Goal: Book appointment/travel/reservation

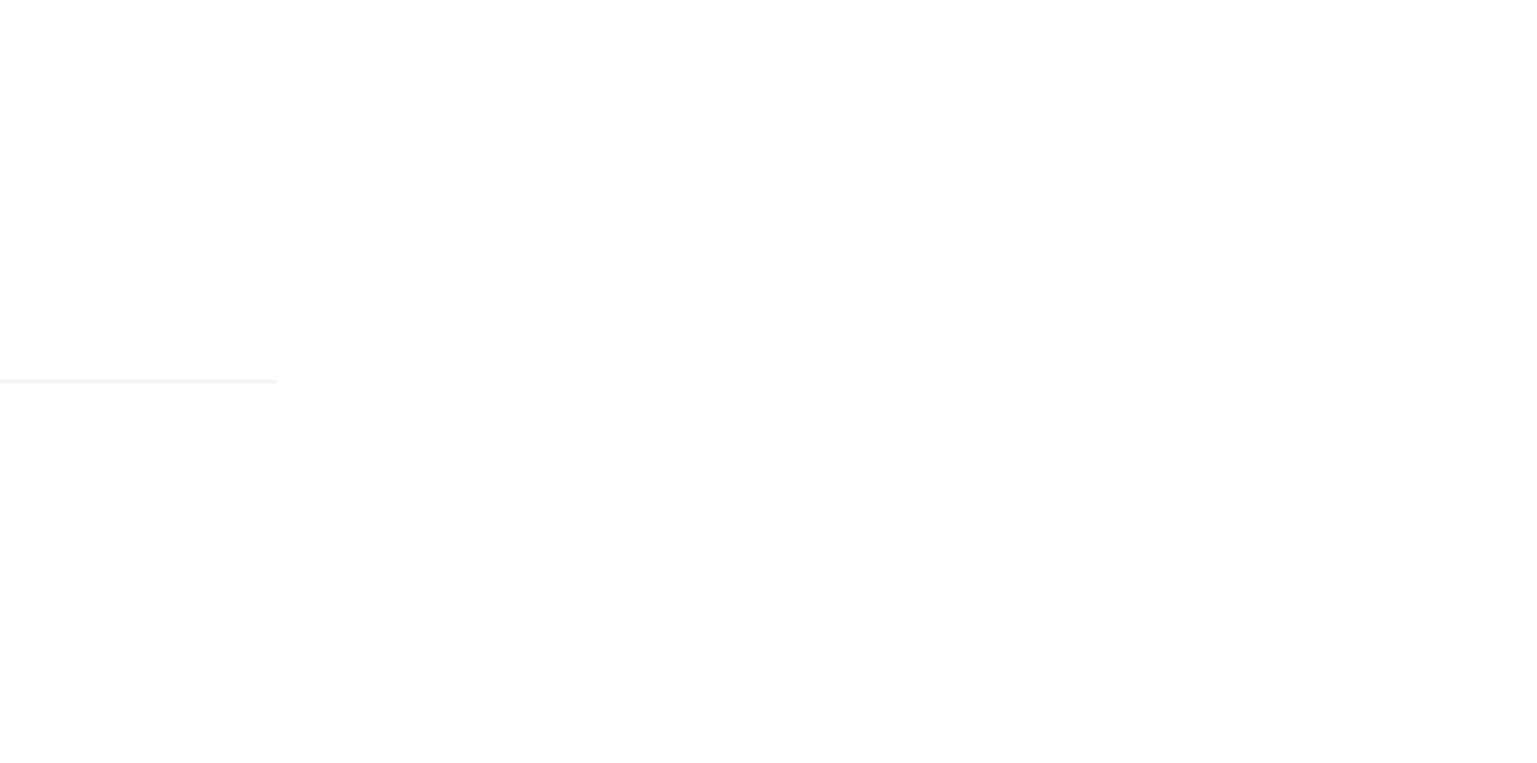
scroll to position [863, 0]
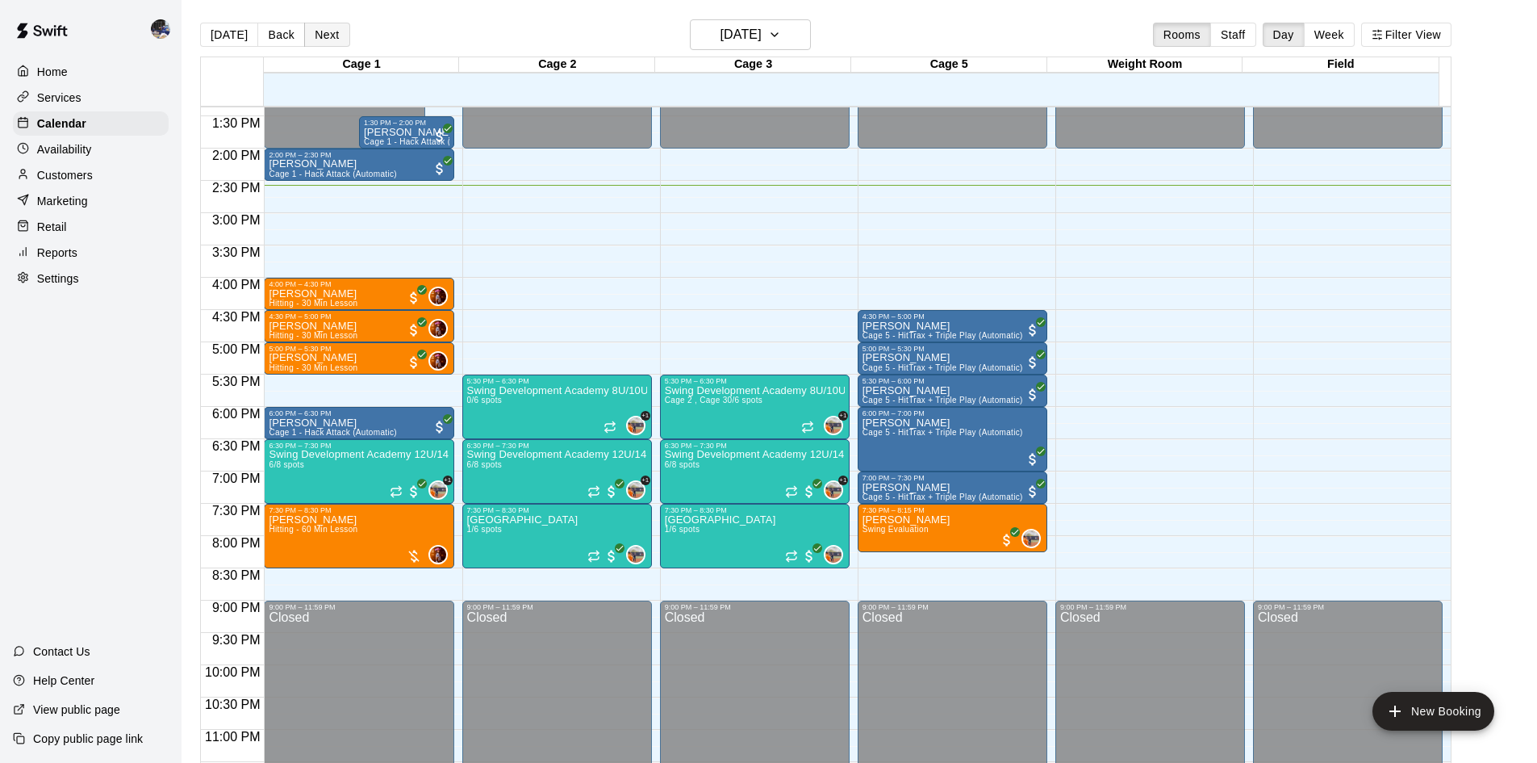
click at [314, 31] on button "Next" at bounding box center [326, 35] width 45 height 24
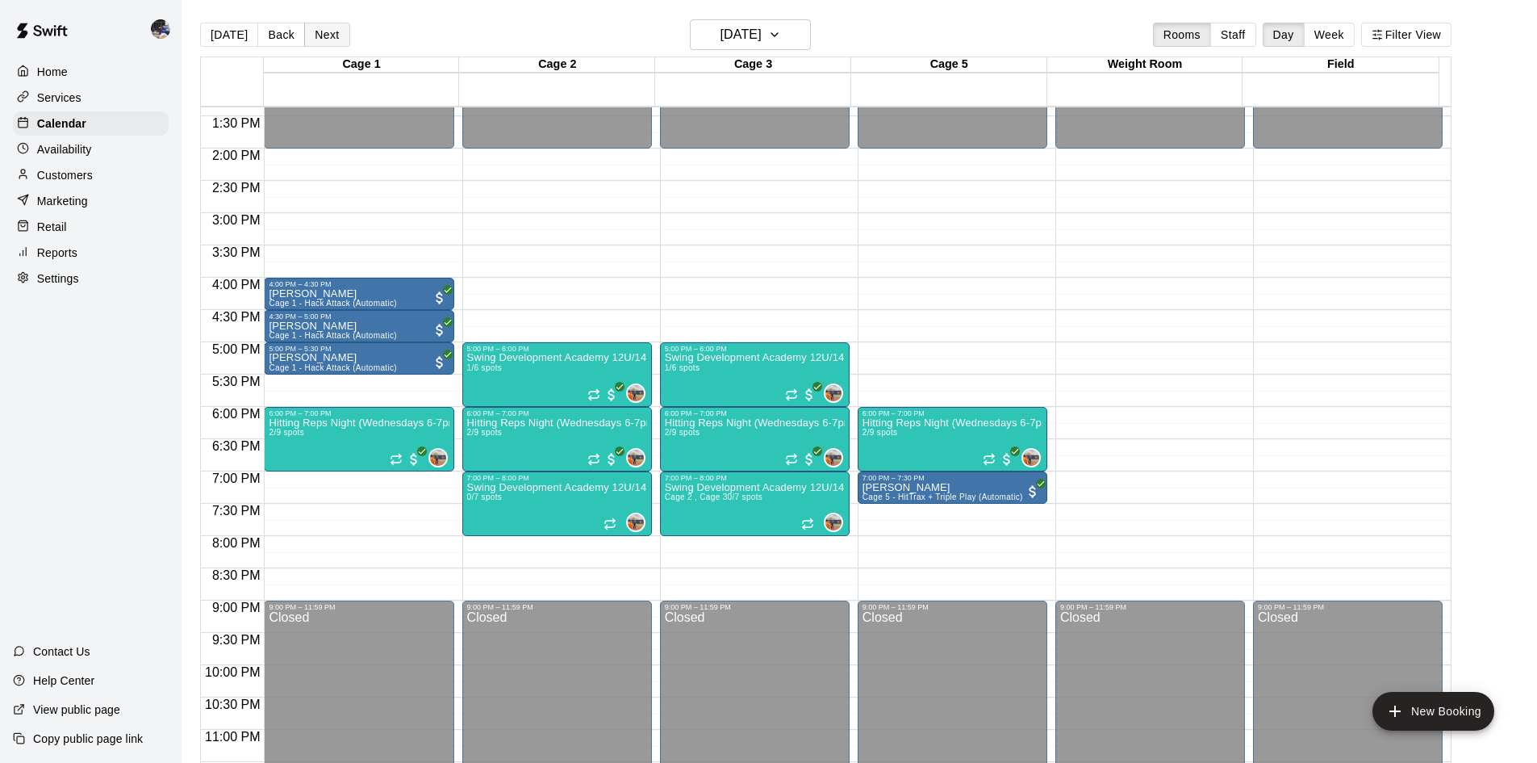
click at [316, 36] on button "Next" at bounding box center [326, 35] width 45 height 24
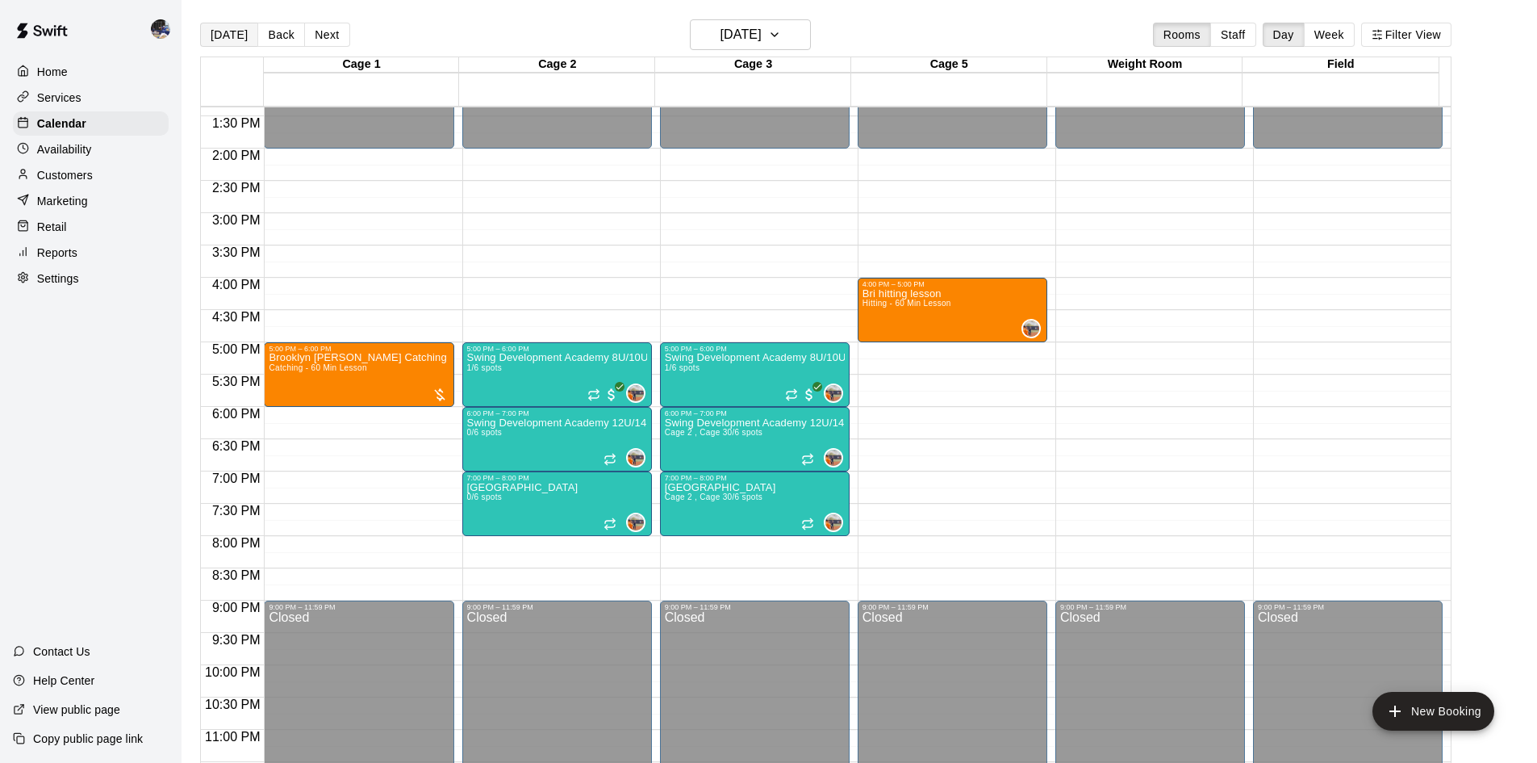
click at [231, 40] on button "[DATE]" at bounding box center [229, 35] width 58 height 24
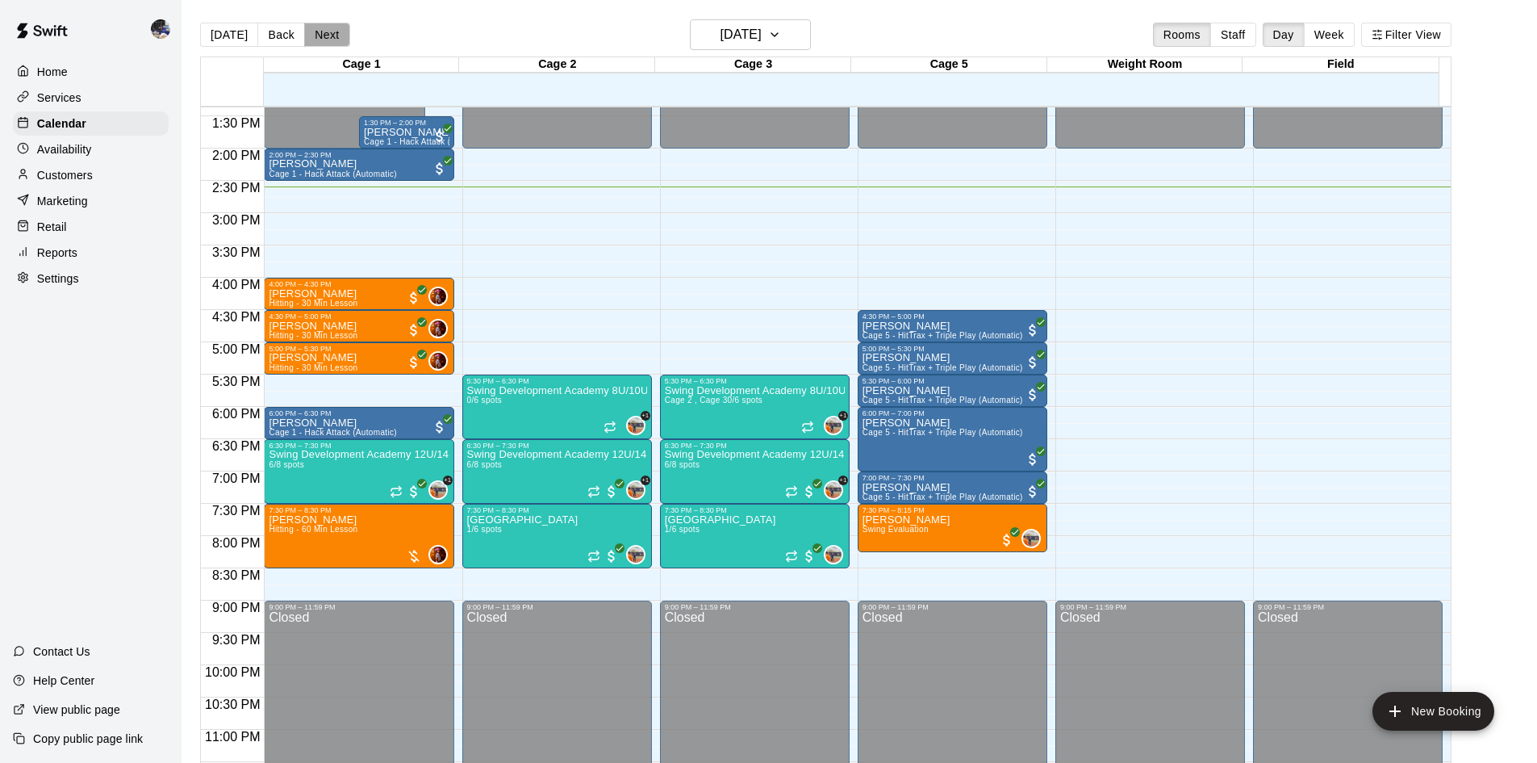
click at [313, 34] on button "Next" at bounding box center [326, 35] width 45 height 24
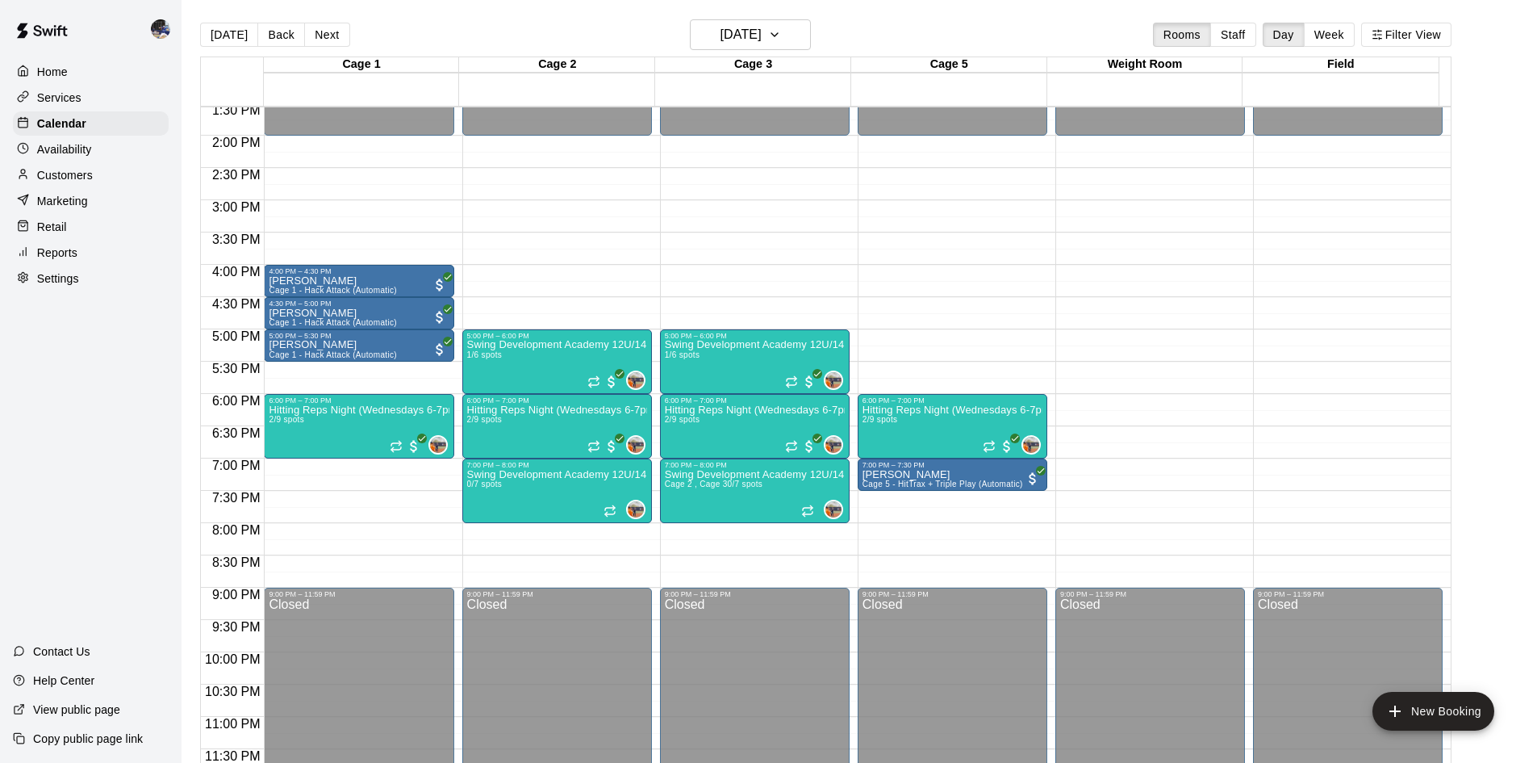
scroll to position [26, 0]
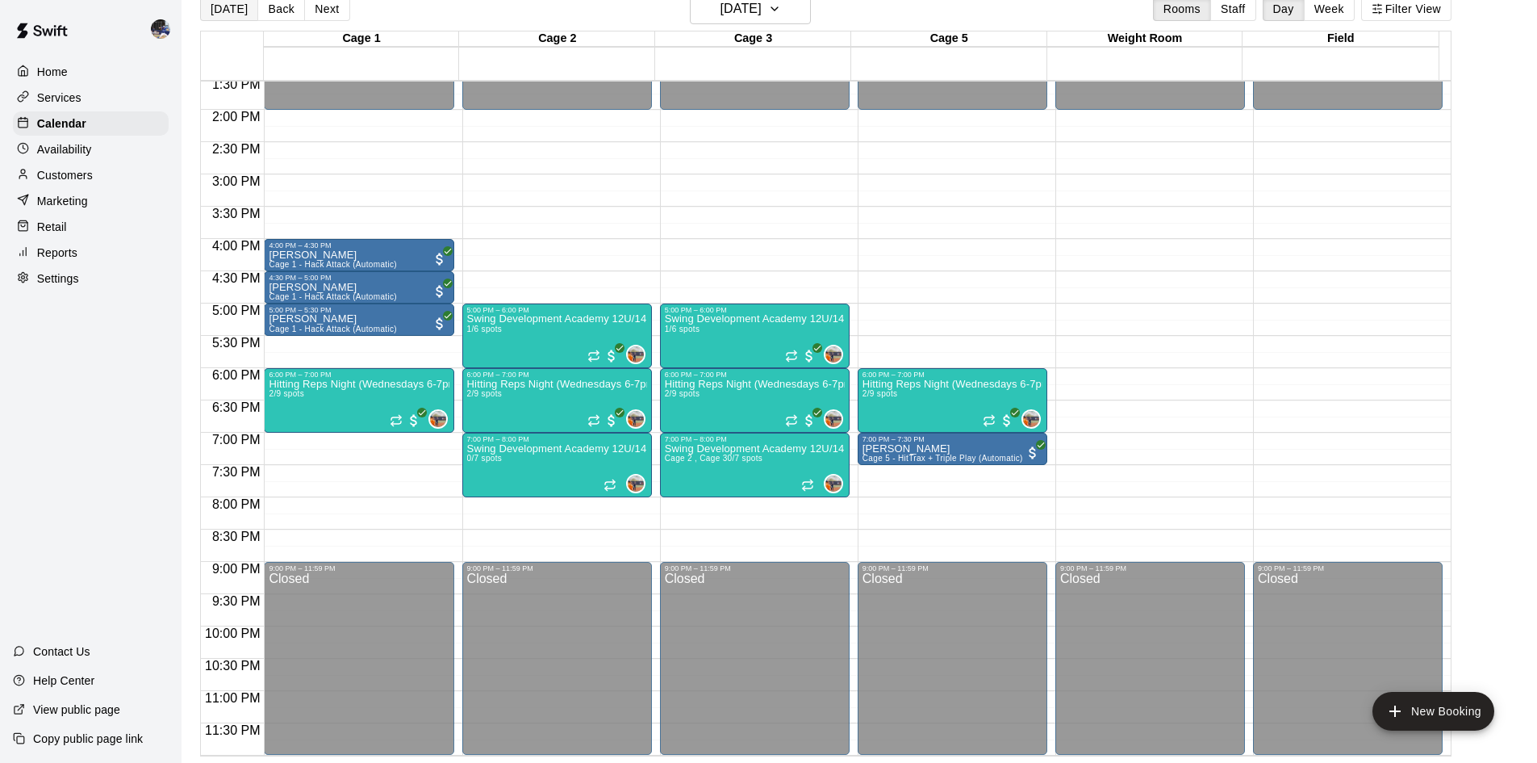
click at [231, 16] on button "[DATE]" at bounding box center [229, 9] width 58 height 24
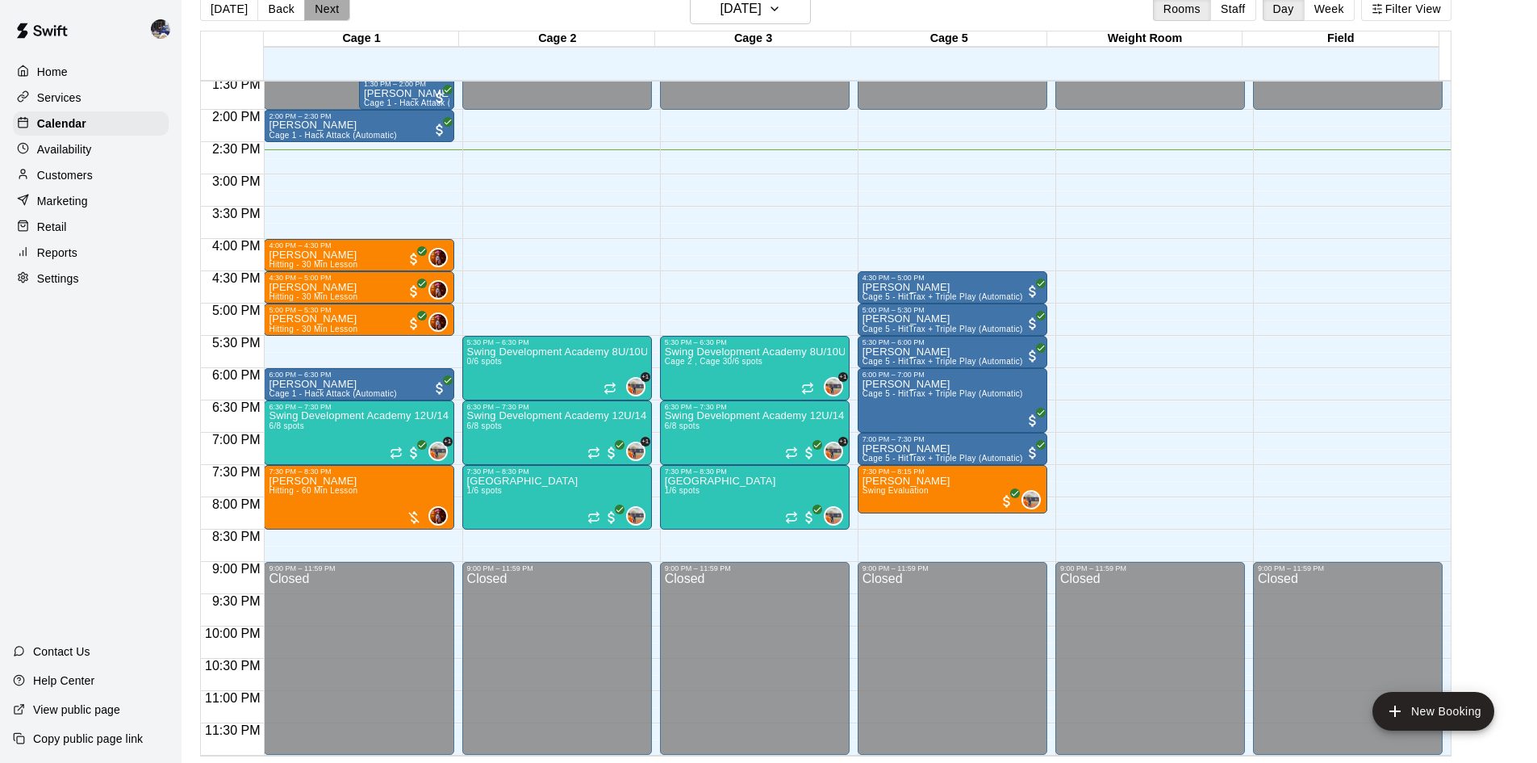
click at [323, 5] on button "Next" at bounding box center [326, 9] width 45 height 24
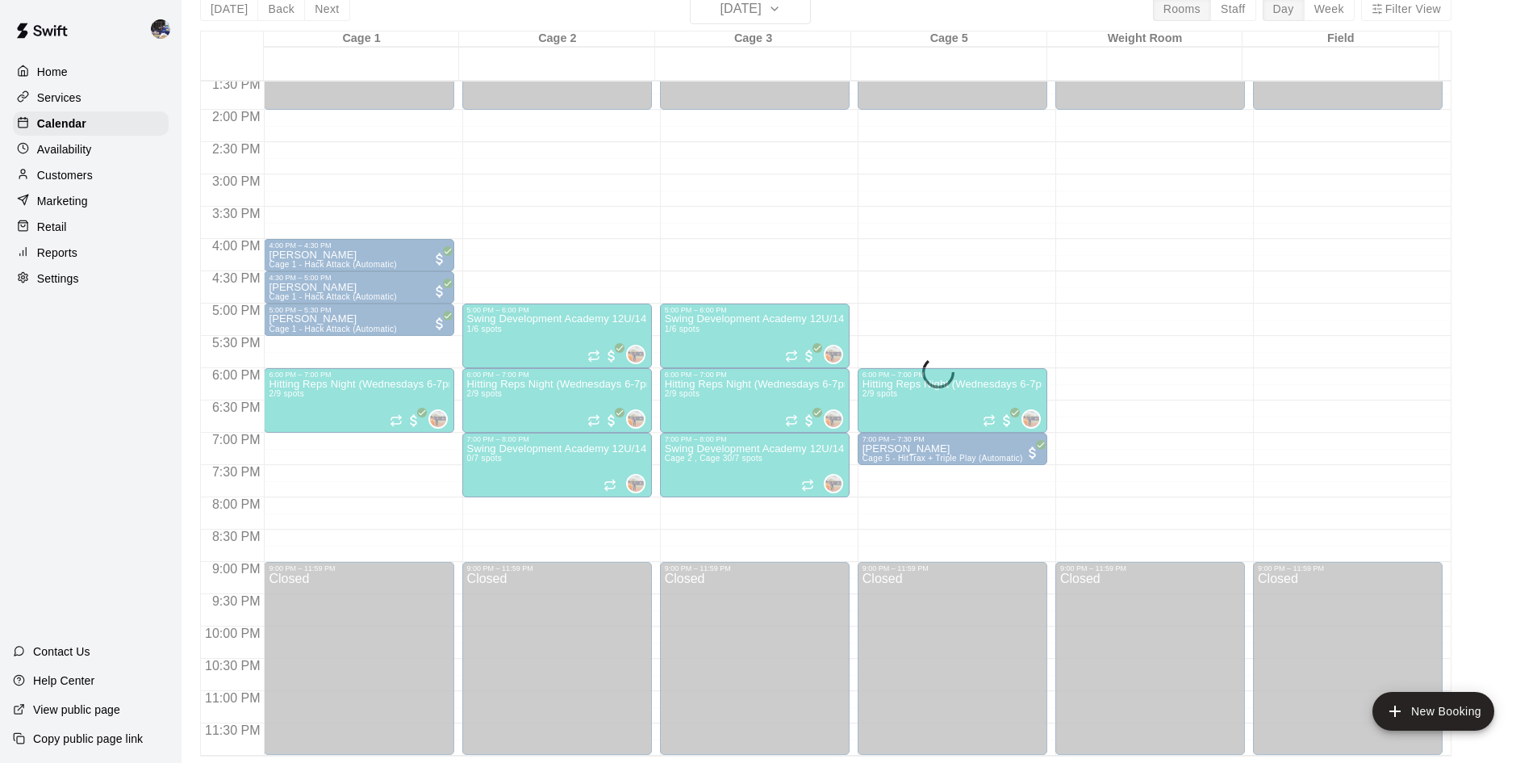
click at [323, 6] on div "Today Back Next Wednesday Aug 20 Rooms Staff Day Week Filter View Cage 1 20 Wed…" at bounding box center [826, 375] width 1252 height 763
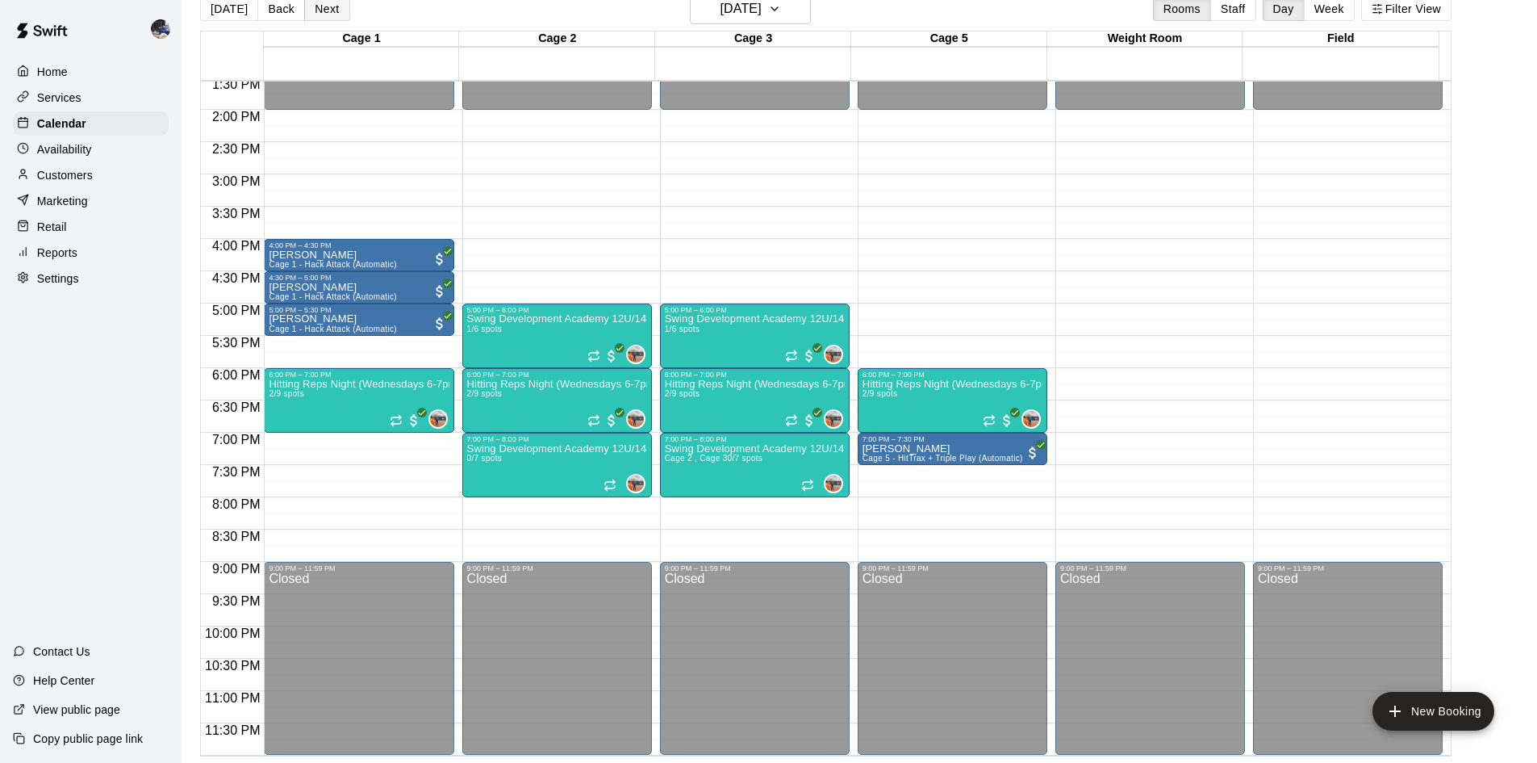
click at [324, 9] on button "Next" at bounding box center [326, 9] width 45 height 24
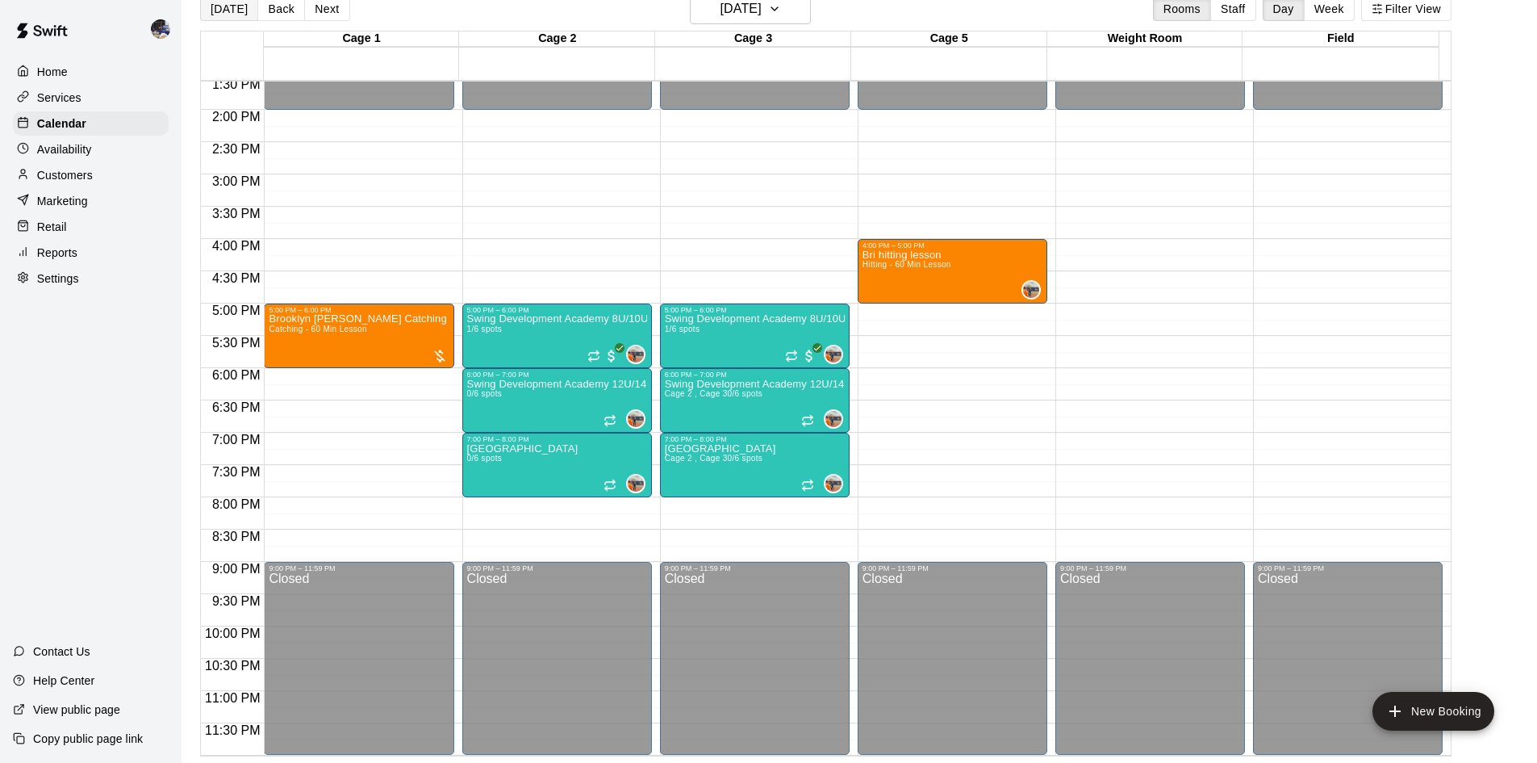
drag, startPoint x: 228, startPoint y: 12, endPoint x: 247, endPoint y: 11, distance: 18.6
click at [232, 12] on button "[DATE]" at bounding box center [229, 9] width 58 height 24
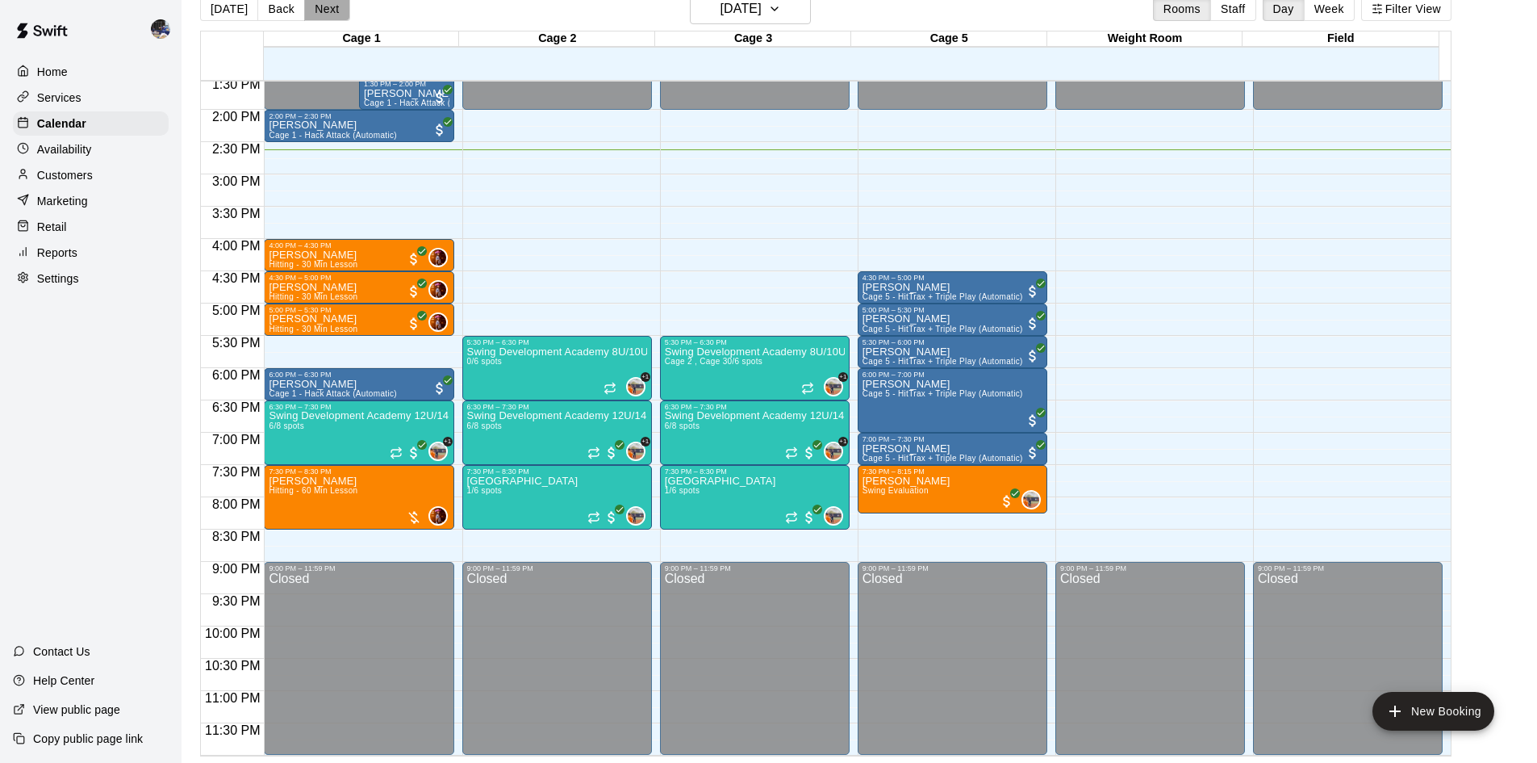
click at [304, 10] on button "Next" at bounding box center [326, 9] width 45 height 24
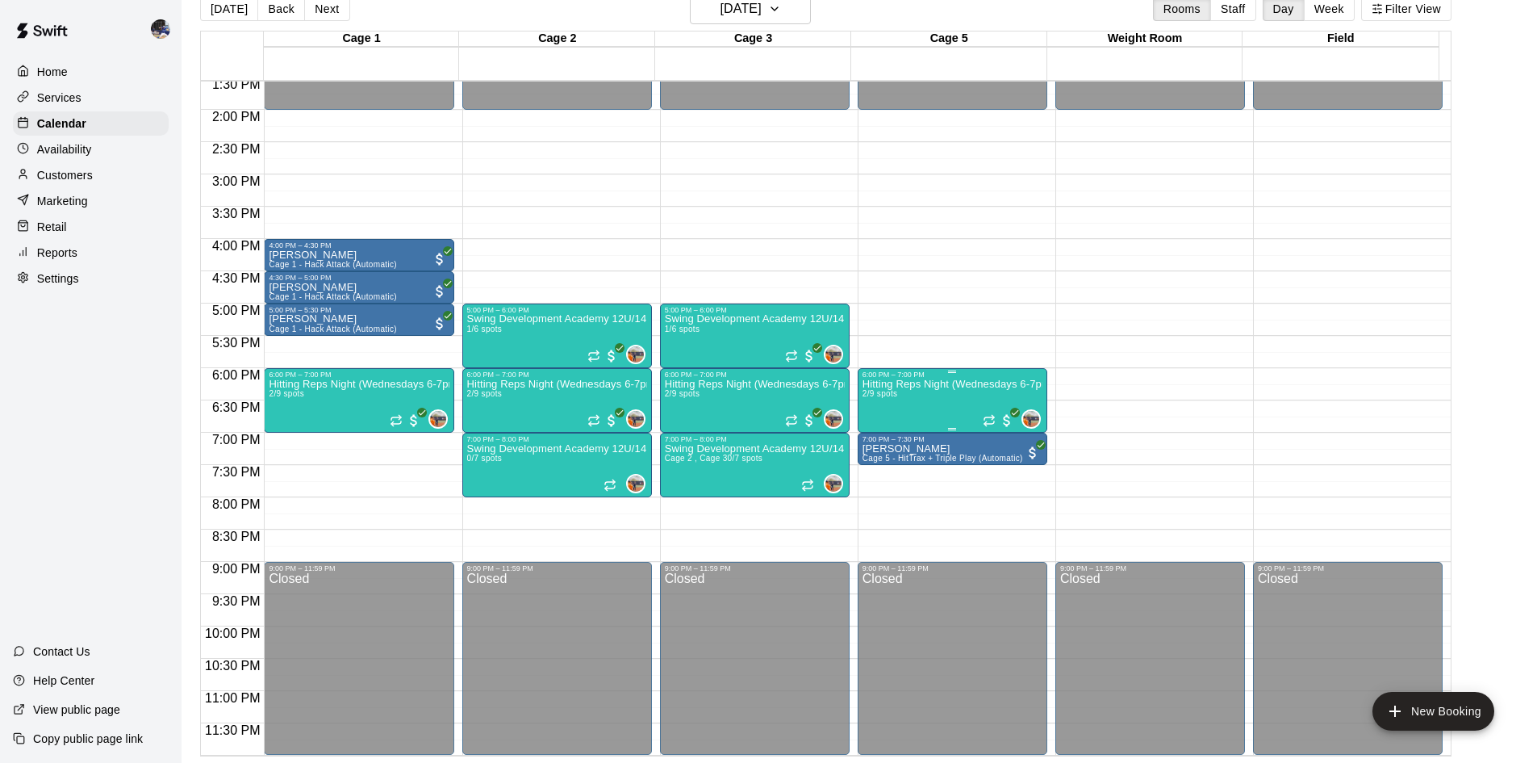
click at [946, 398] on div "Hitting Reps Night (Wednesdays 6-7pm) 2/9 spots" at bounding box center [953, 759] width 180 height 763
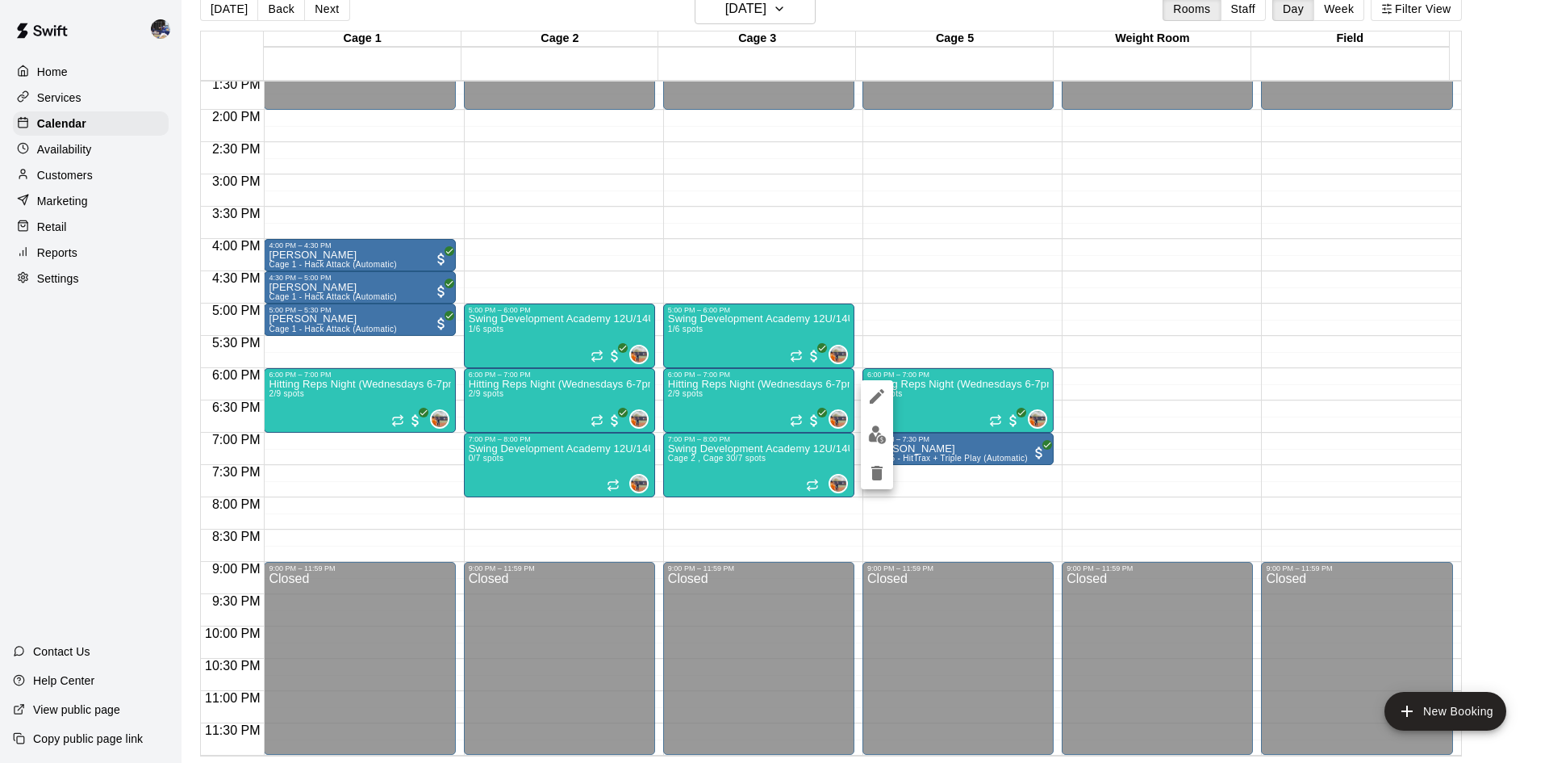
click at [890, 316] on div at bounding box center [774, 381] width 1549 height 763
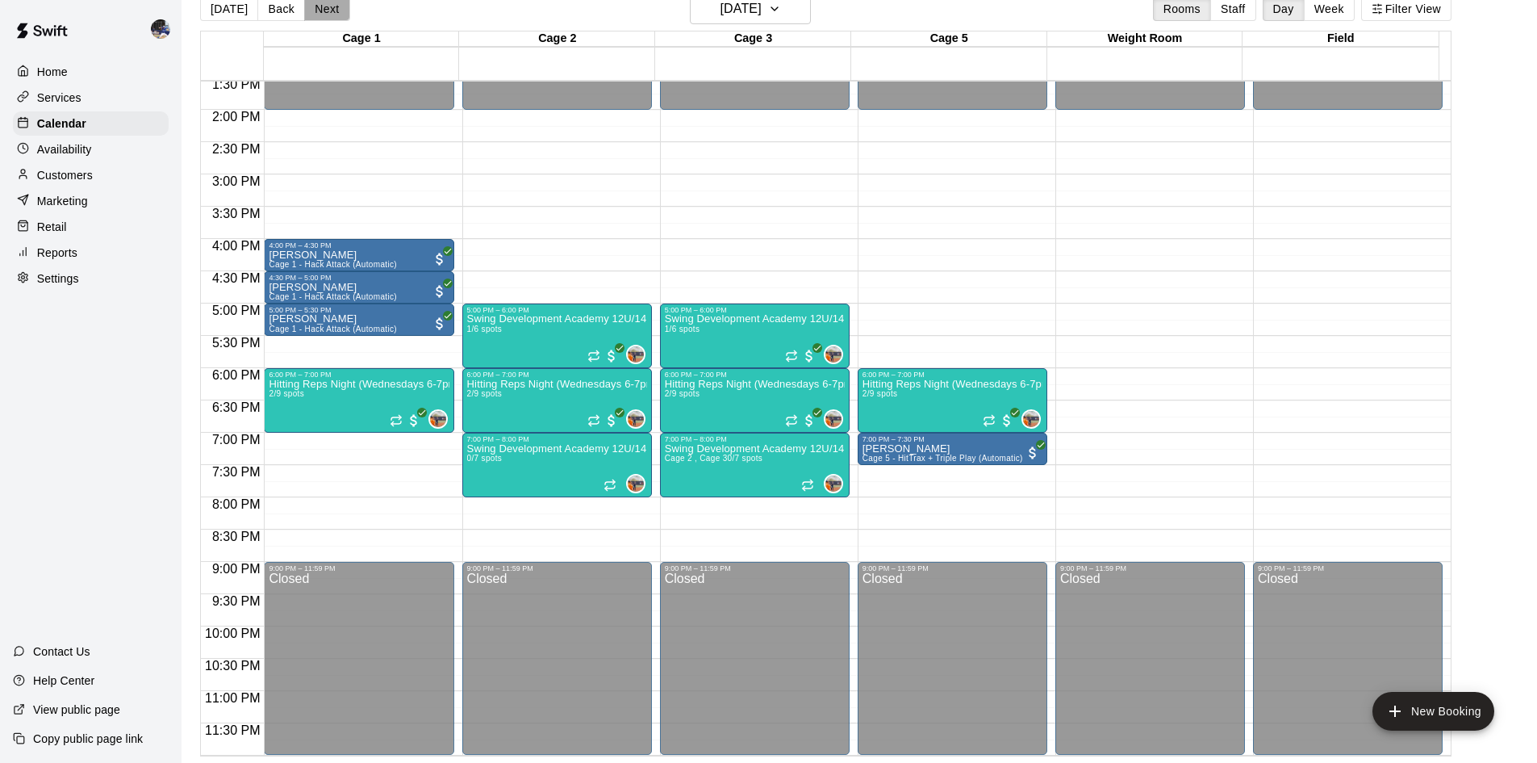
click at [311, 9] on button "Next" at bounding box center [326, 9] width 45 height 24
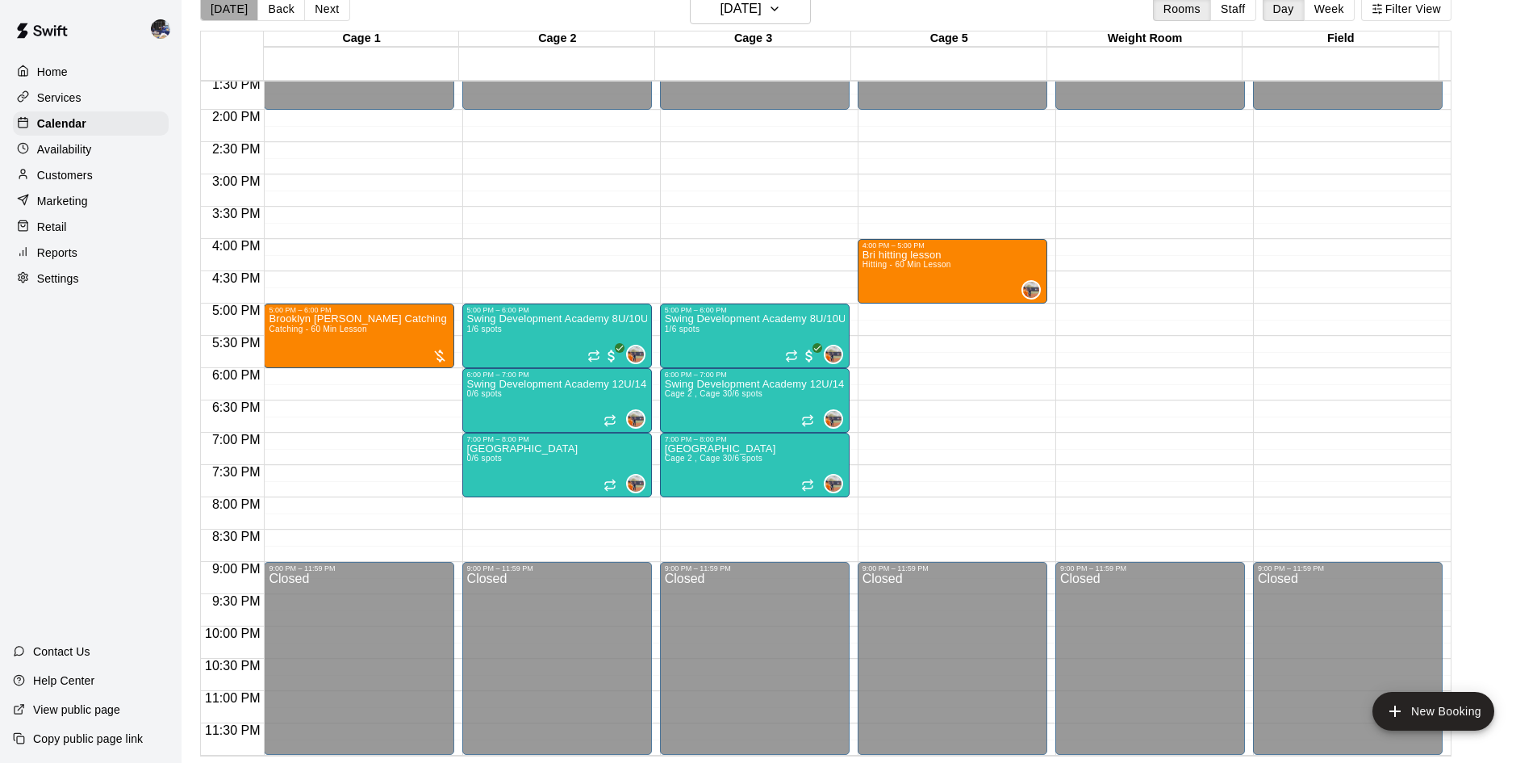
click at [235, 15] on button "[DATE]" at bounding box center [229, 9] width 58 height 24
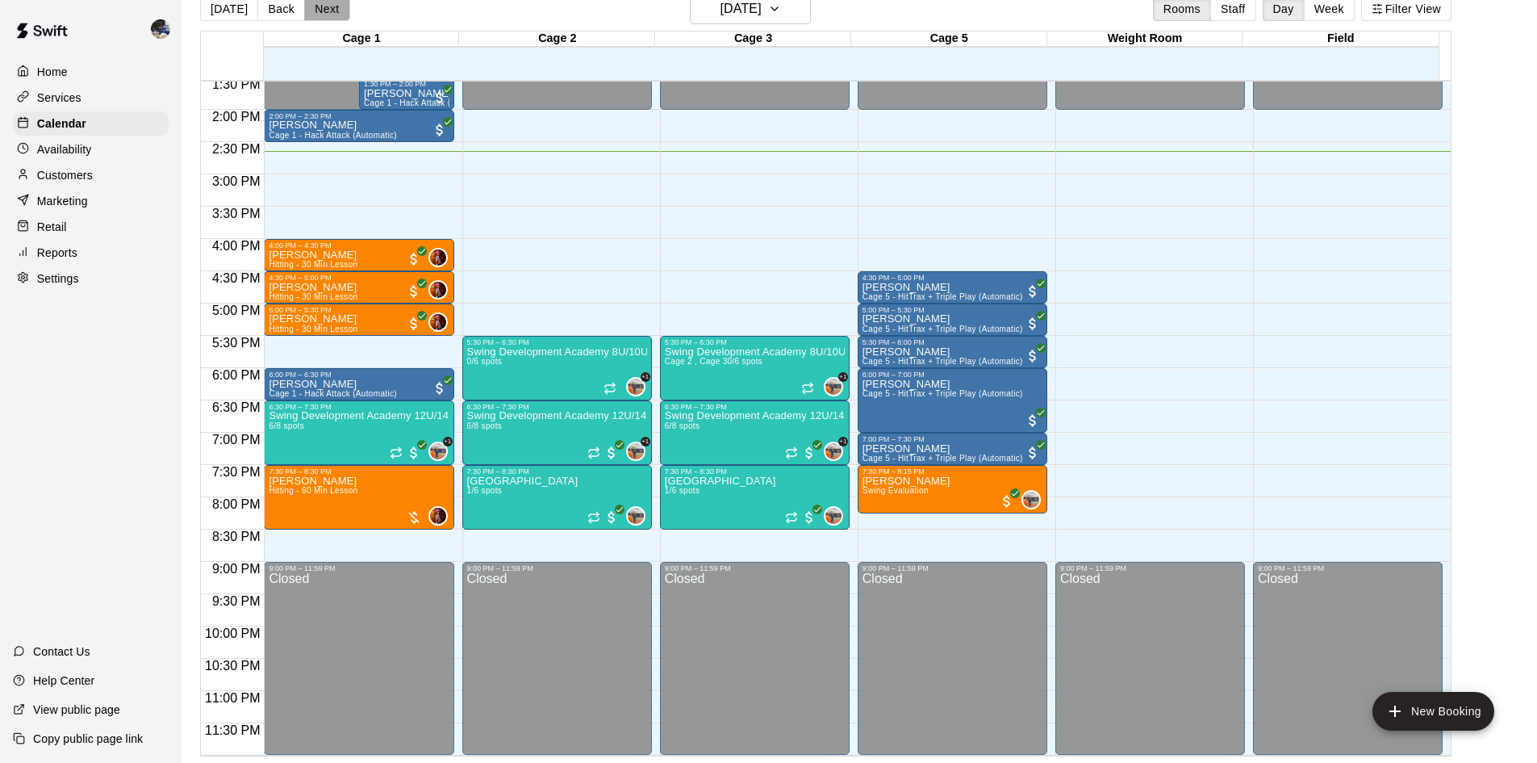
click at [325, 7] on button "Next" at bounding box center [326, 9] width 45 height 24
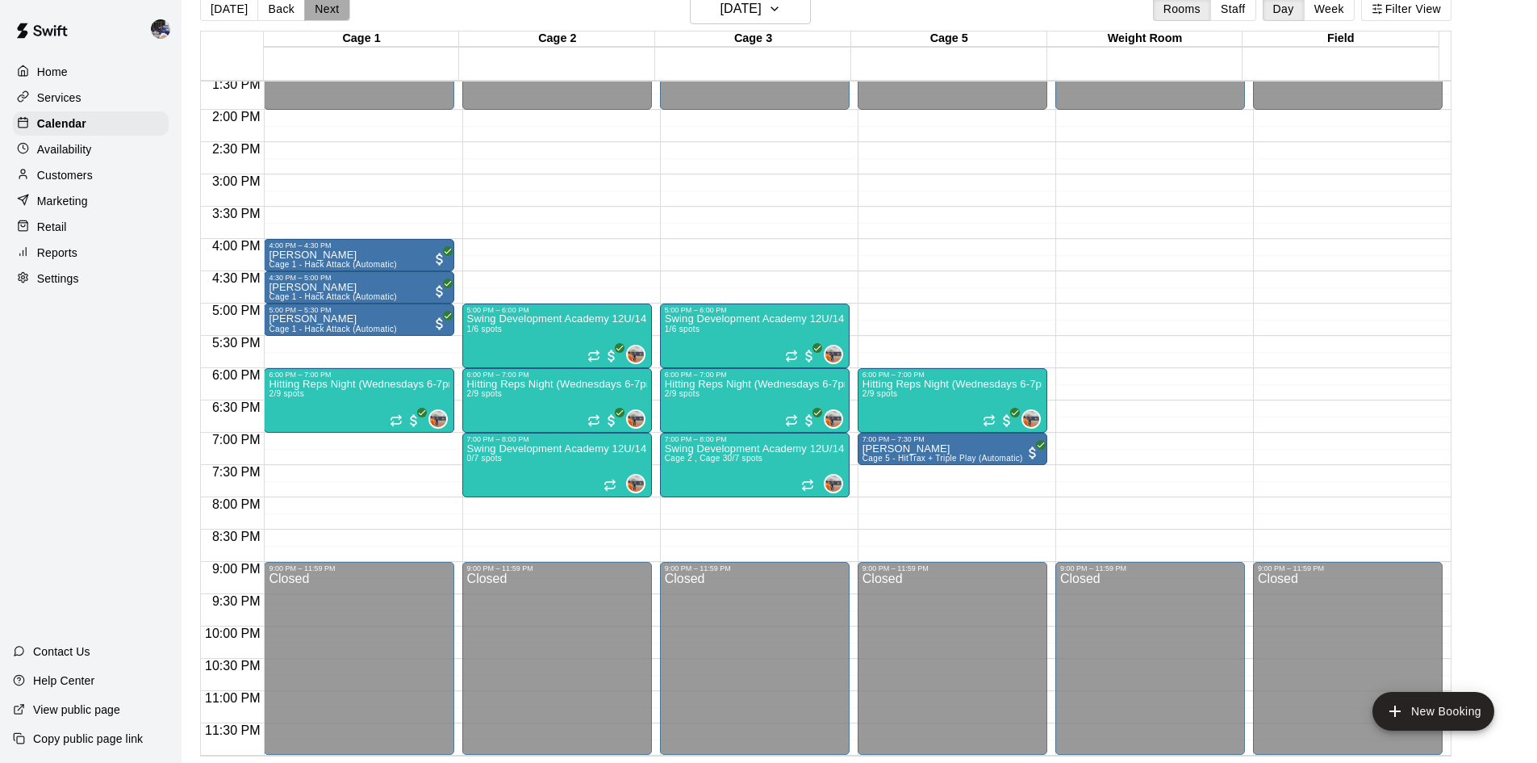
click at [328, 15] on button "Next" at bounding box center [326, 9] width 45 height 24
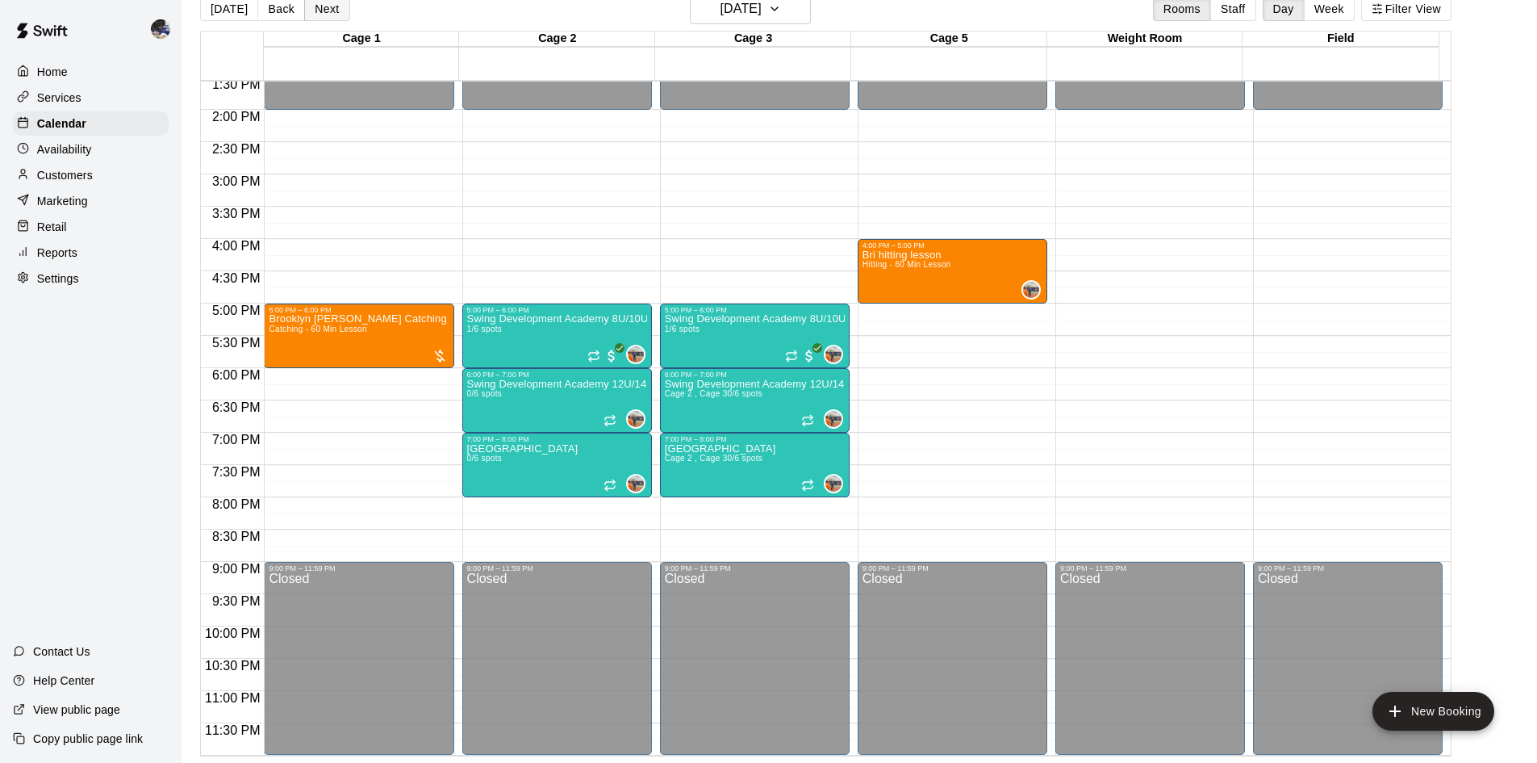
click at [326, 17] on button "Next" at bounding box center [326, 9] width 45 height 24
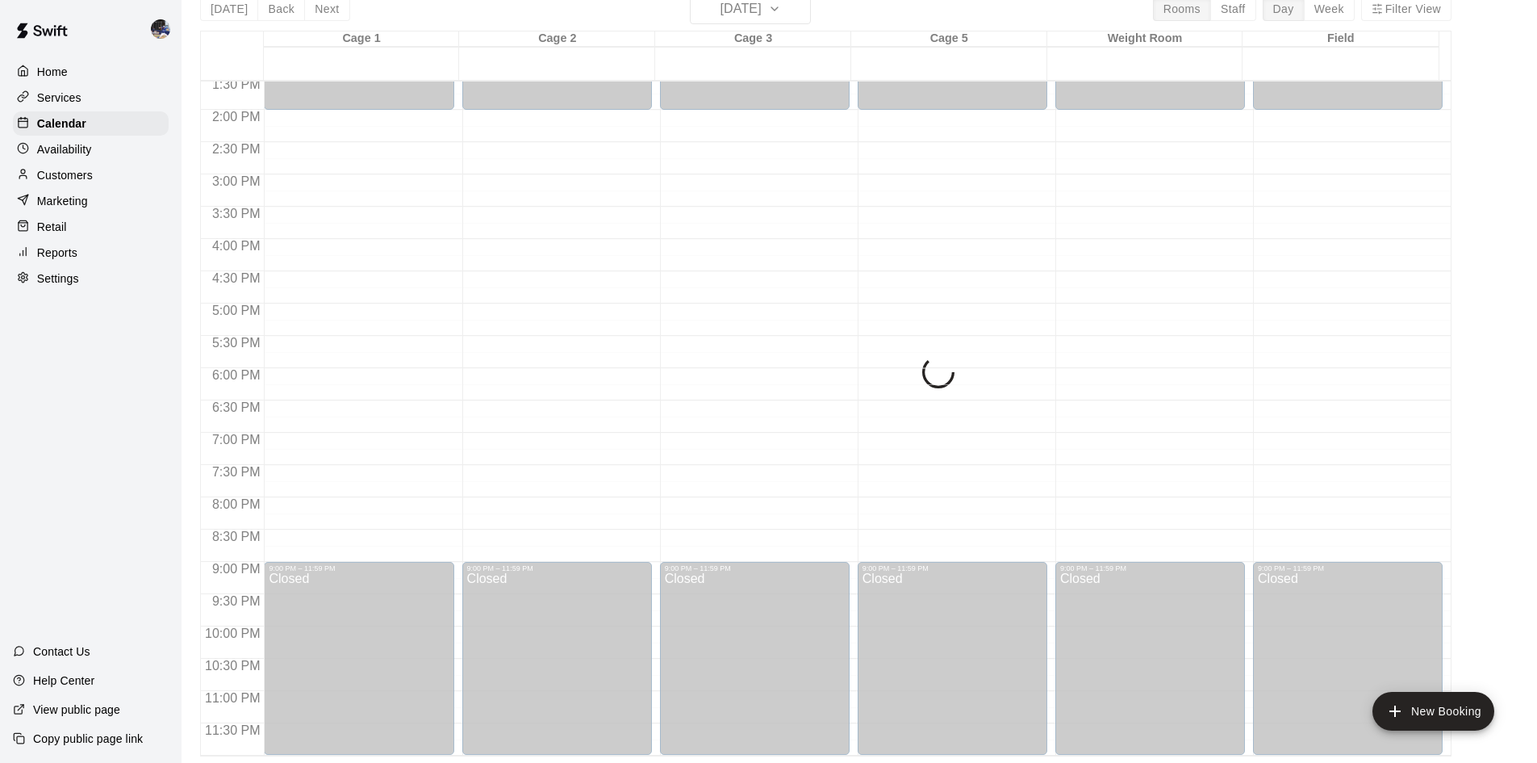
click at [270, 15] on div "Today Back Next Friday Aug 22 Rooms Staff Day Week Filter View Cage 1 22 Fri Ca…" at bounding box center [826, 375] width 1252 height 763
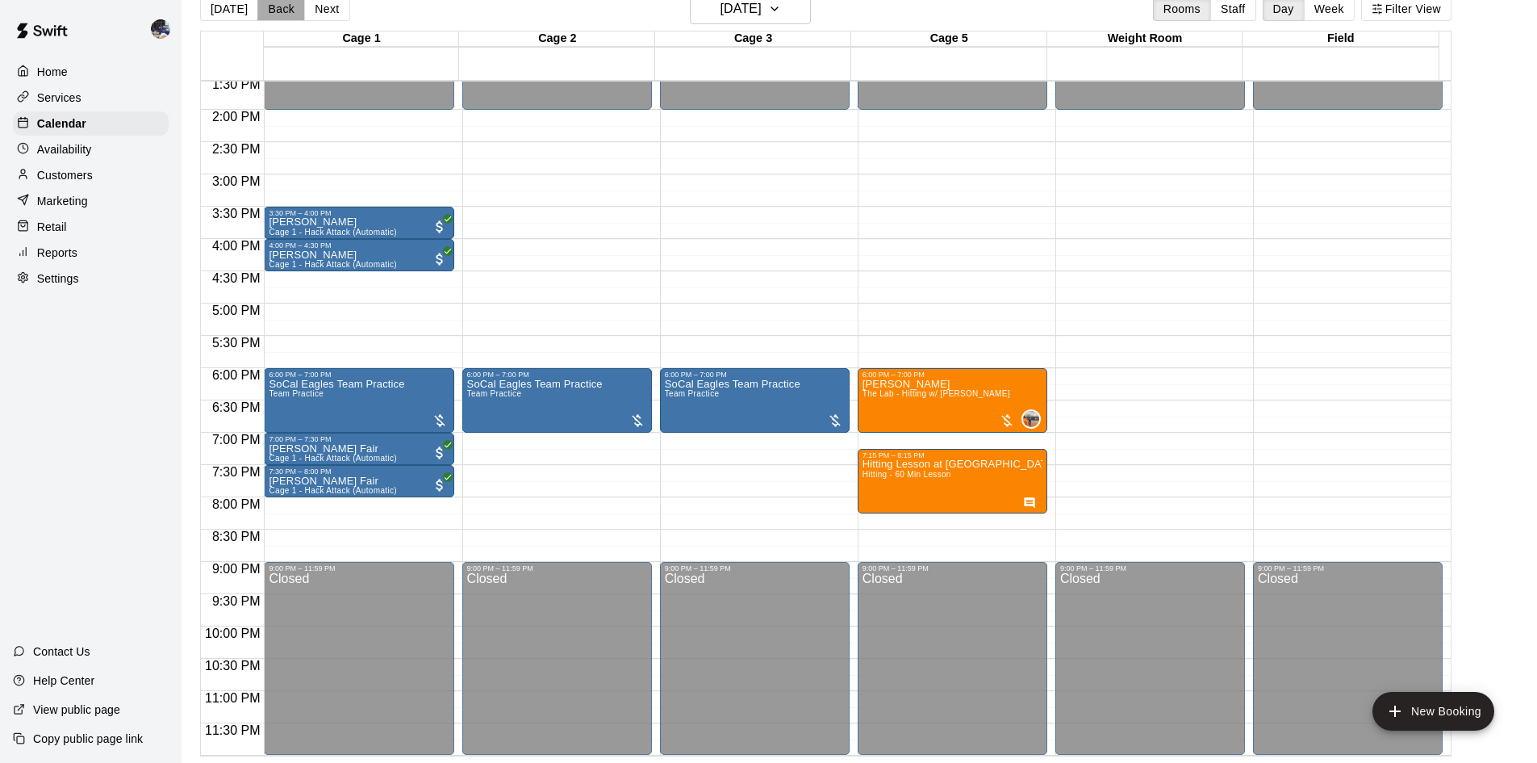
click at [277, 12] on button "Back" at bounding box center [281, 9] width 48 height 24
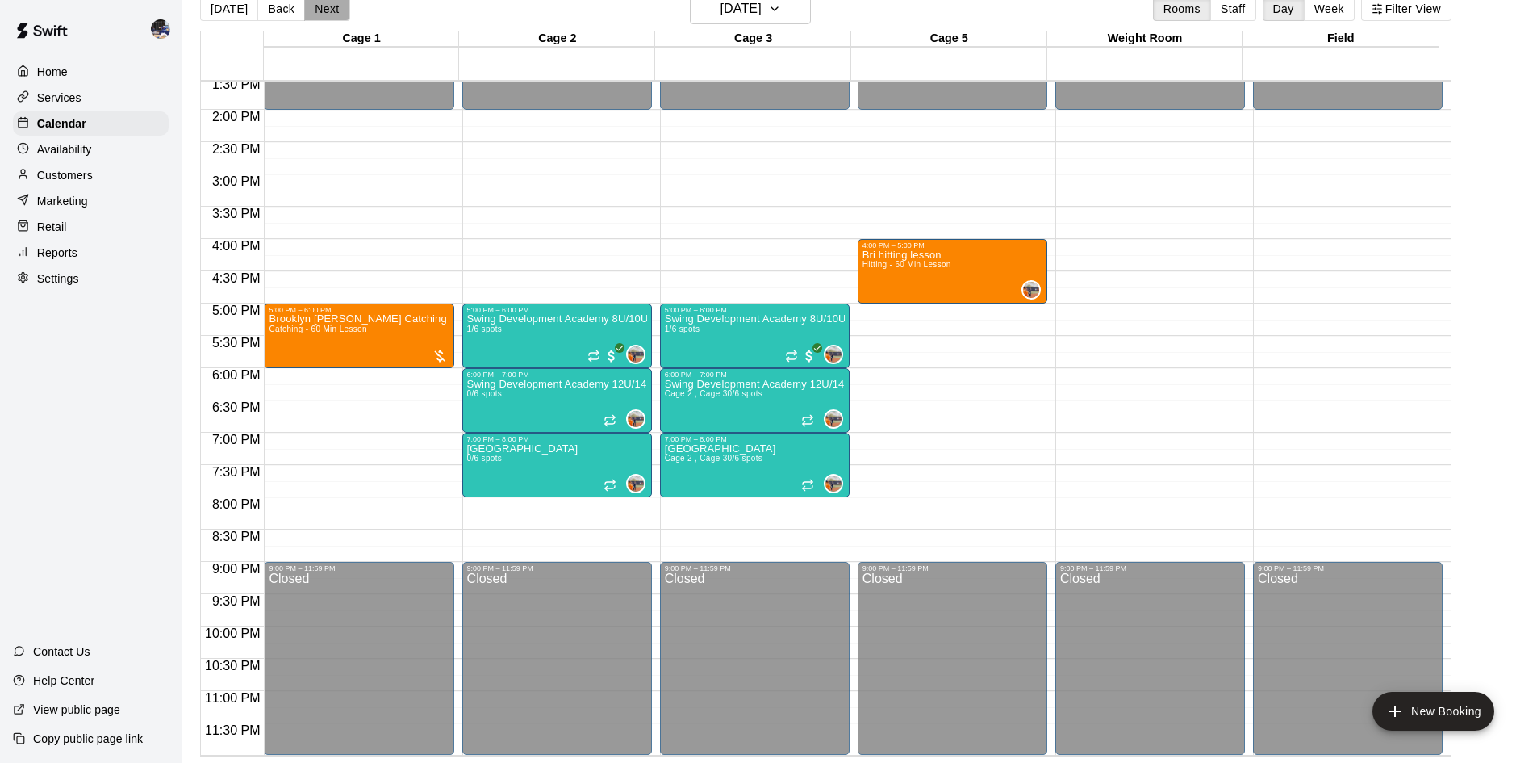
click at [332, 11] on button "Next" at bounding box center [326, 9] width 45 height 24
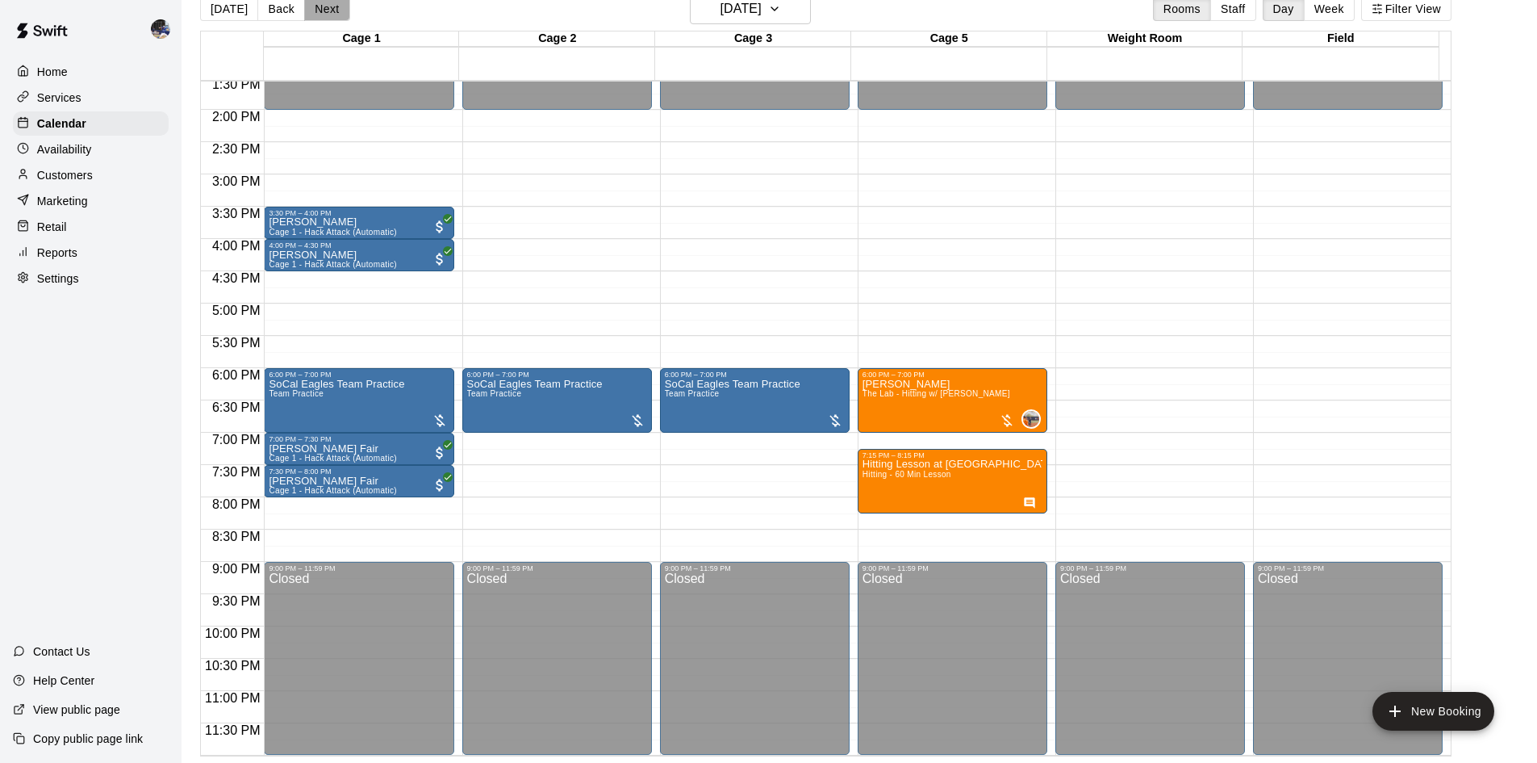
click at [332, 11] on button "Next" at bounding box center [326, 9] width 45 height 24
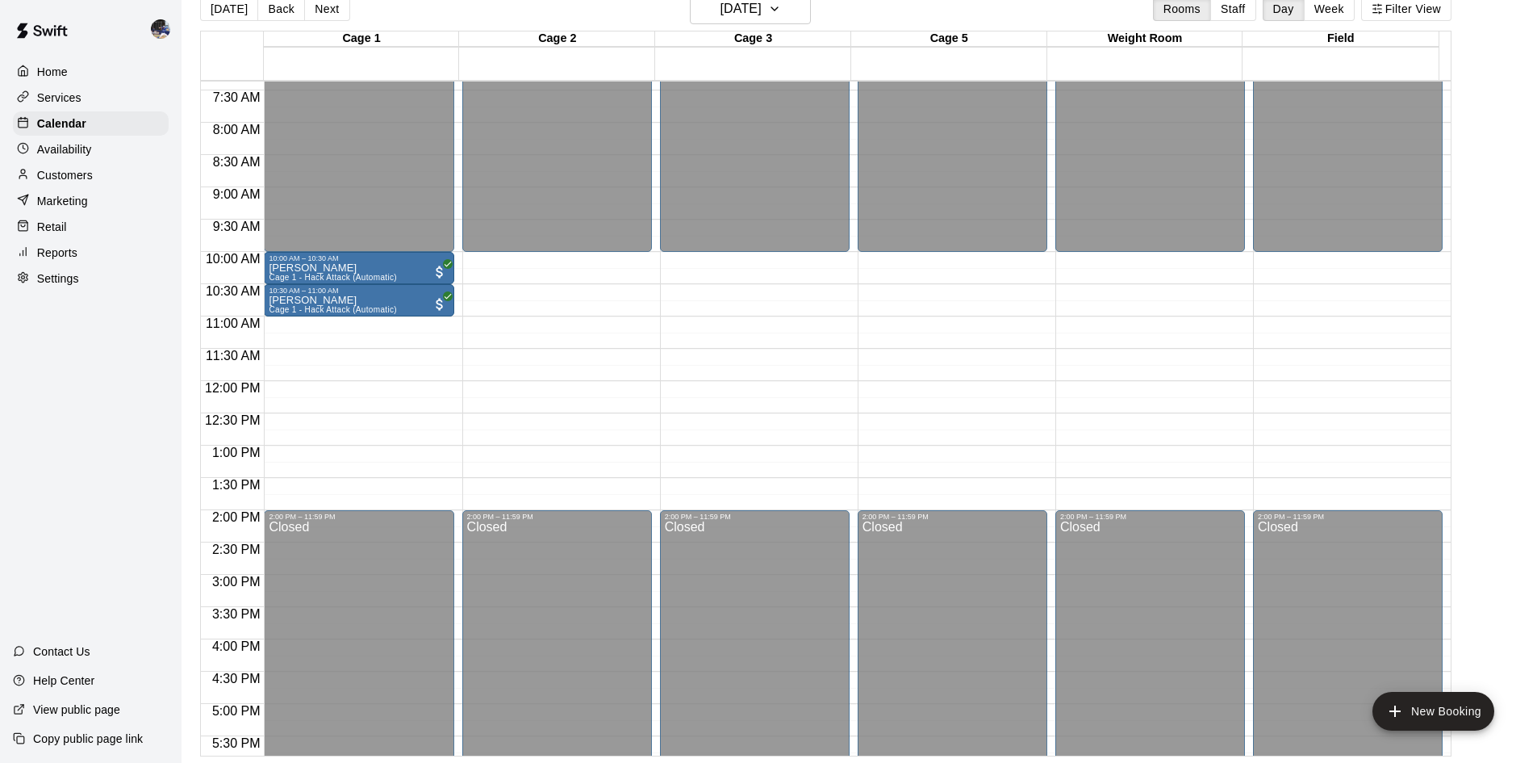
scroll to position [474, 0]
click at [224, 10] on button "[DATE]" at bounding box center [229, 9] width 58 height 24
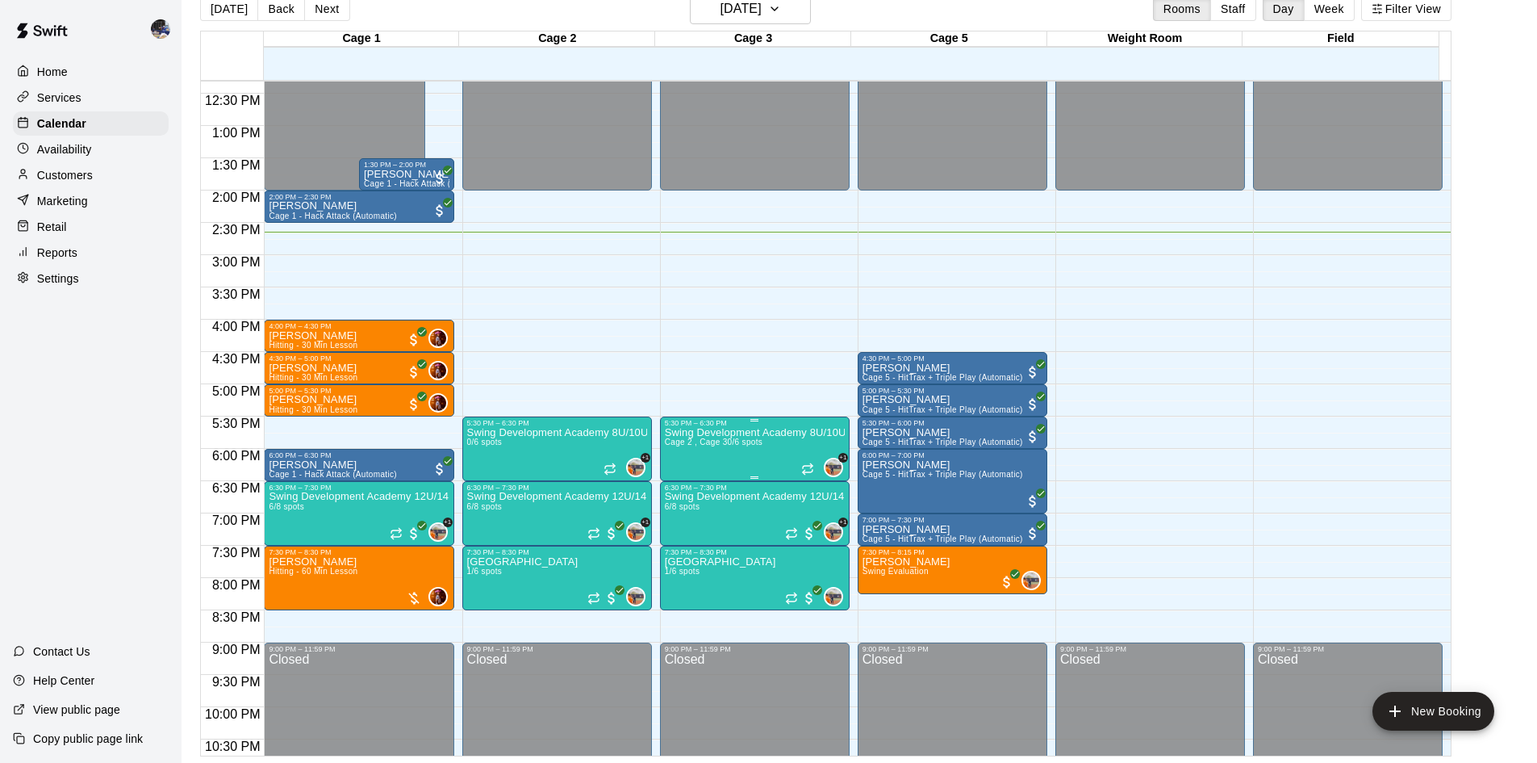
scroll to position [796, 0]
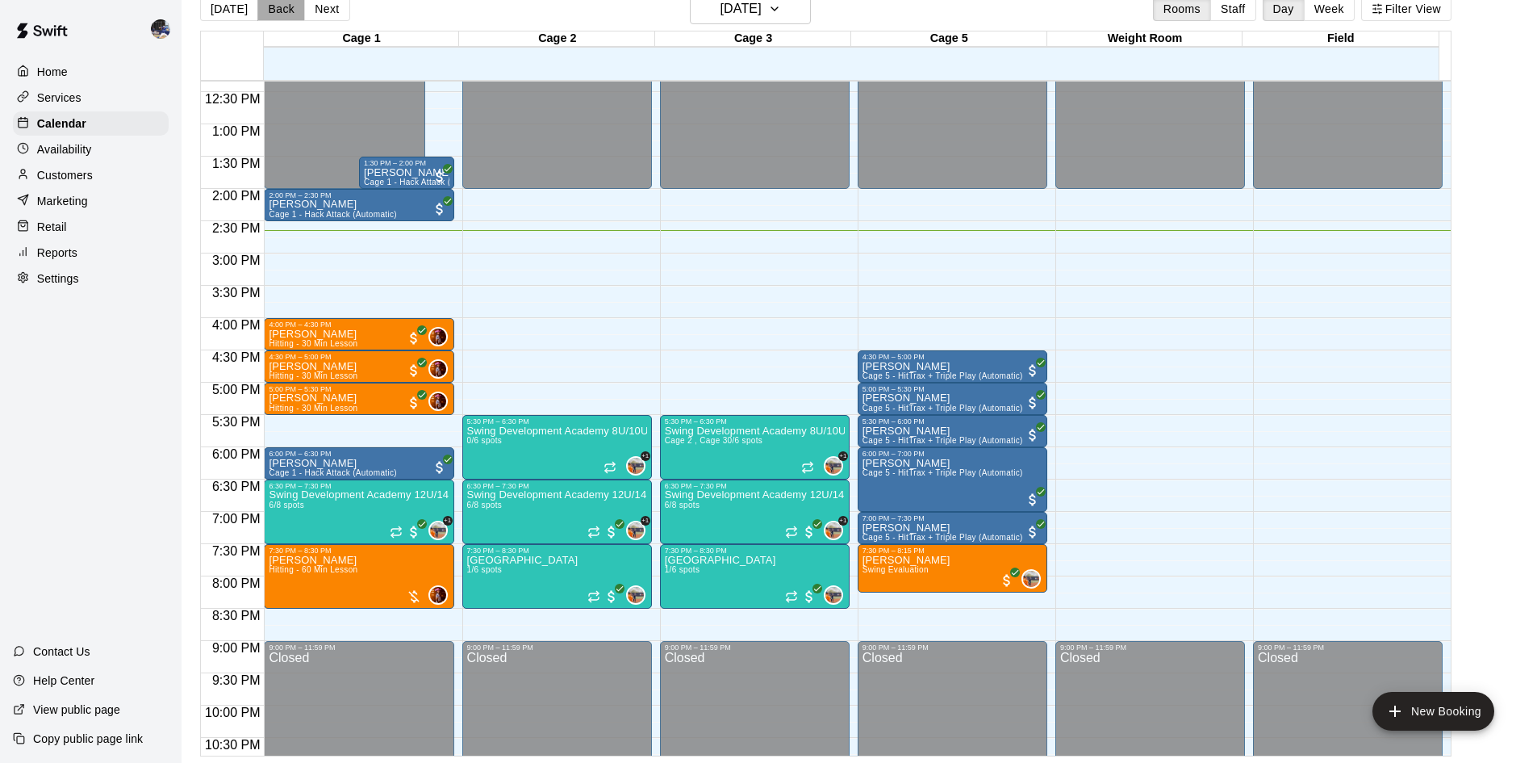
click at [290, 18] on button "Back" at bounding box center [281, 9] width 48 height 24
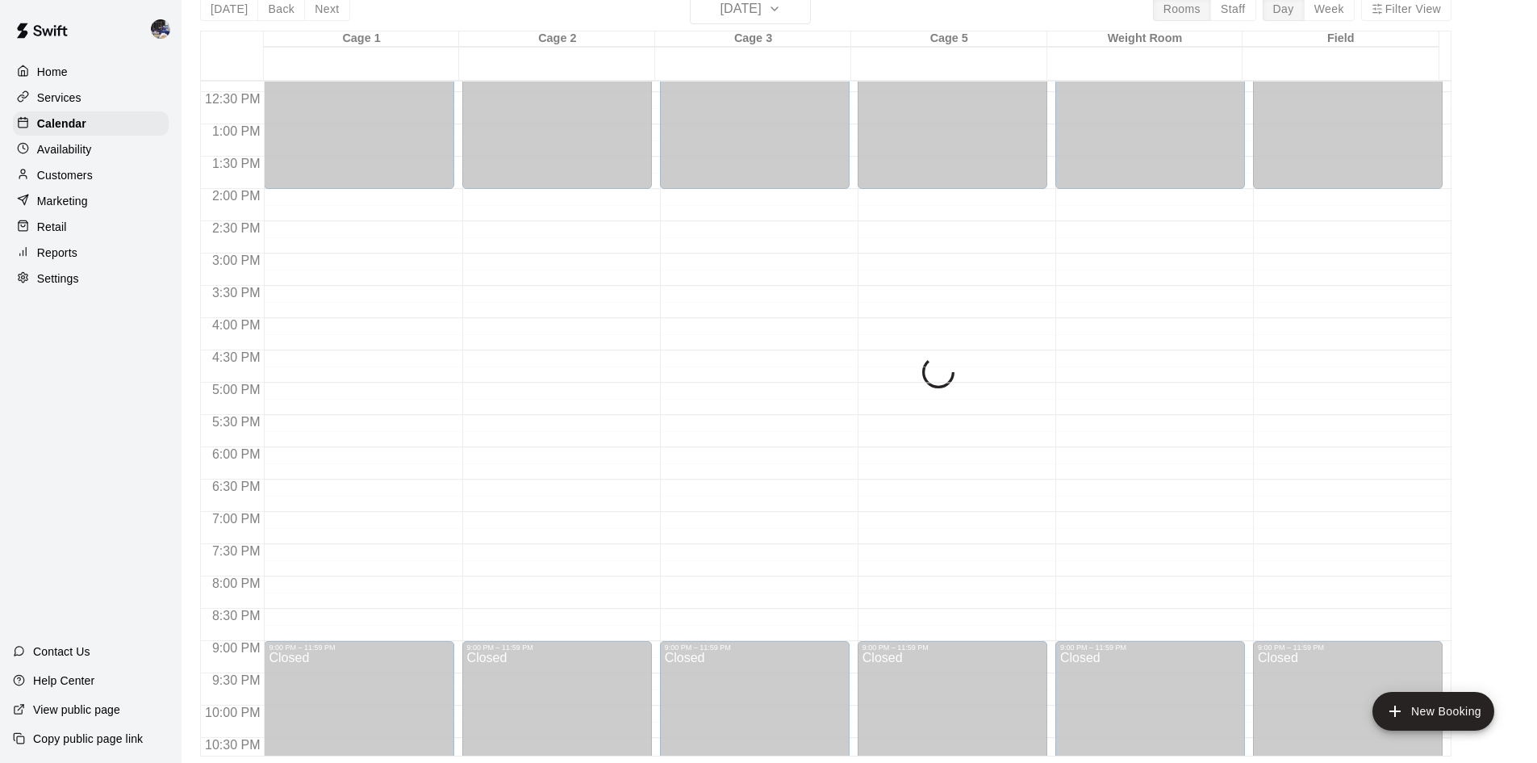
click at [326, 11] on div "Today Back Next Monday Aug 18 Rooms Staff Day Week Filter View Cage 1 18 Mon Ca…" at bounding box center [826, 375] width 1252 height 763
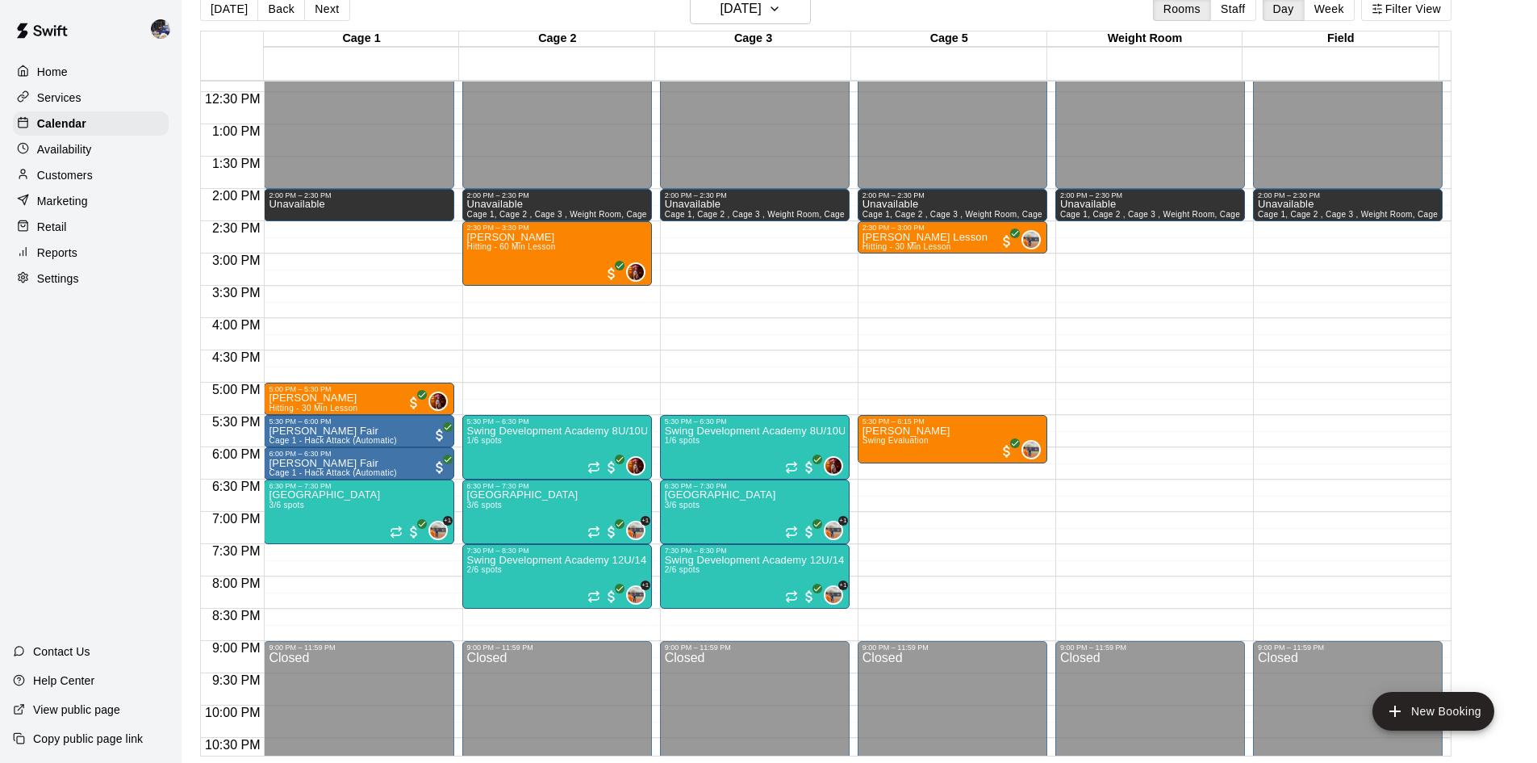
click at [326, 11] on button "Next" at bounding box center [326, 9] width 45 height 24
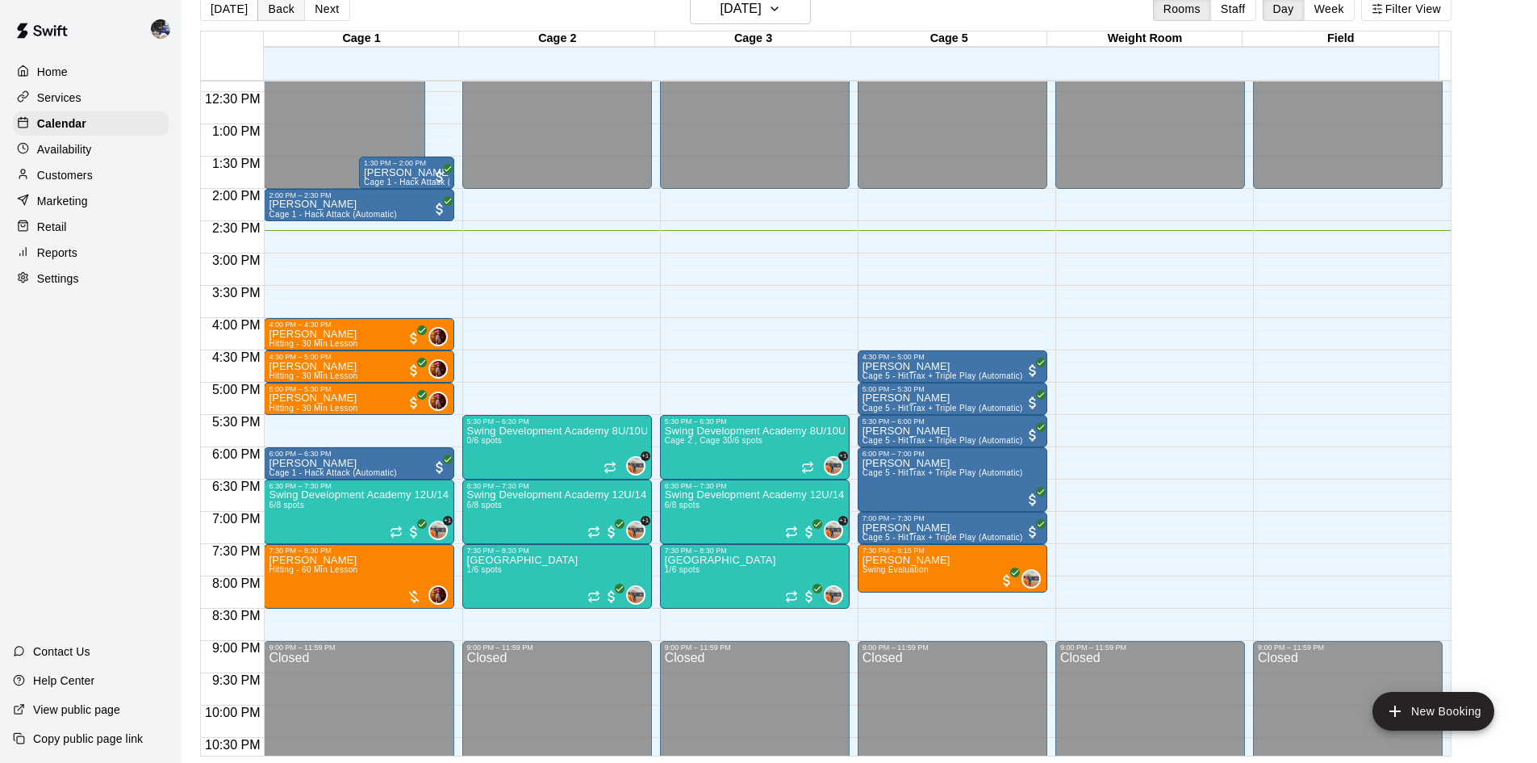
click at [274, 15] on button "Back" at bounding box center [281, 9] width 48 height 24
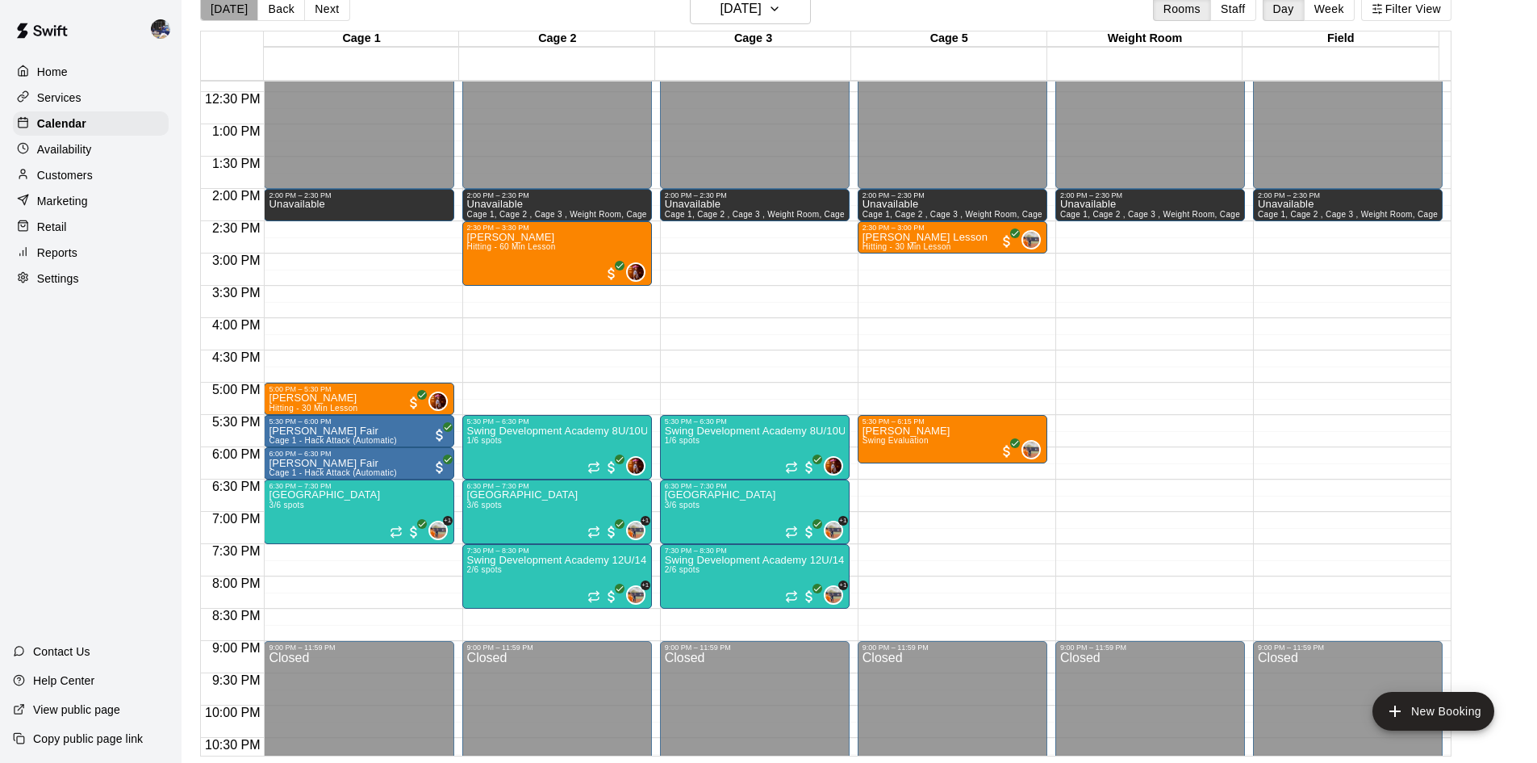
click at [230, 0] on button "[DATE]" at bounding box center [229, 9] width 58 height 24
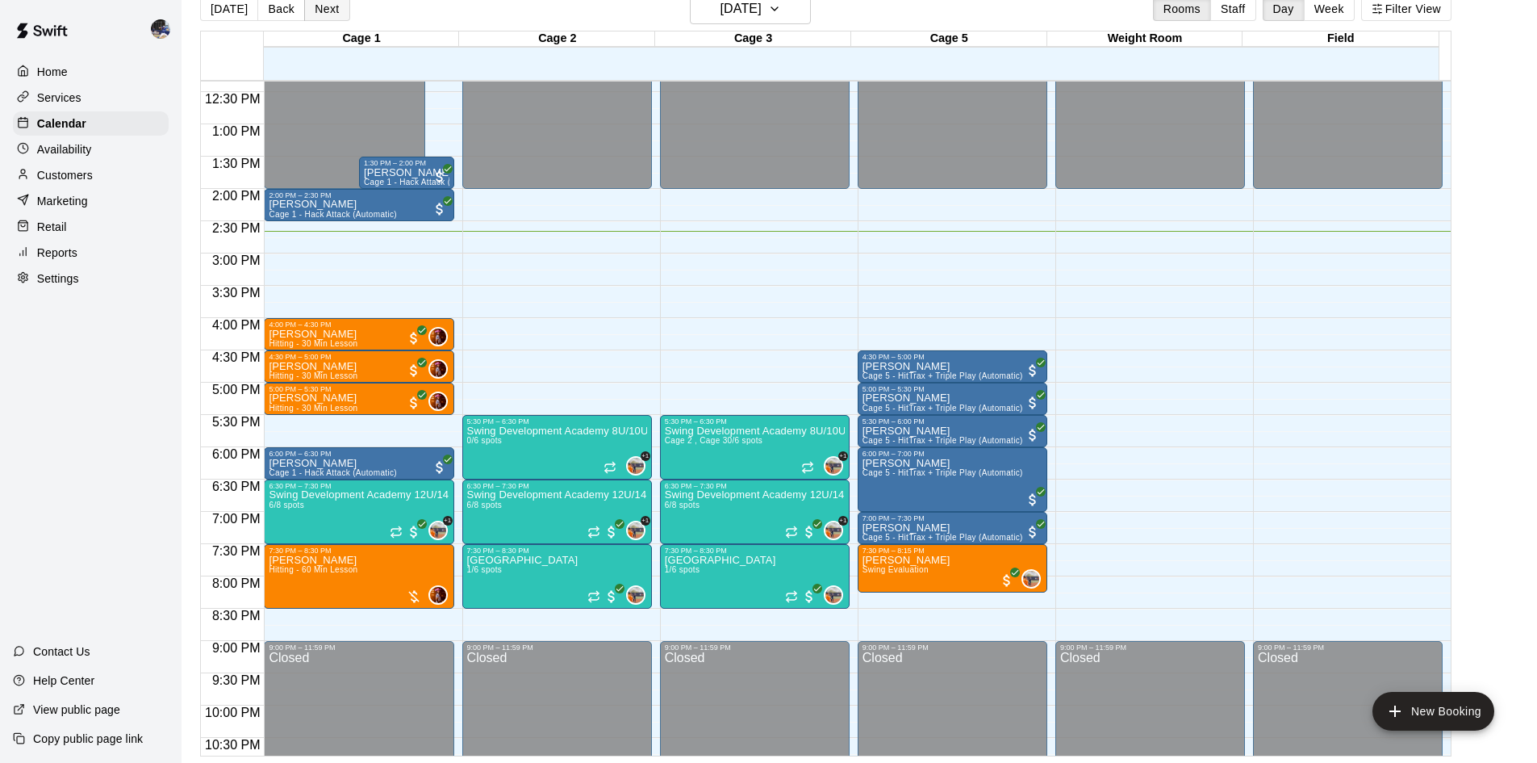
click at [314, 10] on button "Next" at bounding box center [326, 9] width 45 height 24
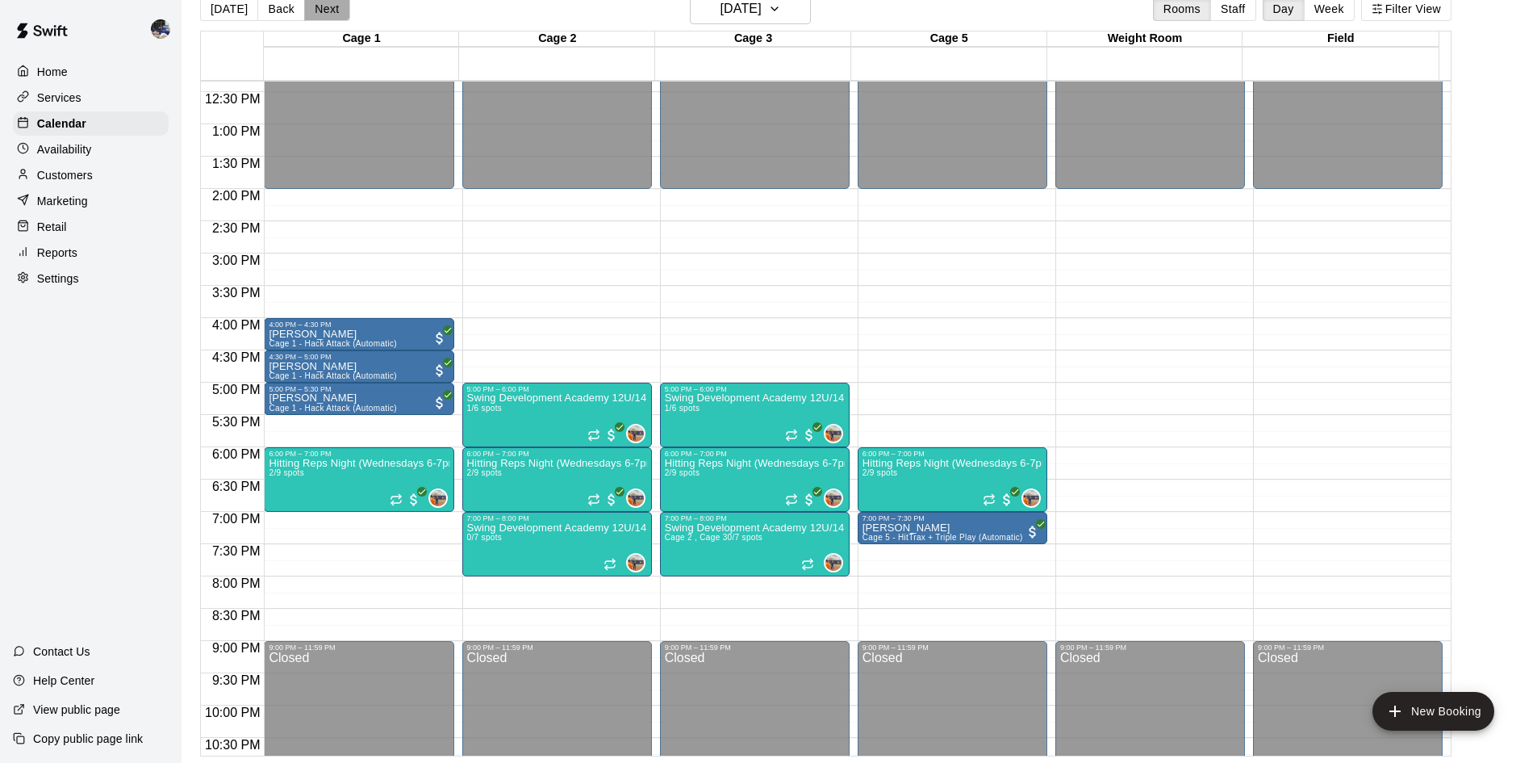
click at [316, 12] on button "Next" at bounding box center [326, 9] width 45 height 24
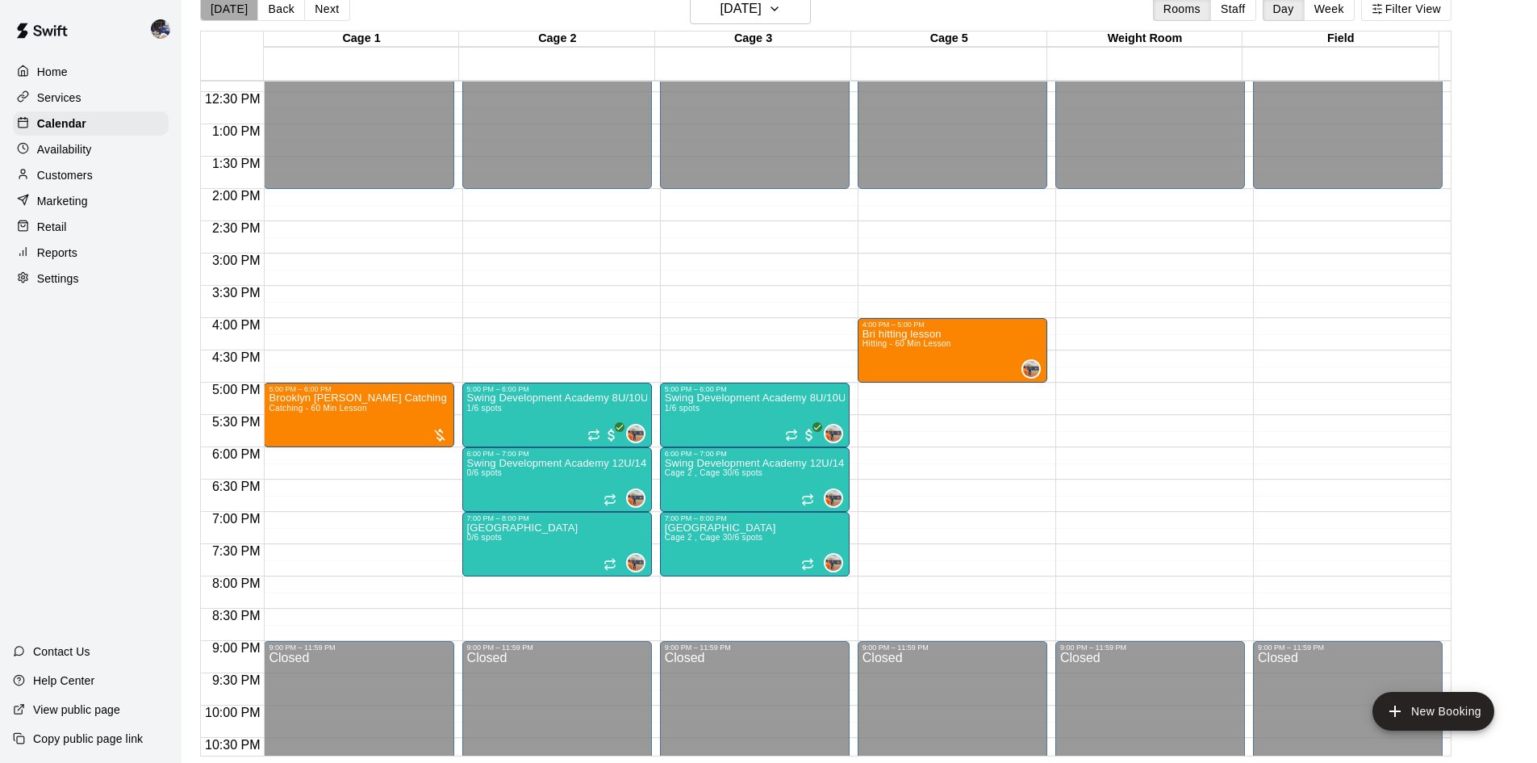
click at [237, 16] on button "[DATE]" at bounding box center [229, 9] width 58 height 24
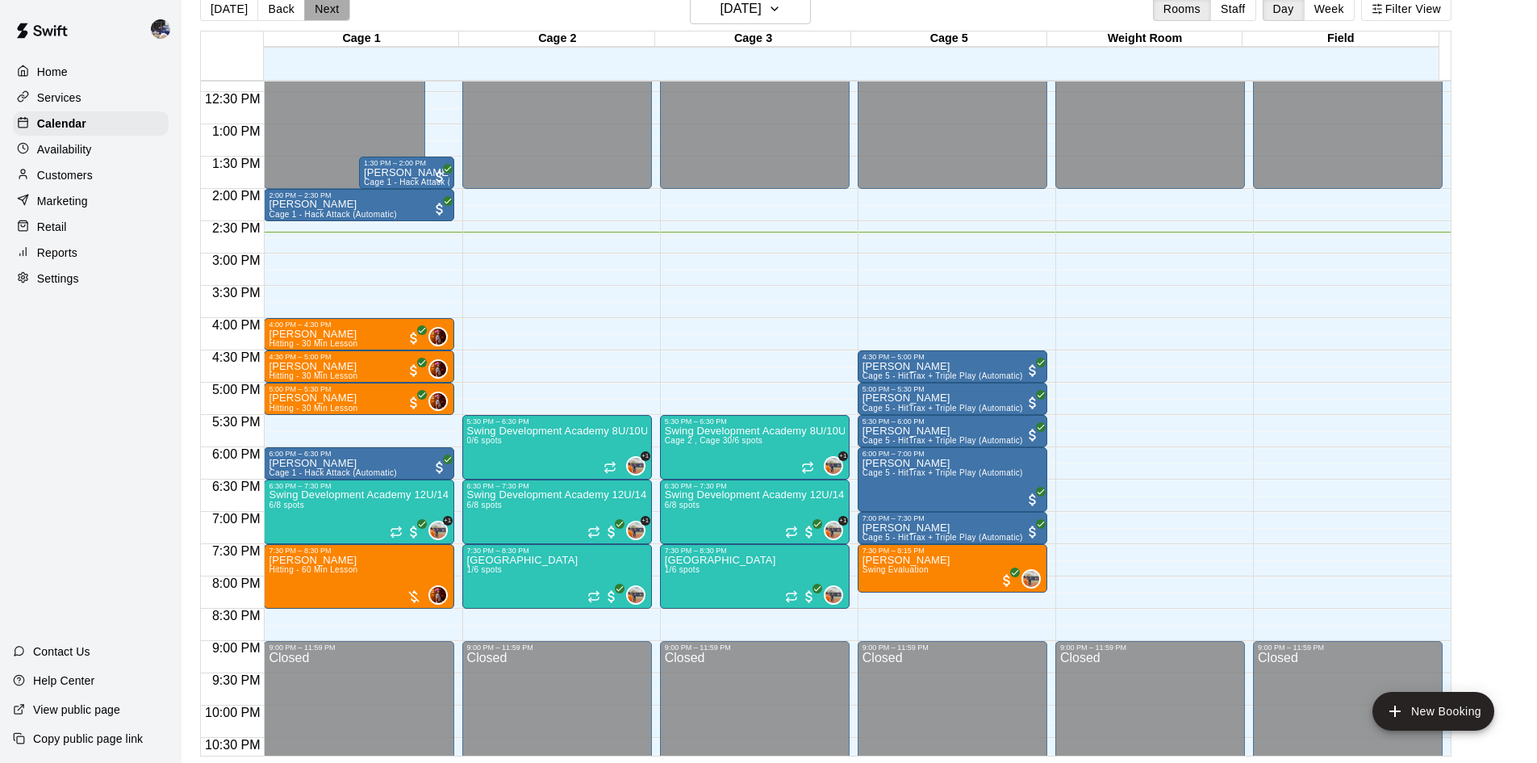
click at [316, 10] on button "Next" at bounding box center [326, 9] width 45 height 24
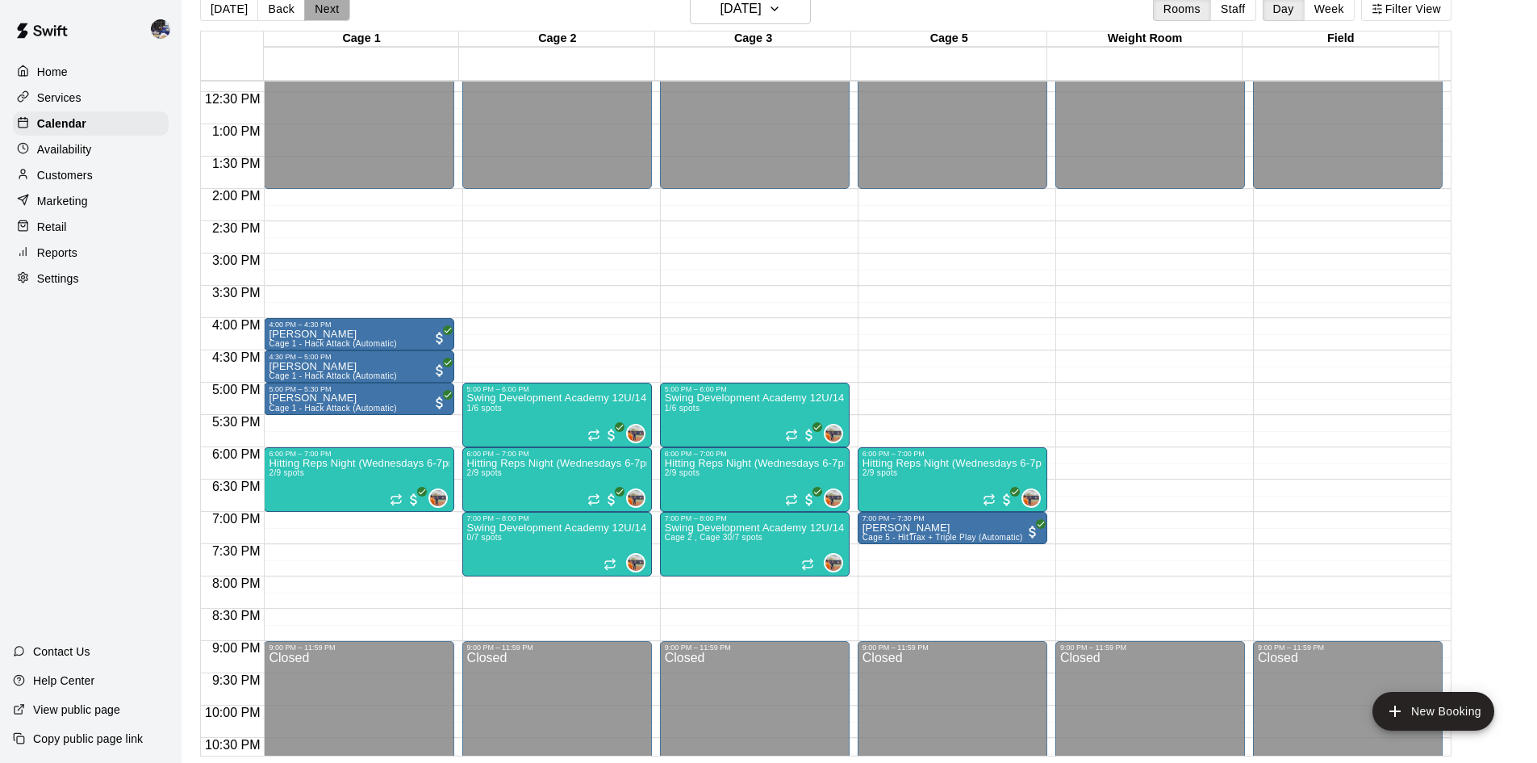
click at [316, 10] on button "Next" at bounding box center [326, 9] width 45 height 24
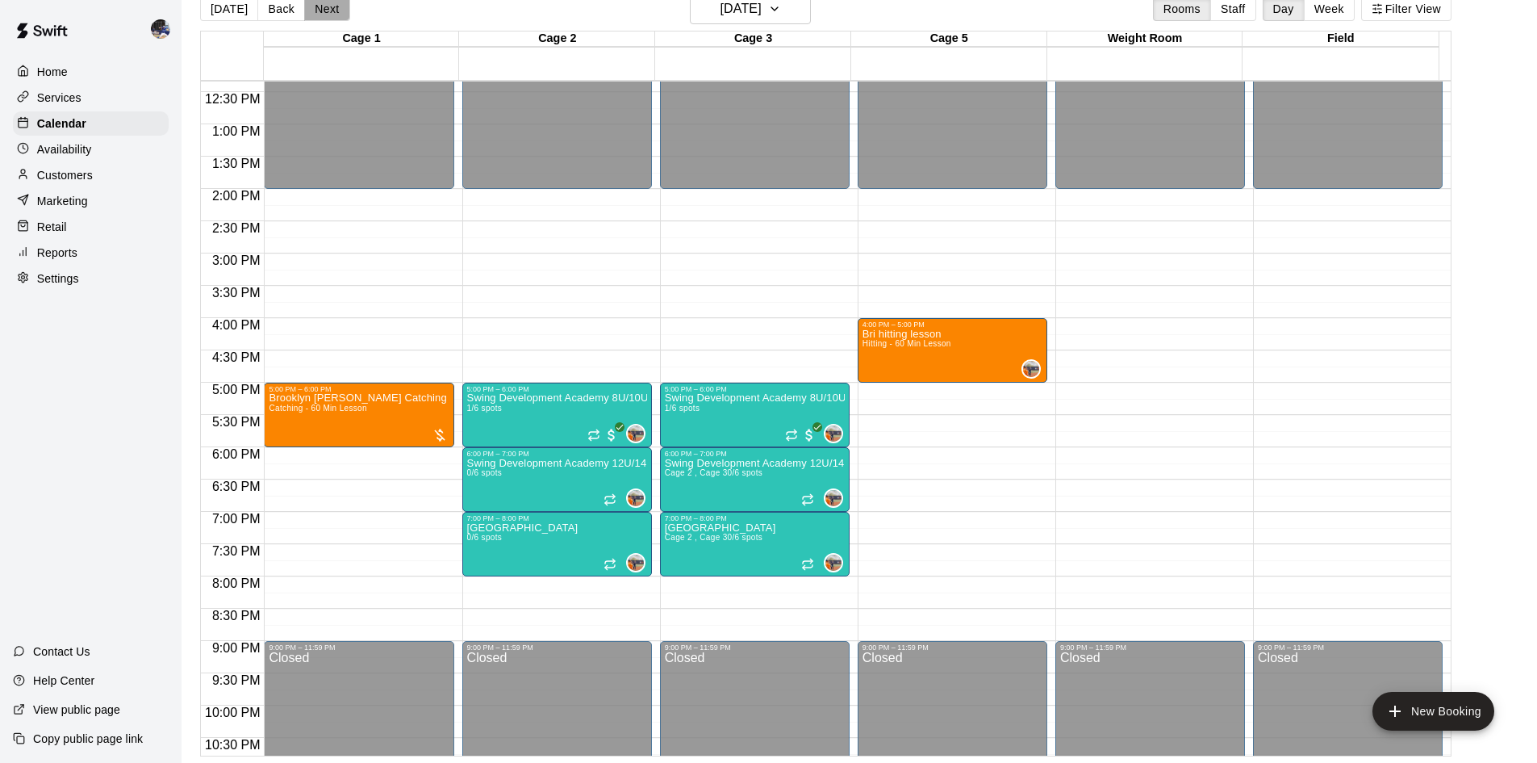
click at [316, 10] on button "Next" at bounding box center [326, 9] width 45 height 24
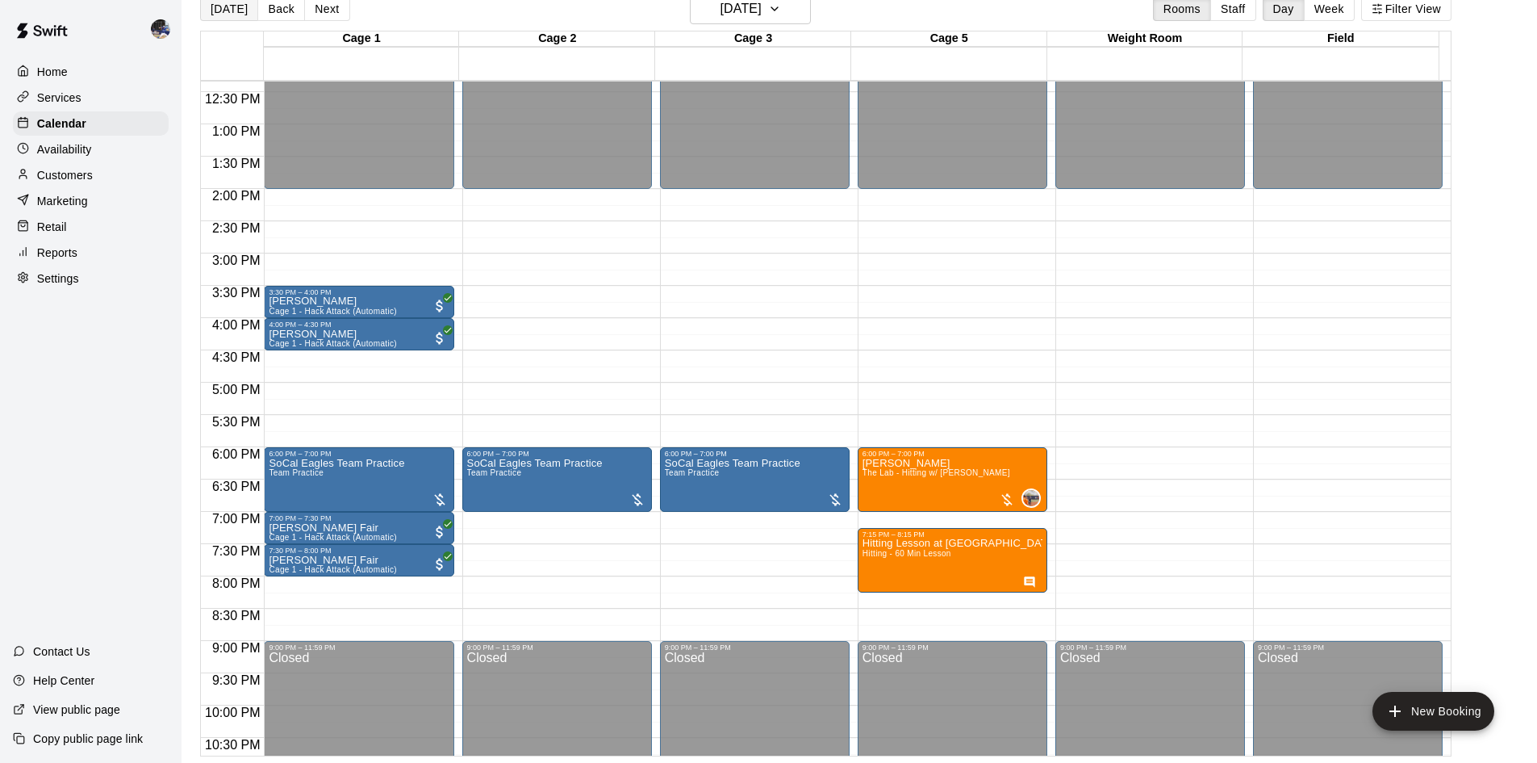
click at [238, 12] on button "[DATE]" at bounding box center [229, 9] width 58 height 24
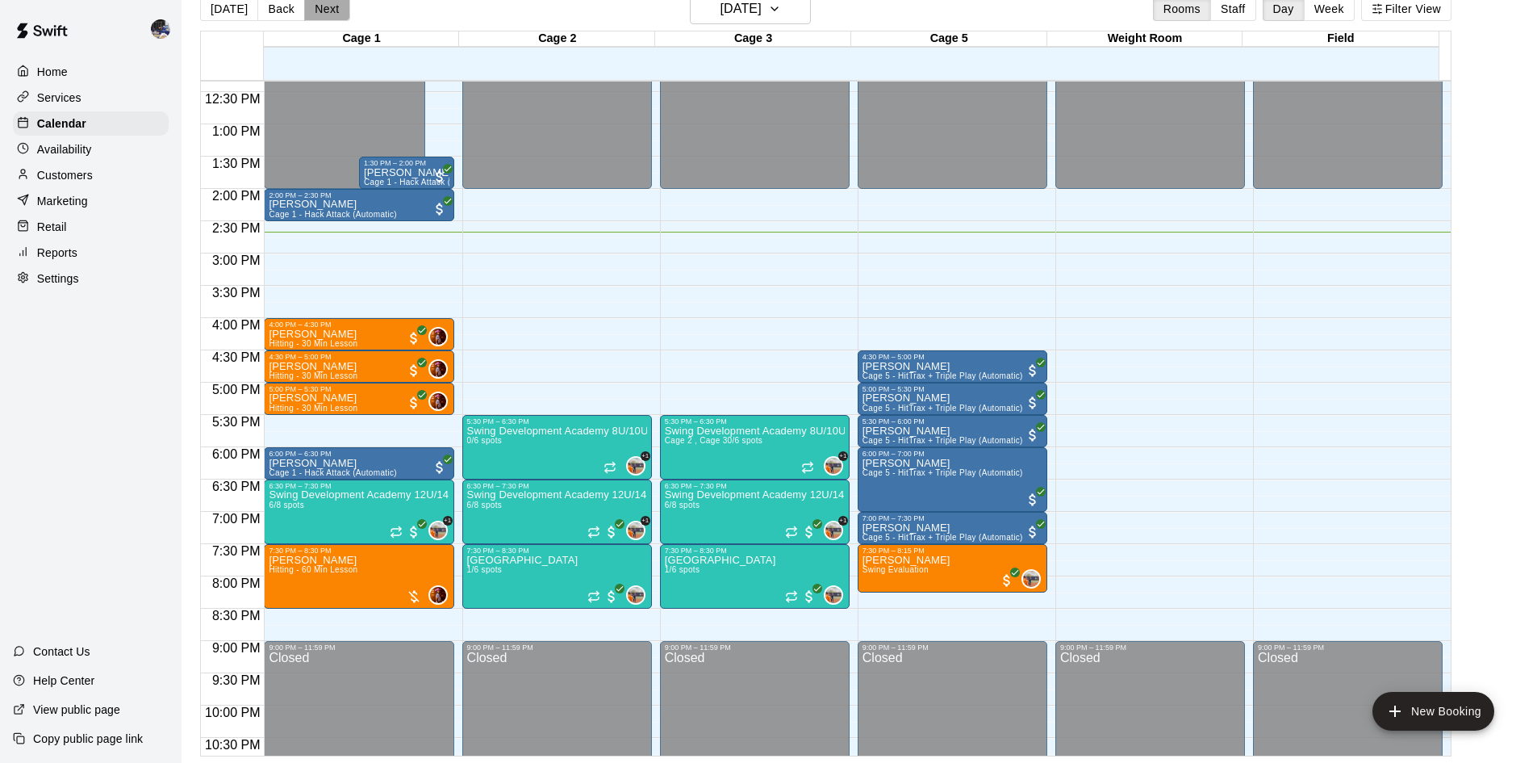
click at [306, 8] on button "Next" at bounding box center [326, 9] width 45 height 24
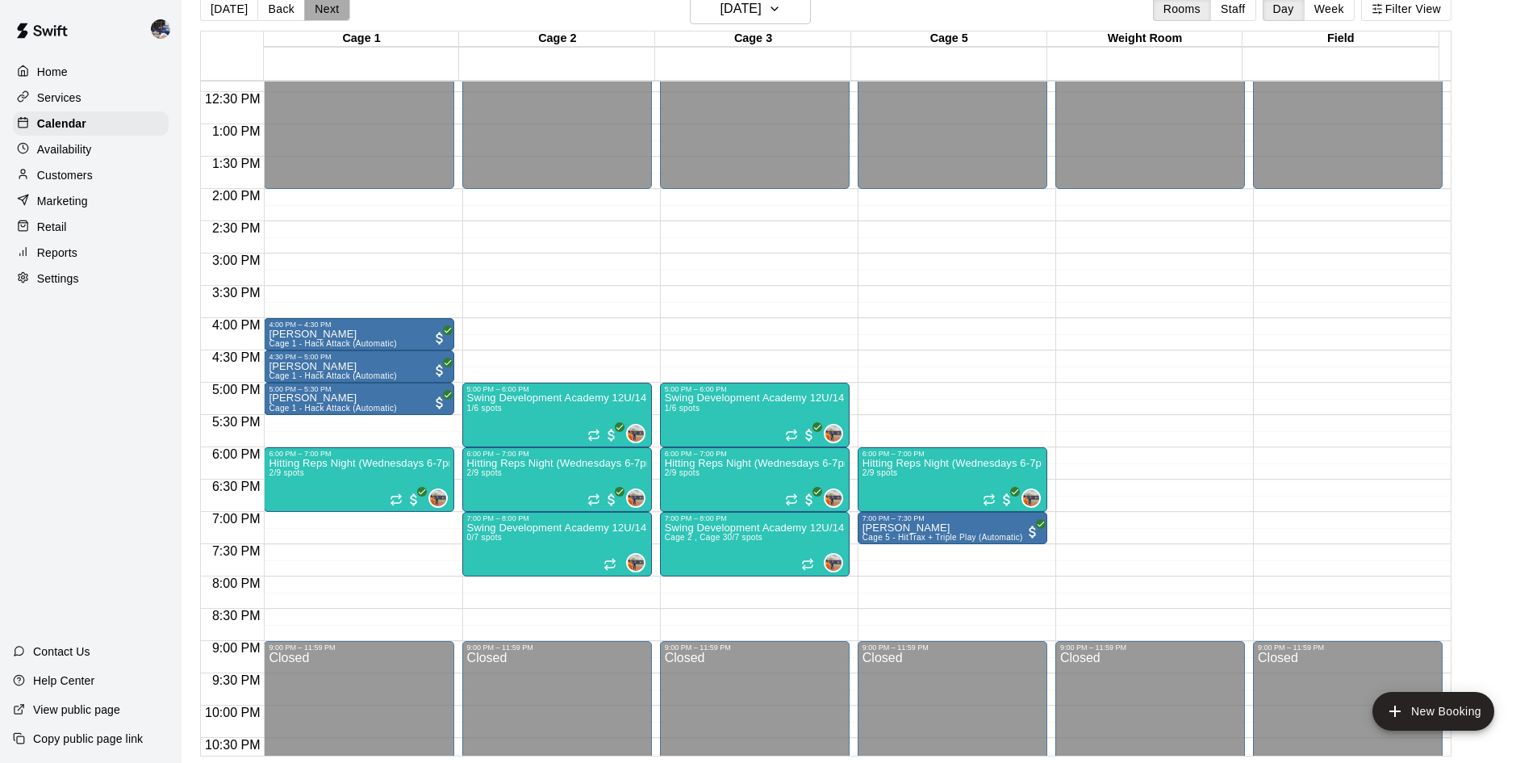
click at [312, 15] on button "Next" at bounding box center [326, 9] width 45 height 24
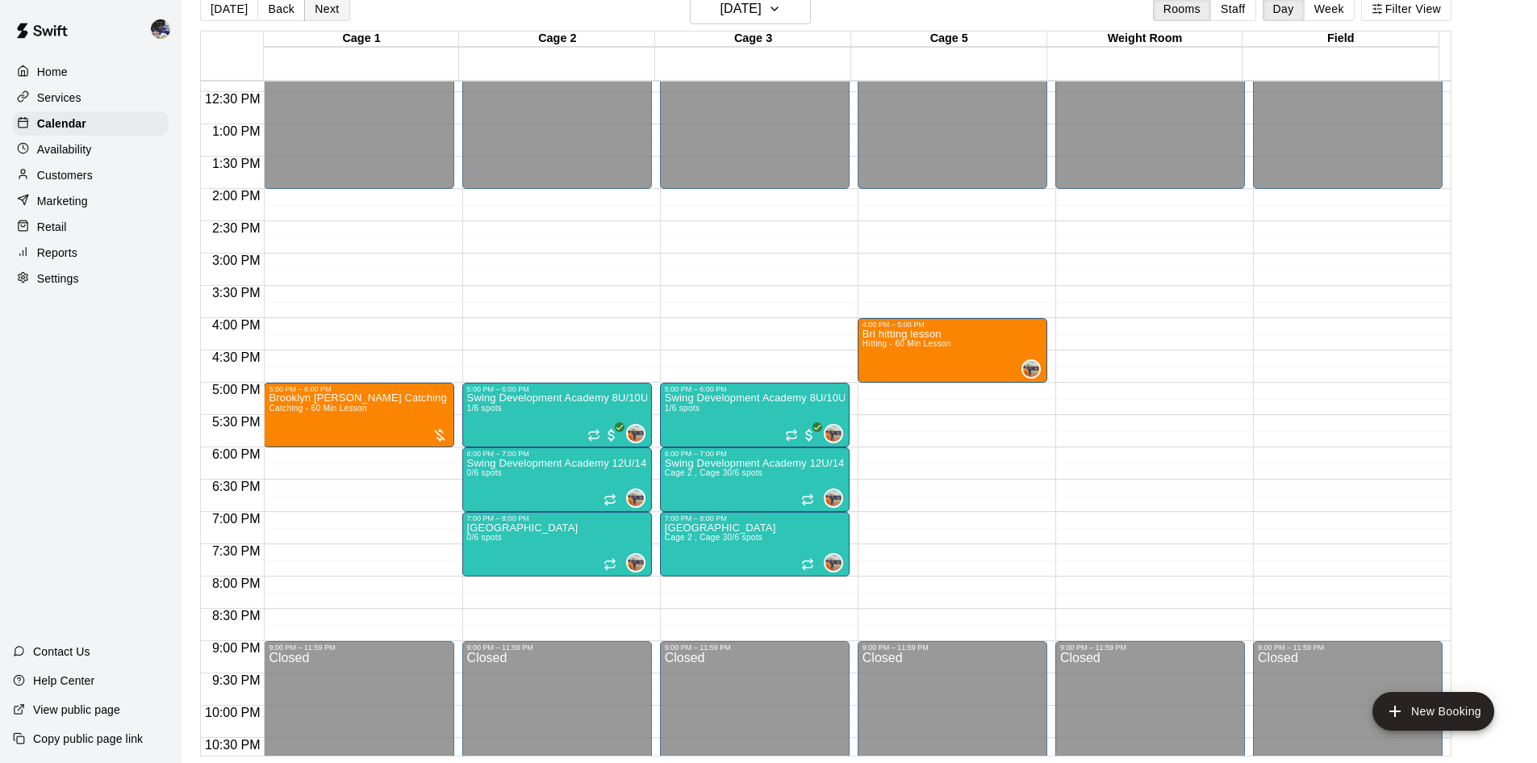
click at [312, 15] on button "Next" at bounding box center [326, 9] width 45 height 24
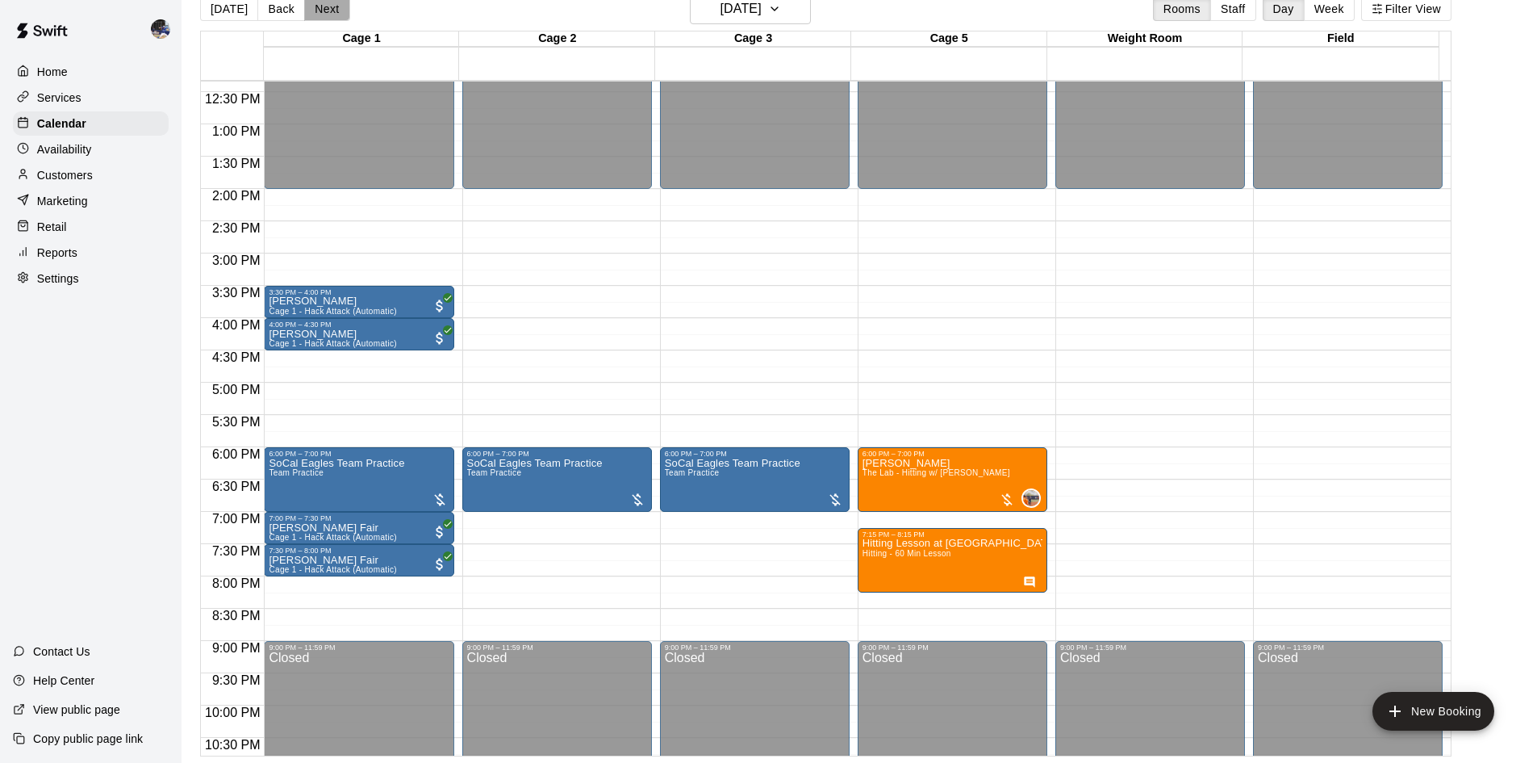
click at [312, 15] on button "Next" at bounding box center [326, 9] width 45 height 24
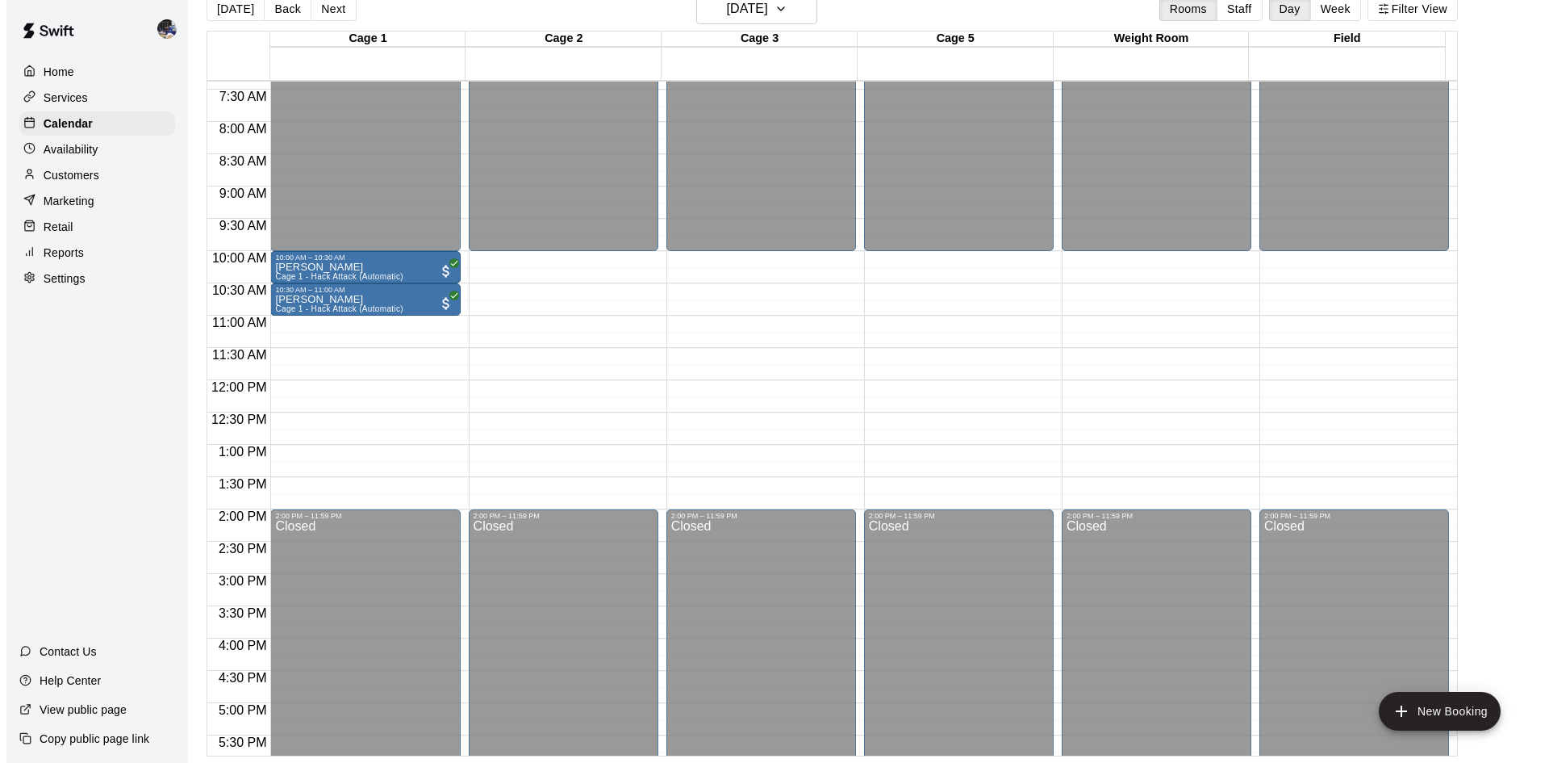
scroll to position [475, 0]
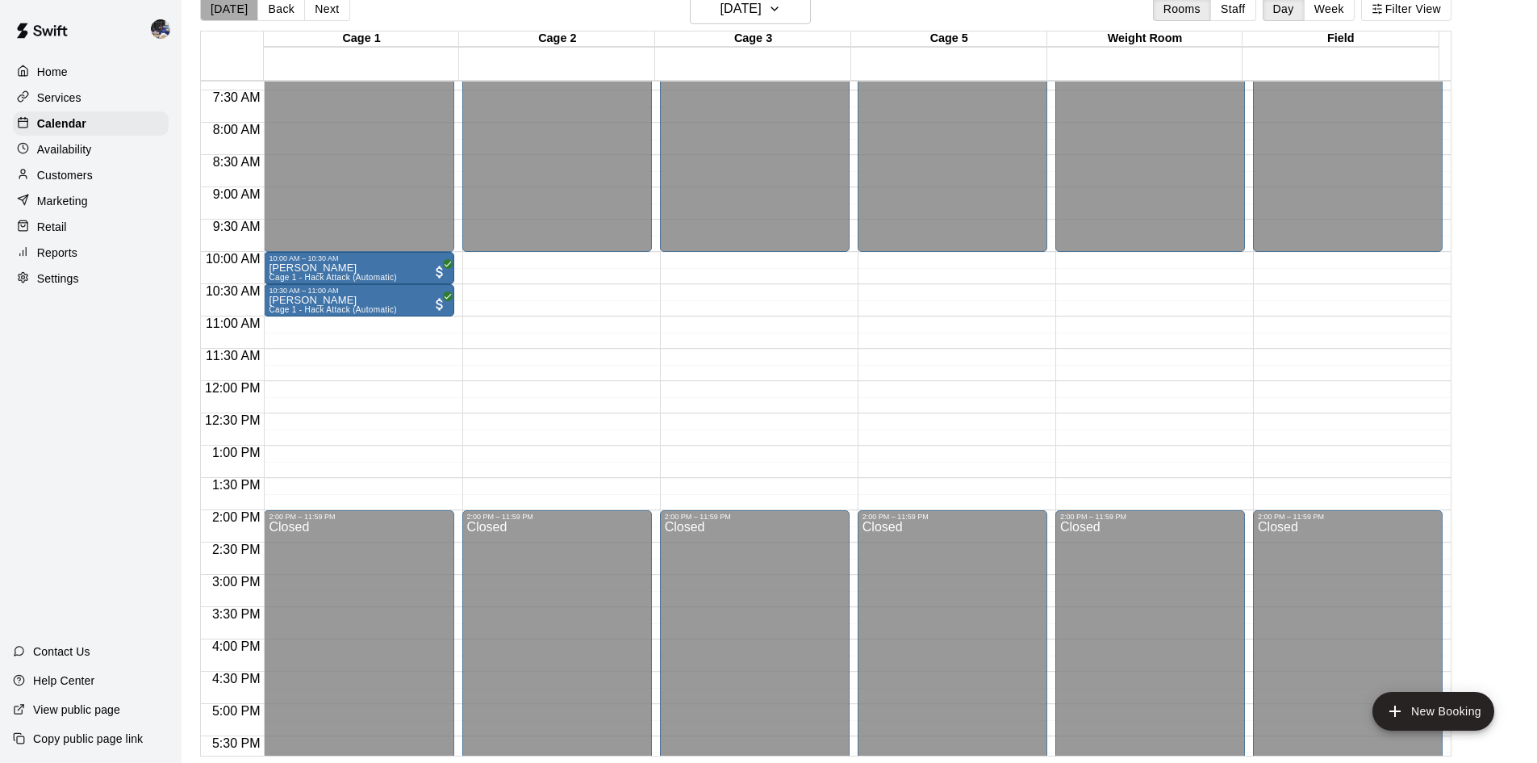
click at [249, 18] on button "[DATE]" at bounding box center [229, 9] width 58 height 24
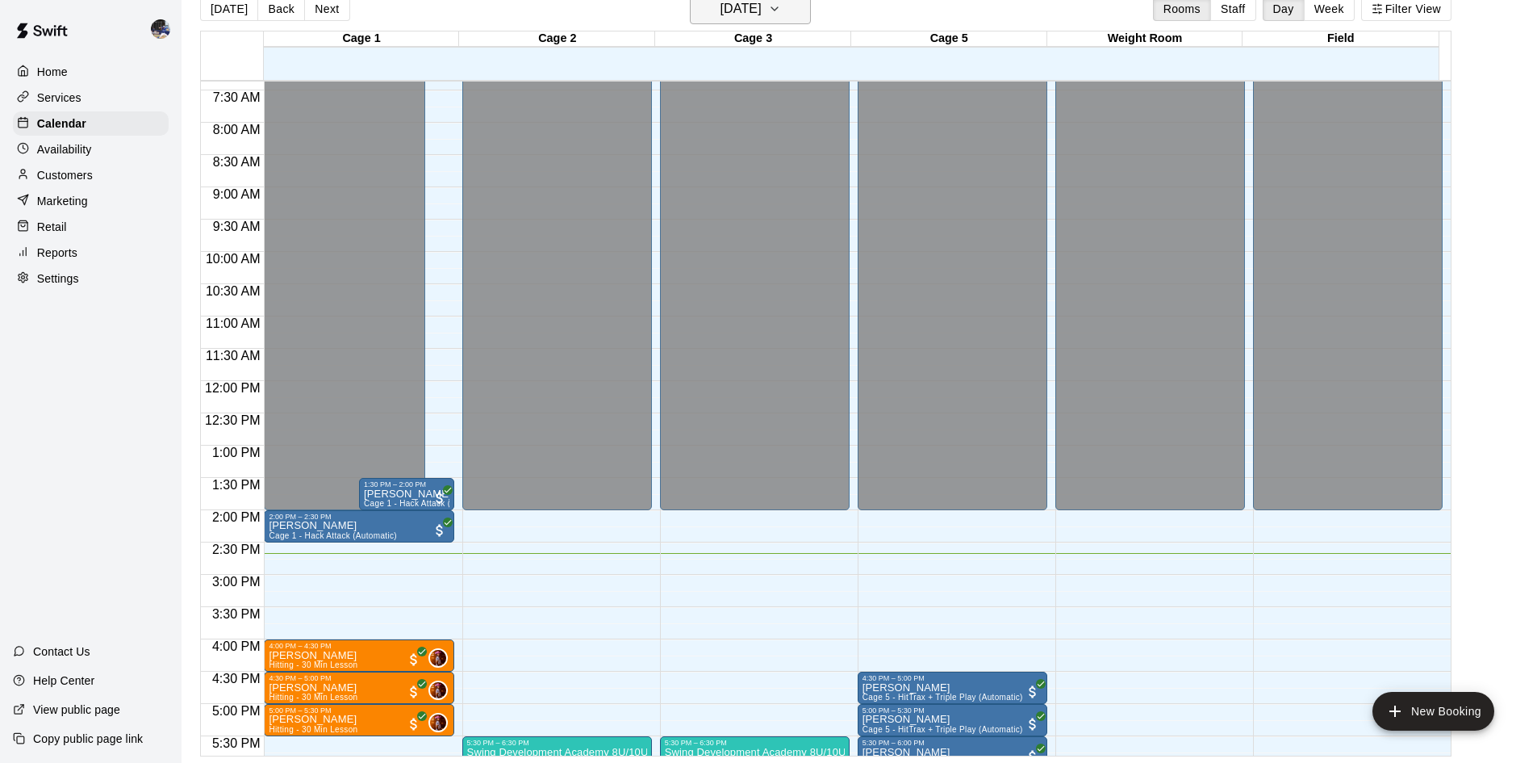
click at [755, 10] on h6 "[DATE]" at bounding box center [741, 9] width 41 height 23
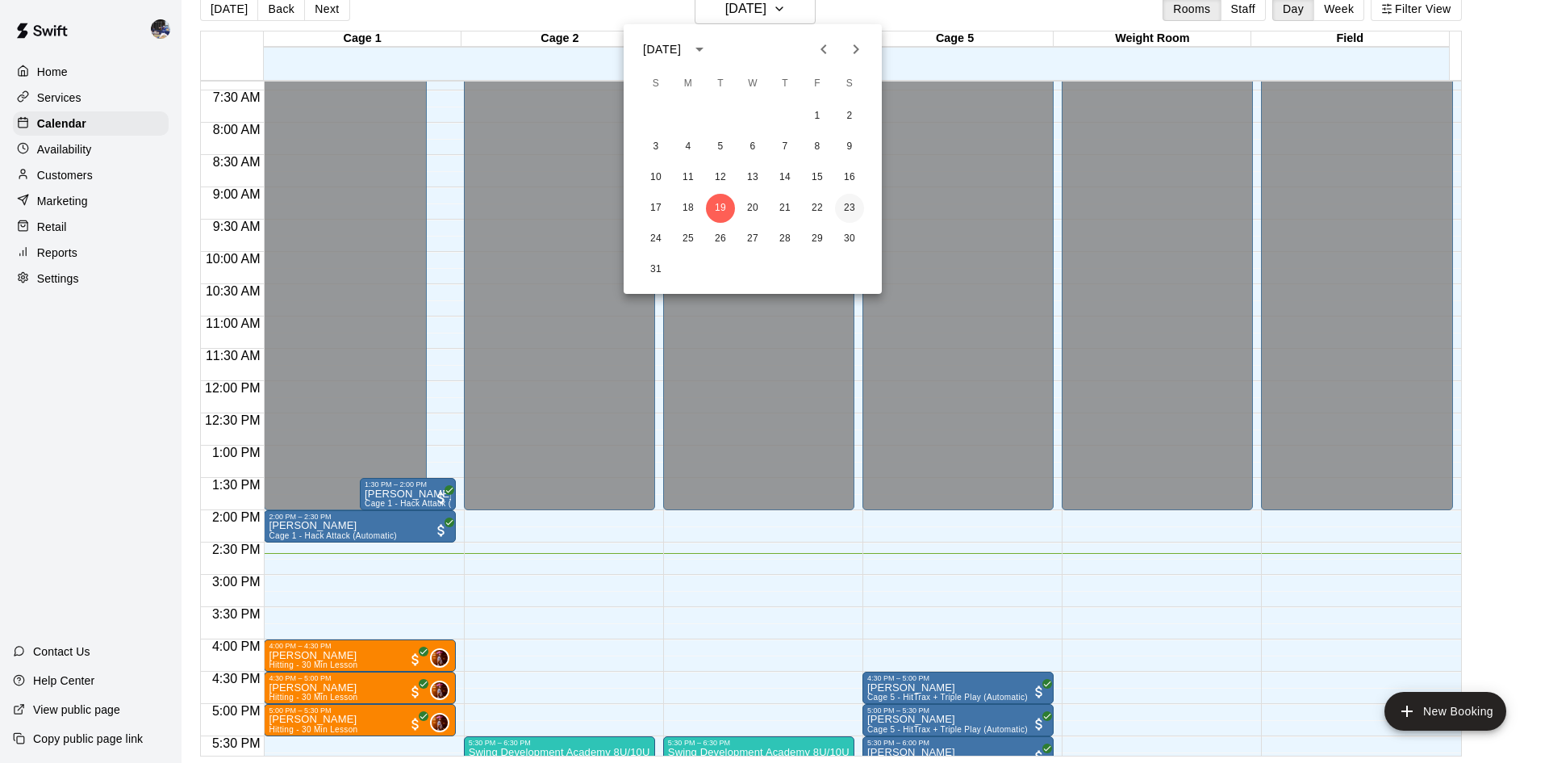
click at [851, 205] on button "23" at bounding box center [849, 208] width 29 height 29
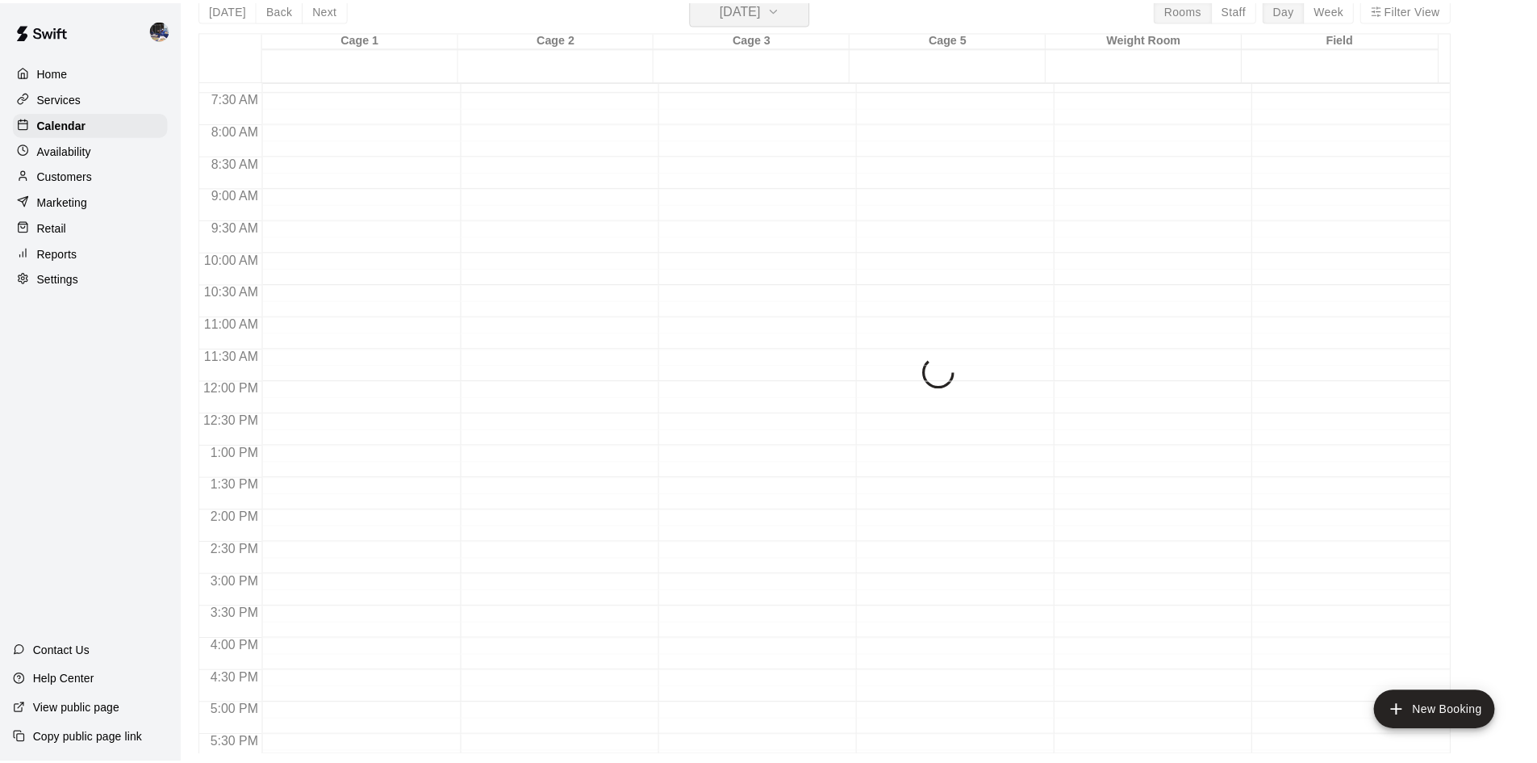
scroll to position [19, 0]
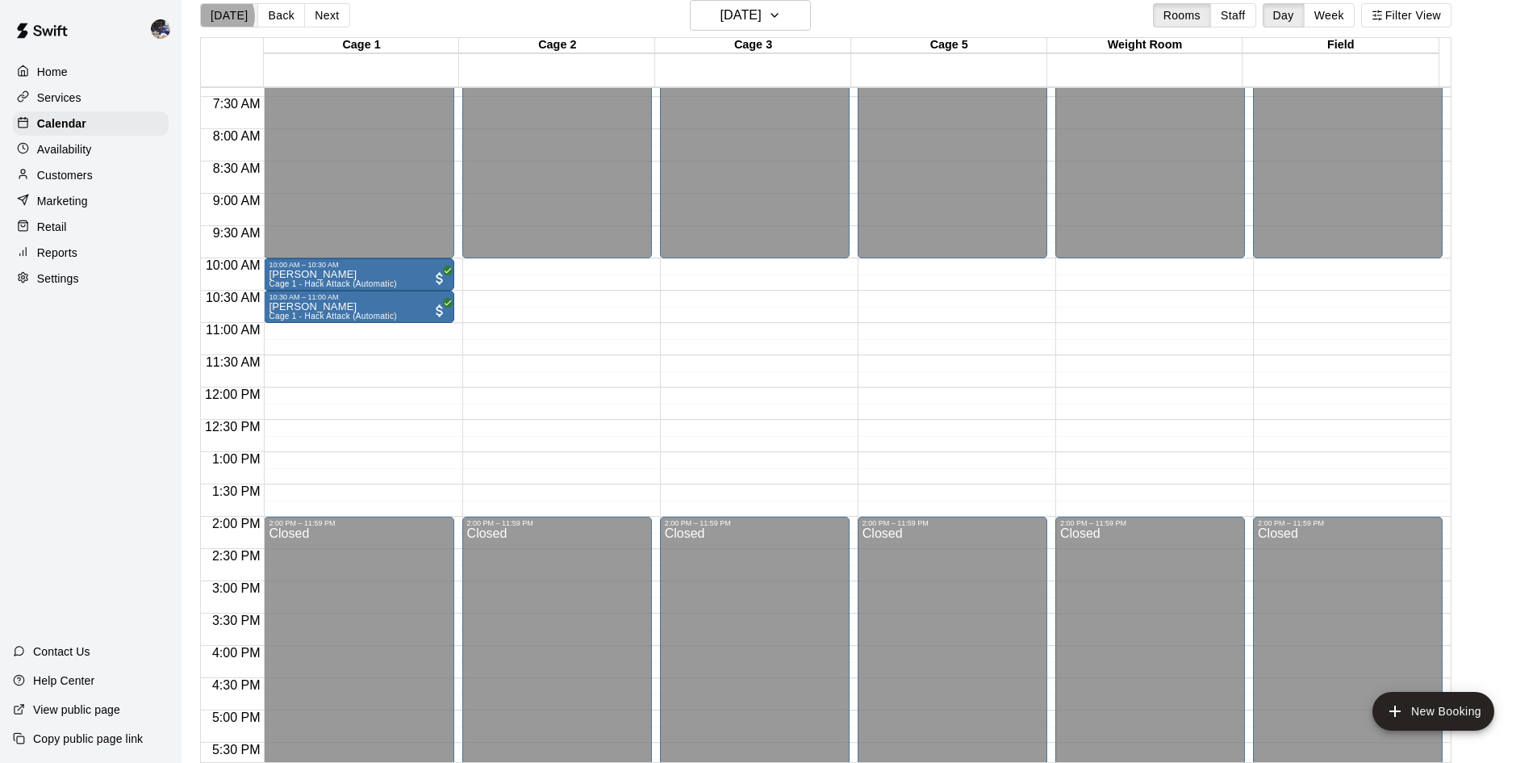
click at [222, 16] on button "[DATE]" at bounding box center [229, 15] width 58 height 24
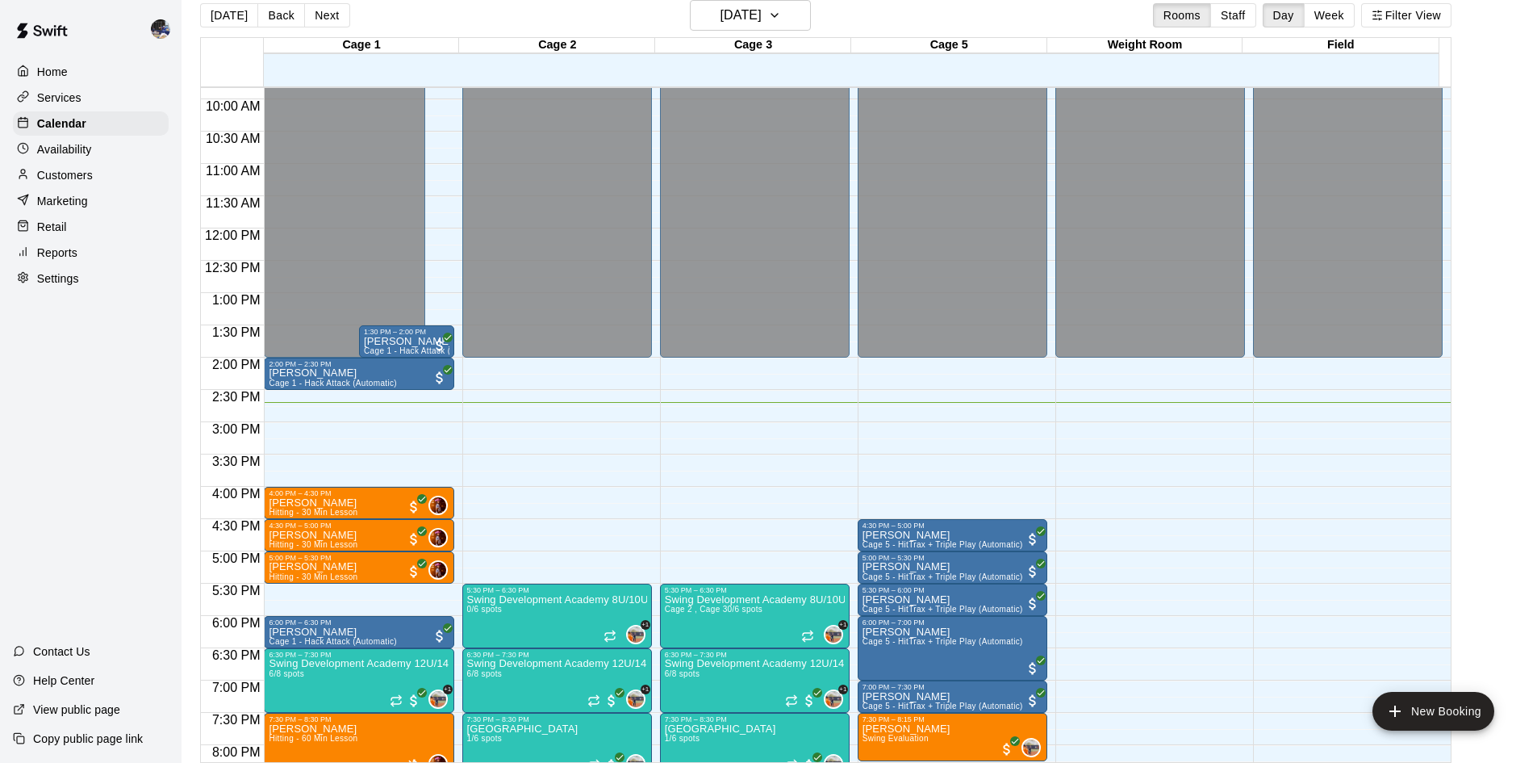
scroll to position [636, 0]
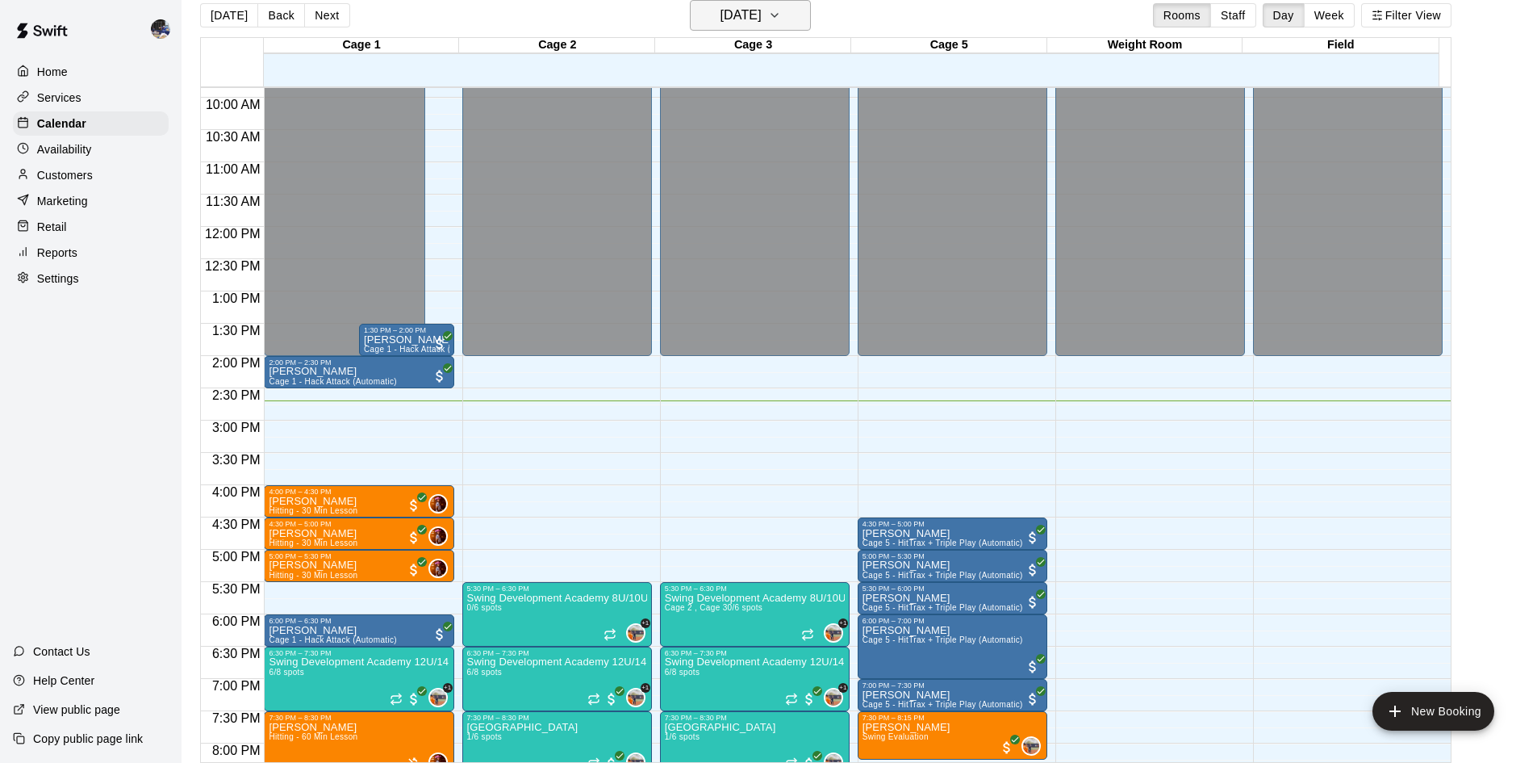
click at [744, 15] on h6 "[DATE]" at bounding box center [741, 15] width 41 height 23
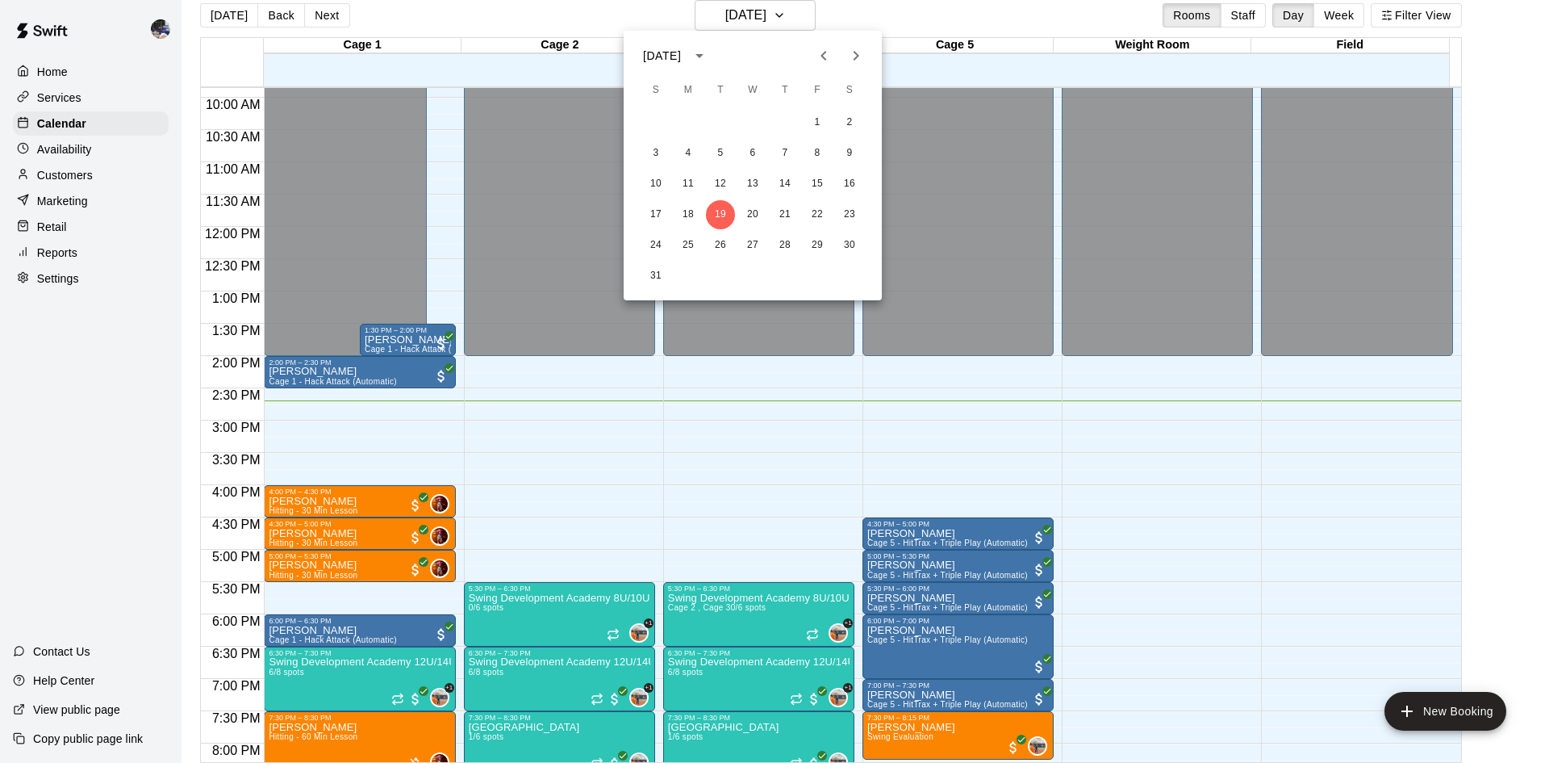
click at [612, 30] on div at bounding box center [774, 381] width 1549 height 763
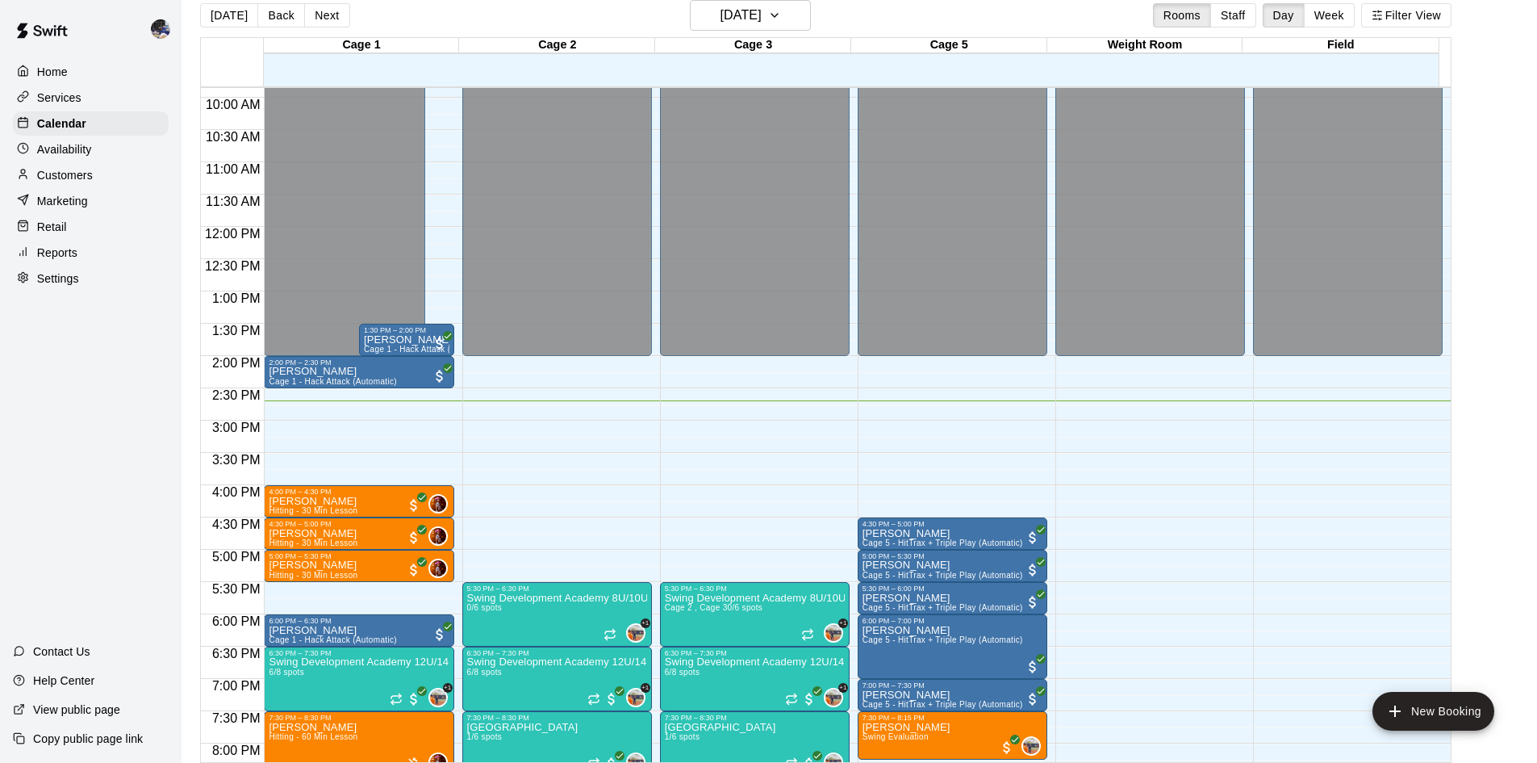
click at [218, 27] on div "Today Back Next Tuesday Aug 19 Rooms Staff Day Week Filter View" at bounding box center [826, 18] width 1252 height 37
click at [223, 18] on button "[DATE]" at bounding box center [229, 15] width 58 height 24
click at [220, 15] on button "[DATE]" at bounding box center [229, 15] width 58 height 24
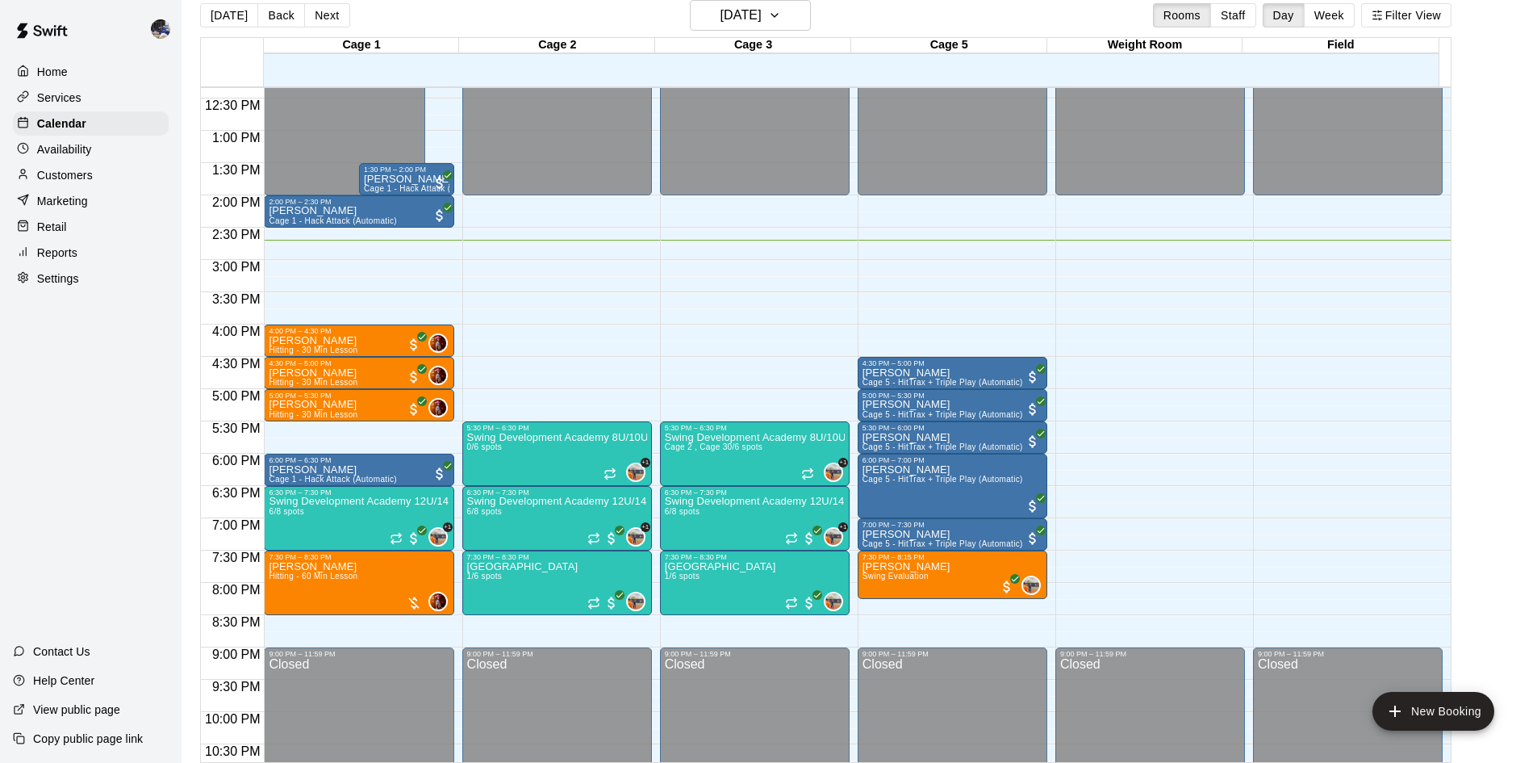
scroll to position [797, 0]
click at [331, 13] on button "Next" at bounding box center [326, 15] width 45 height 24
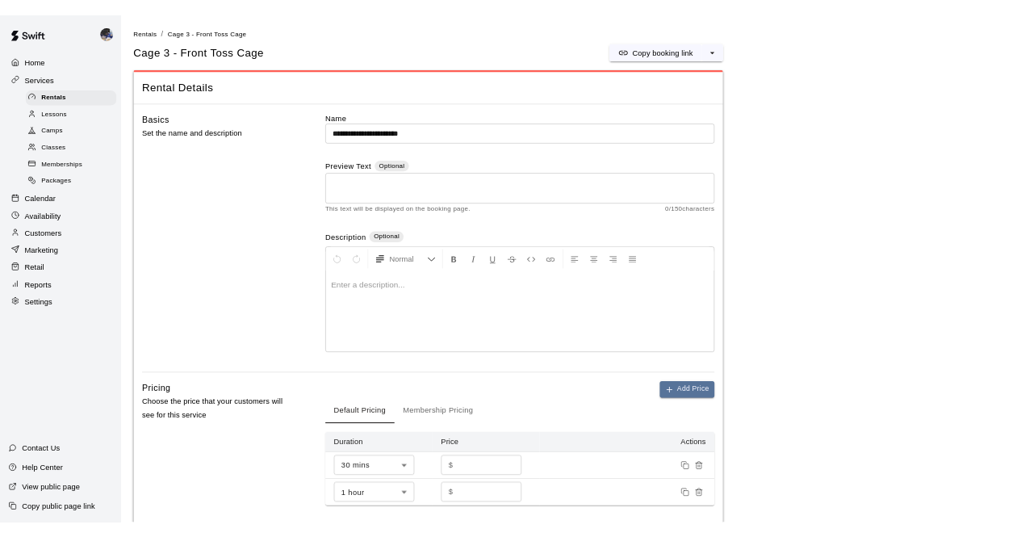
scroll to position [484, 0]
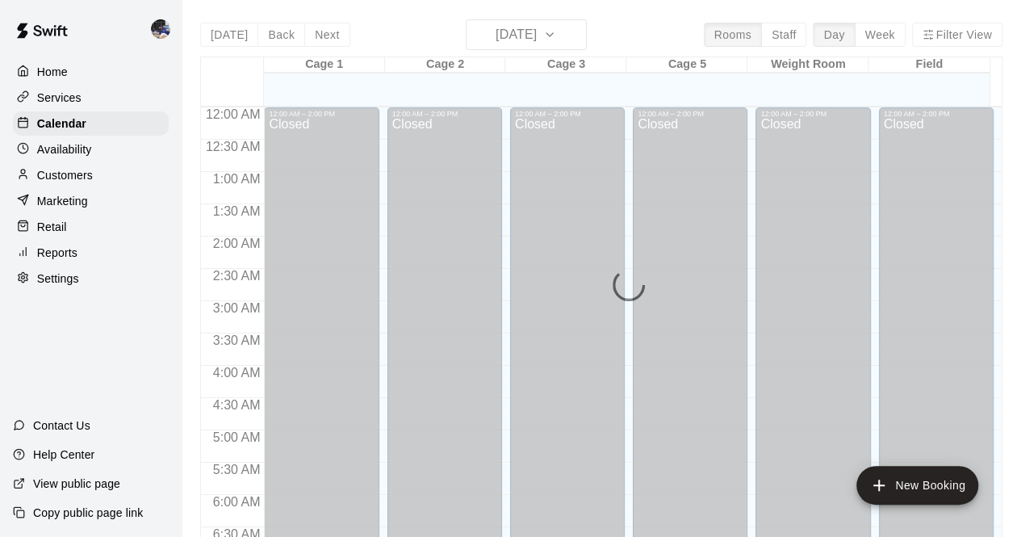
scroll to position [957, 0]
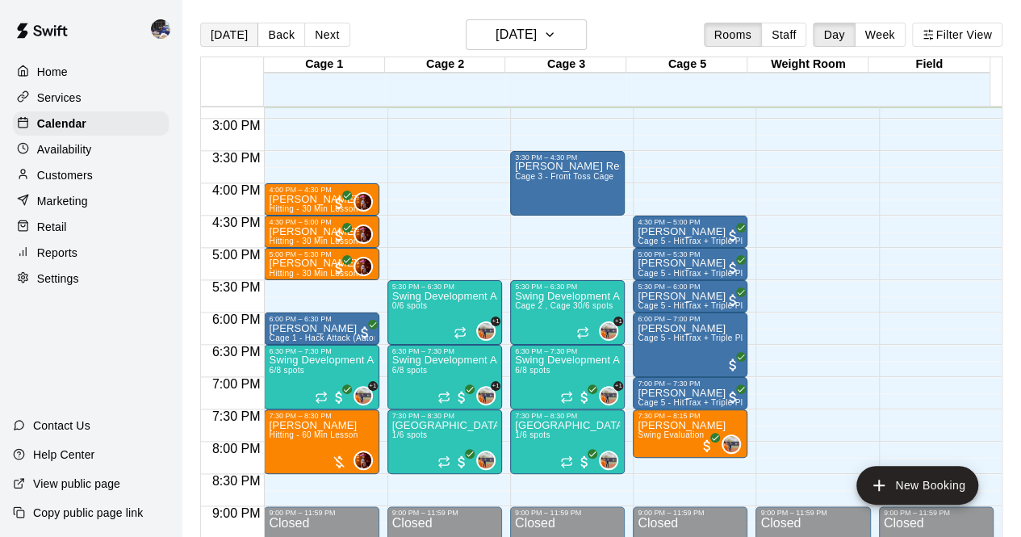
click at [244, 37] on button "[DATE]" at bounding box center [229, 35] width 58 height 24
click at [320, 28] on button "Next" at bounding box center [326, 35] width 45 height 24
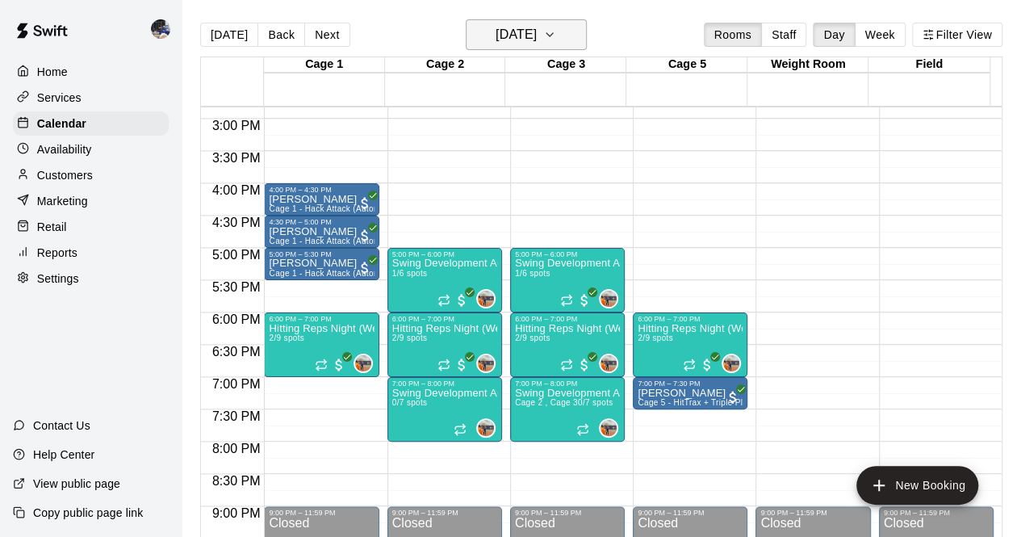
click at [495, 35] on h6 "Wednesday Aug 20" at bounding box center [515, 34] width 41 height 23
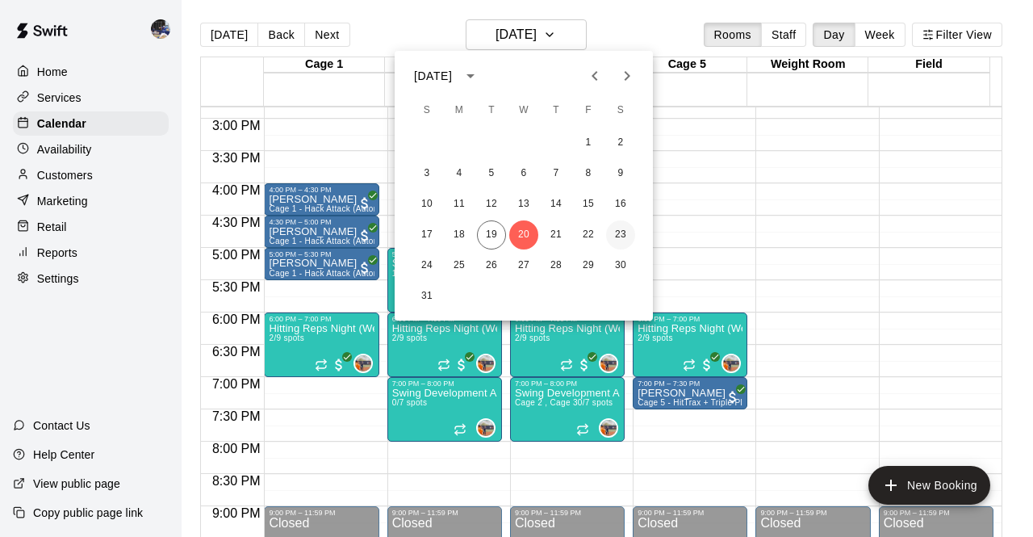
click at [621, 232] on button "23" at bounding box center [620, 234] width 29 height 29
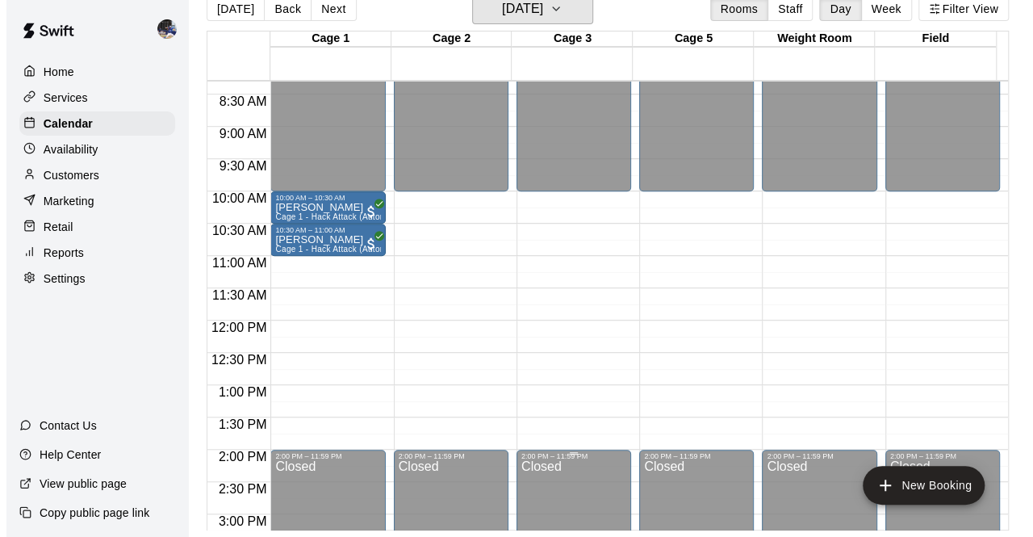
scroll to position [545, 0]
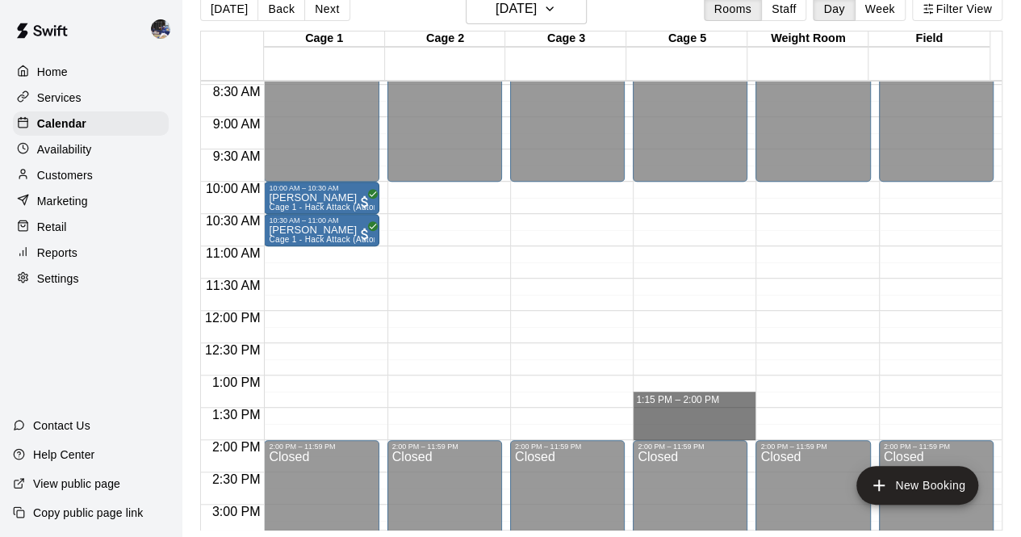
drag, startPoint x: 656, startPoint y: 394, endPoint x: 658, endPoint y: 427, distance: 33.2
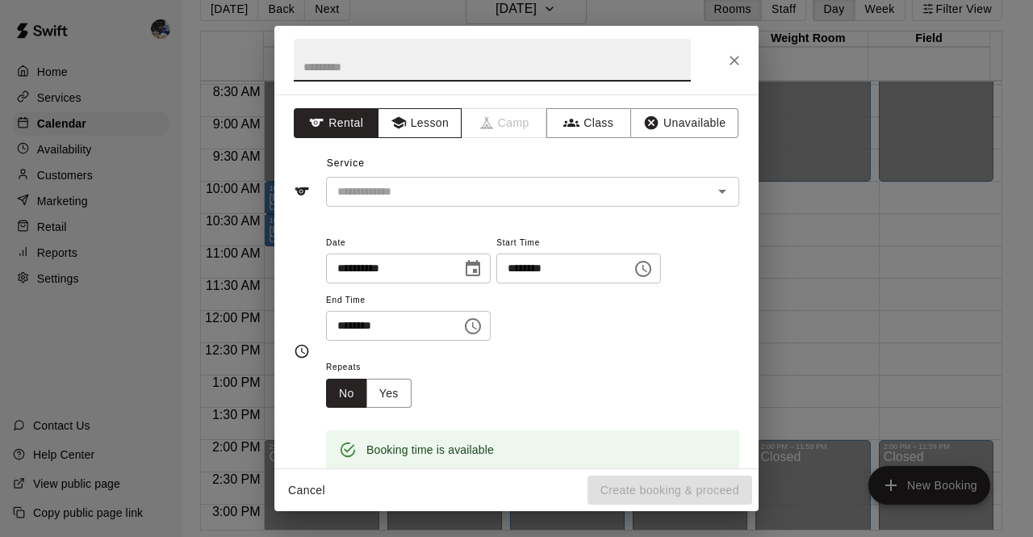
click at [420, 123] on button "Lesson" at bounding box center [420, 123] width 85 height 30
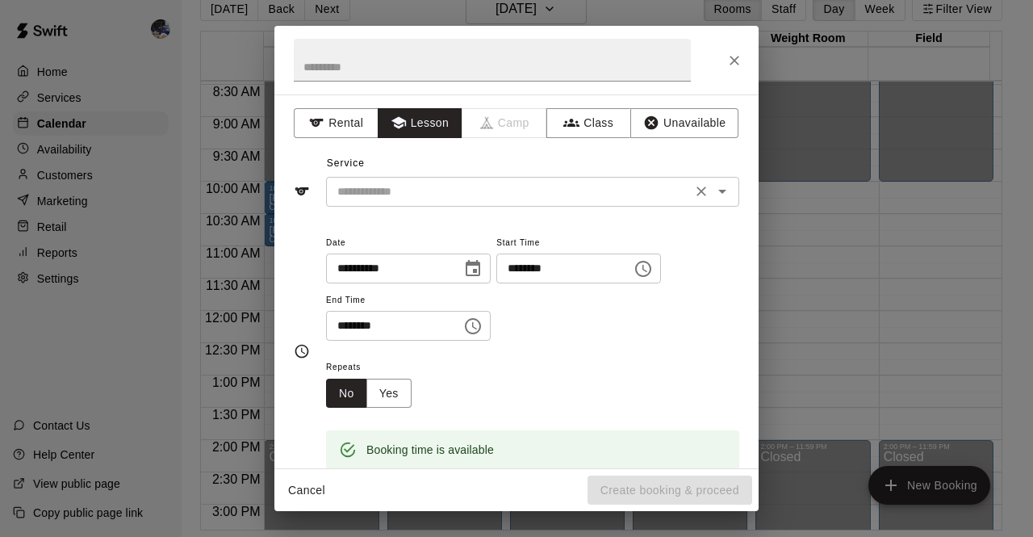
click at [439, 193] on input "text" at bounding box center [509, 192] width 356 height 20
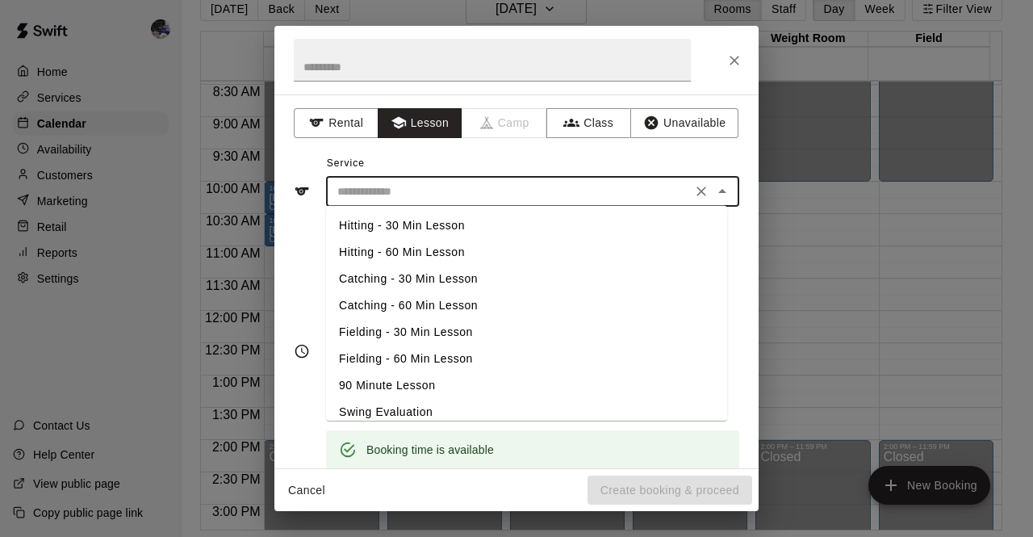
scroll to position [38, 0]
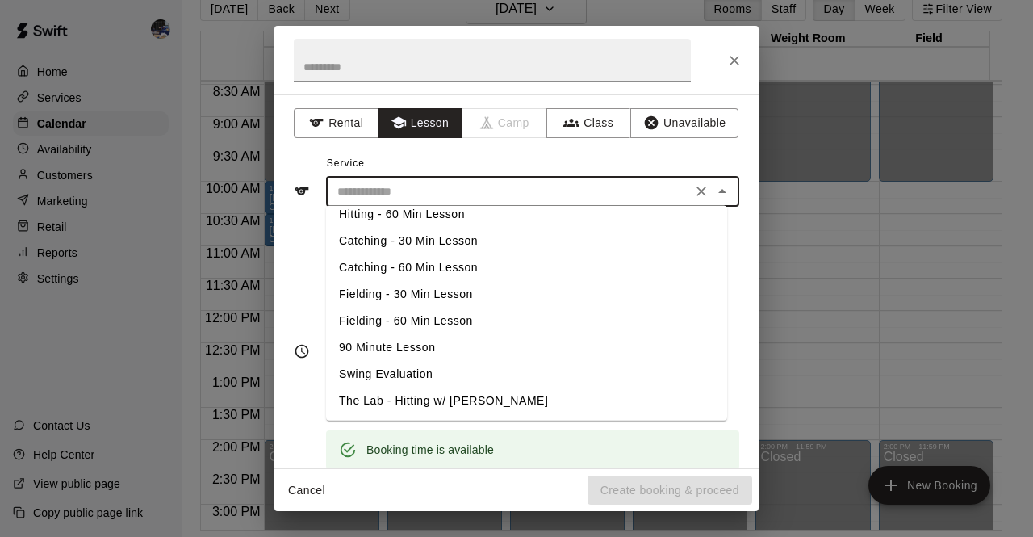
click at [417, 366] on li "Swing Evaluation" at bounding box center [526, 374] width 401 height 27
type input "**********"
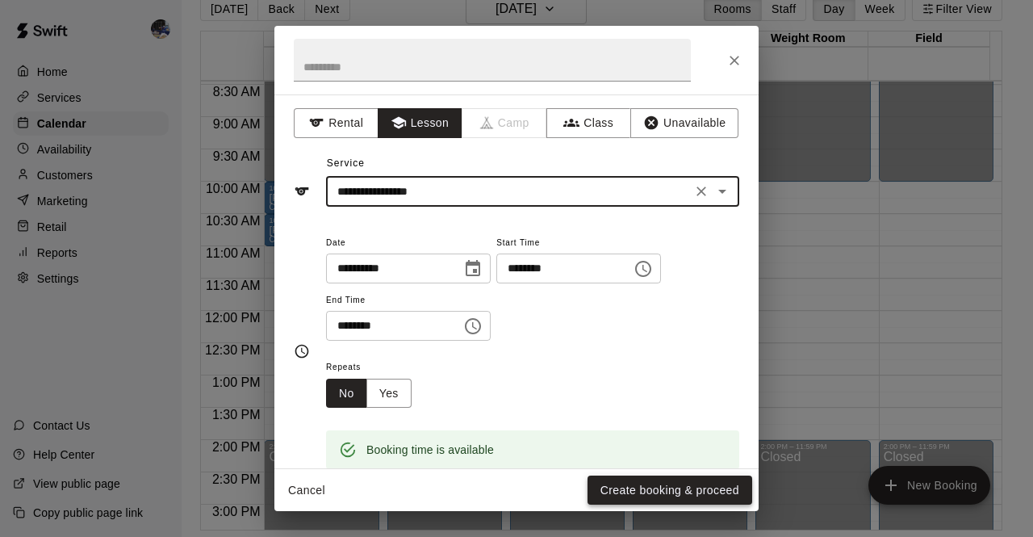
click at [601, 483] on button "Create booking & proceed" at bounding box center [669, 490] width 165 height 30
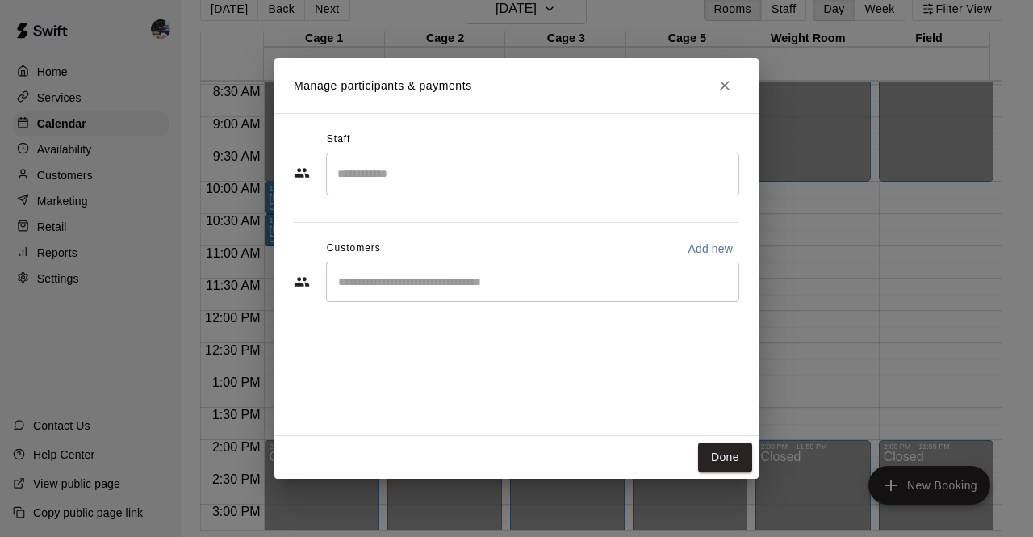
click at [413, 187] on input "Search staff" at bounding box center [532, 174] width 399 height 28
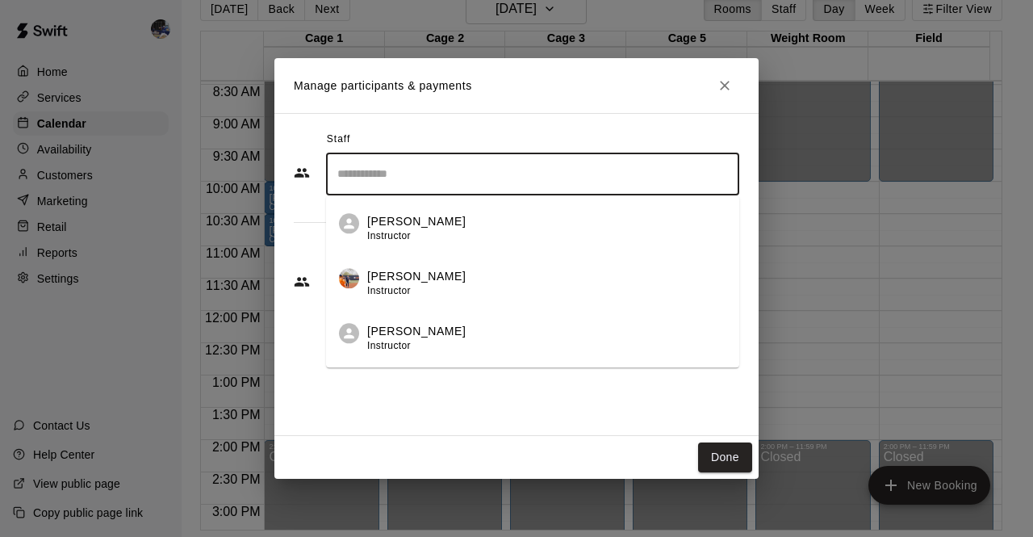
click at [429, 290] on div "Kailee Powell Instructor" at bounding box center [416, 283] width 98 height 31
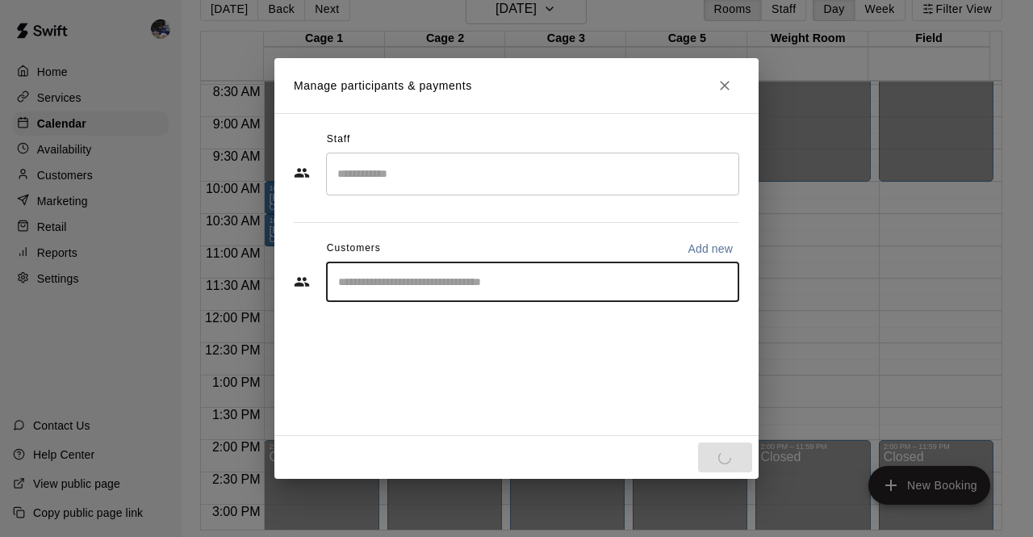
click at [434, 288] on input "Start typing to search customers..." at bounding box center [532, 282] width 399 height 16
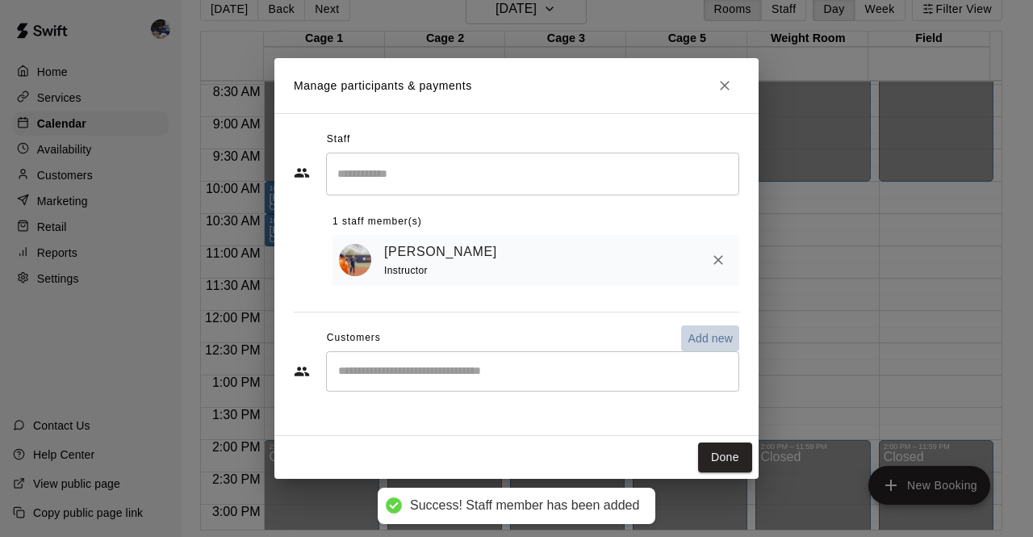
click at [713, 343] on p "Add new" at bounding box center [710, 338] width 45 height 16
select select "**"
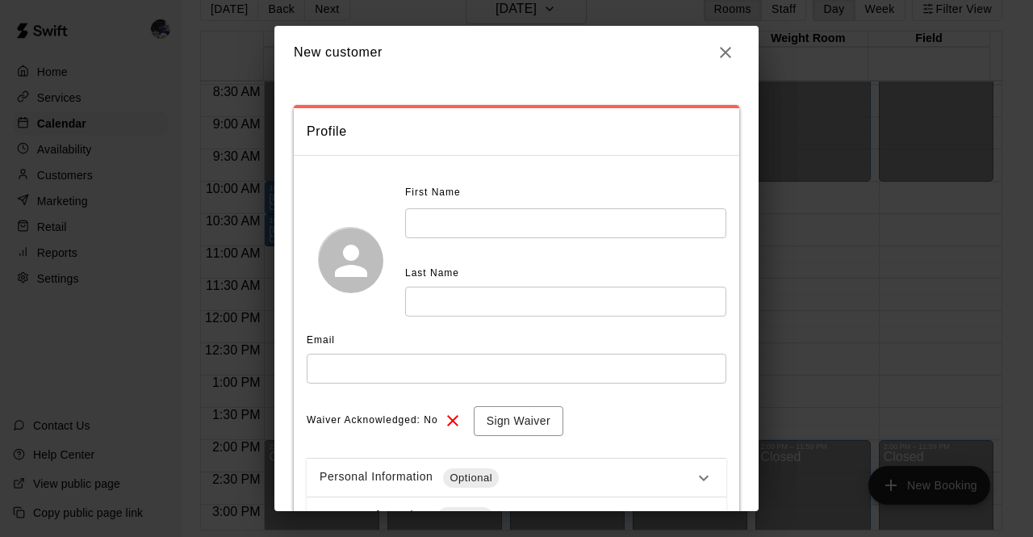
click at [513, 374] on input "text" at bounding box center [517, 368] width 420 height 30
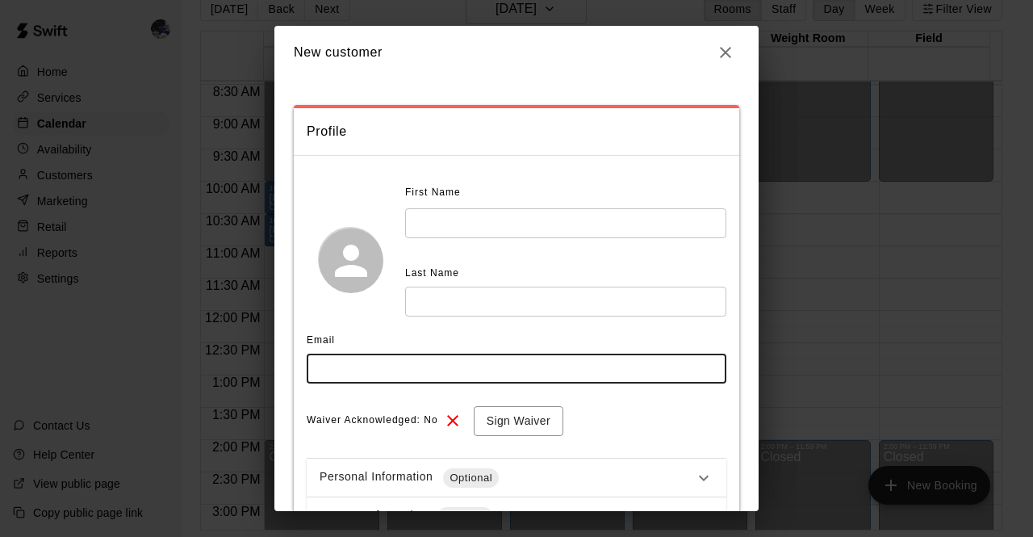
paste input "**********"
type input "**********"
click at [479, 224] on input "text" at bounding box center [565, 223] width 321 height 30
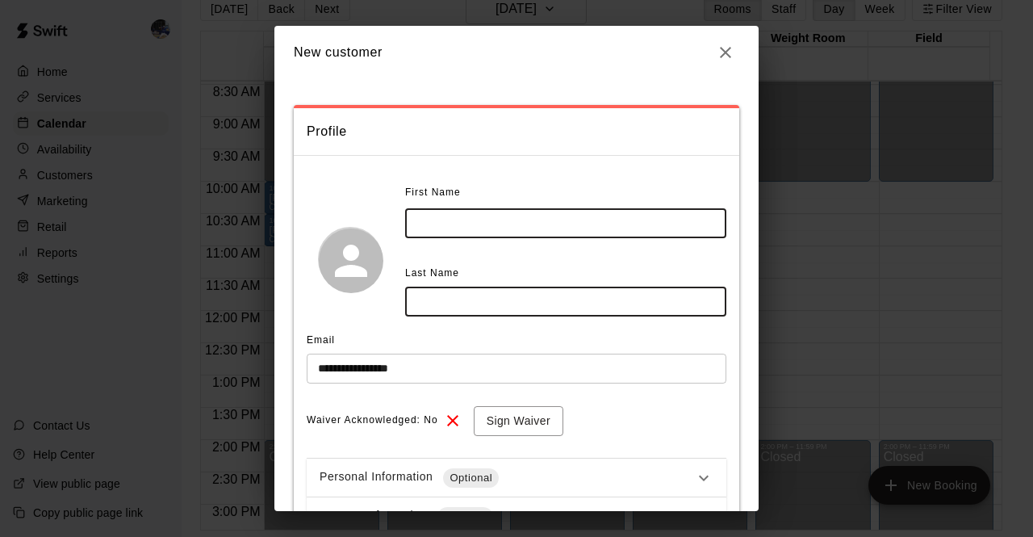
paste input "**********"
drag, startPoint x: 501, startPoint y: 226, endPoint x: 454, endPoint y: 224, distance: 46.9
click at [454, 224] on input "**********" at bounding box center [565, 223] width 321 height 30
type input "*****"
click at [452, 310] on input "text" at bounding box center [565, 301] width 321 height 30
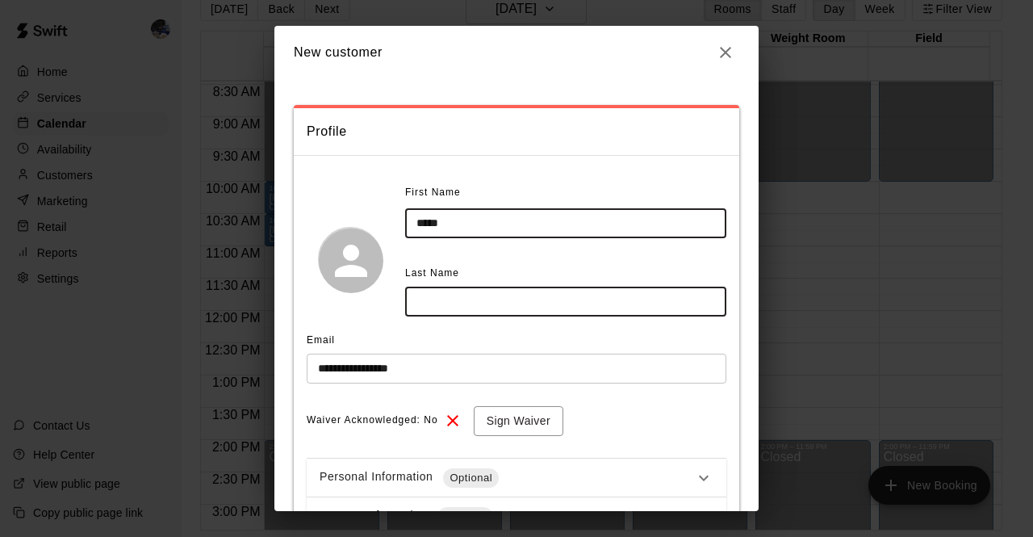
paste input "*******"
type input "*******"
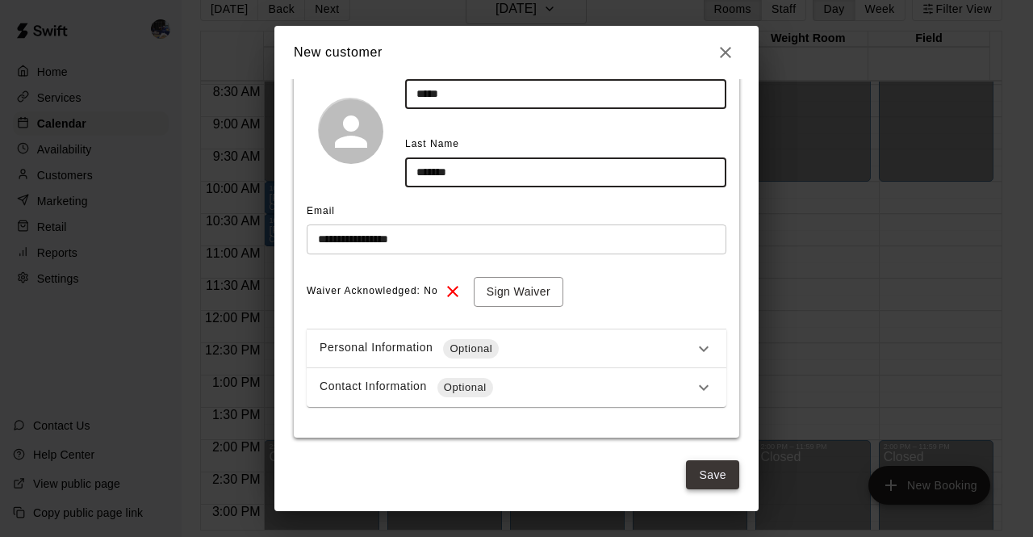
click at [686, 480] on button "Save" at bounding box center [712, 475] width 53 height 30
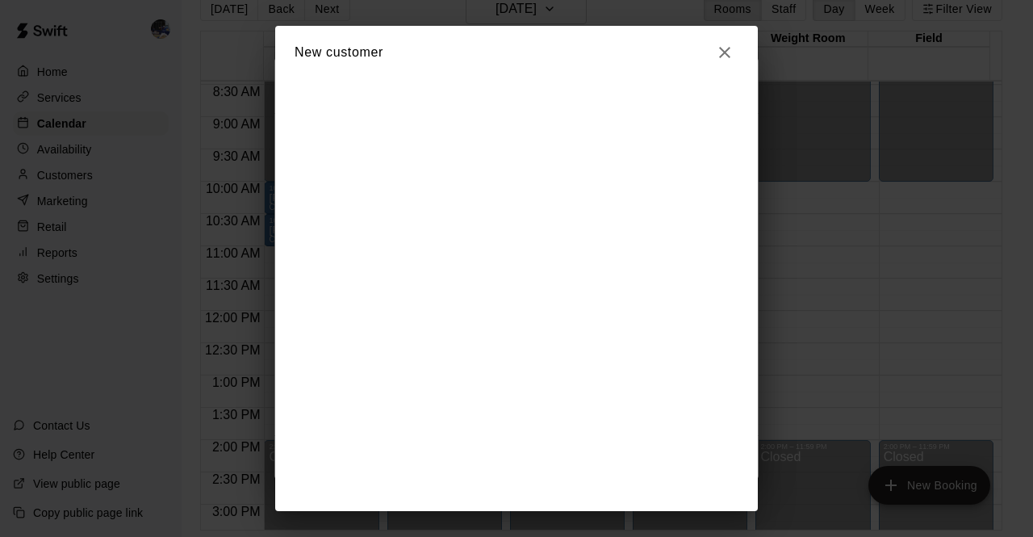
scroll to position [0, 0]
select select "**"
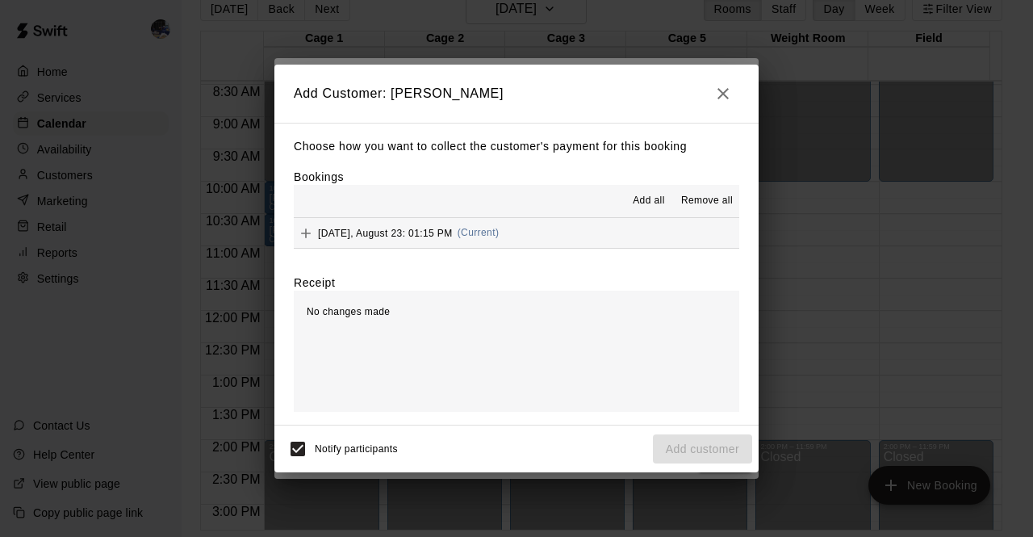
click at [424, 232] on span "Saturday, August 23: 01:15 PM" at bounding box center [385, 232] width 135 height 11
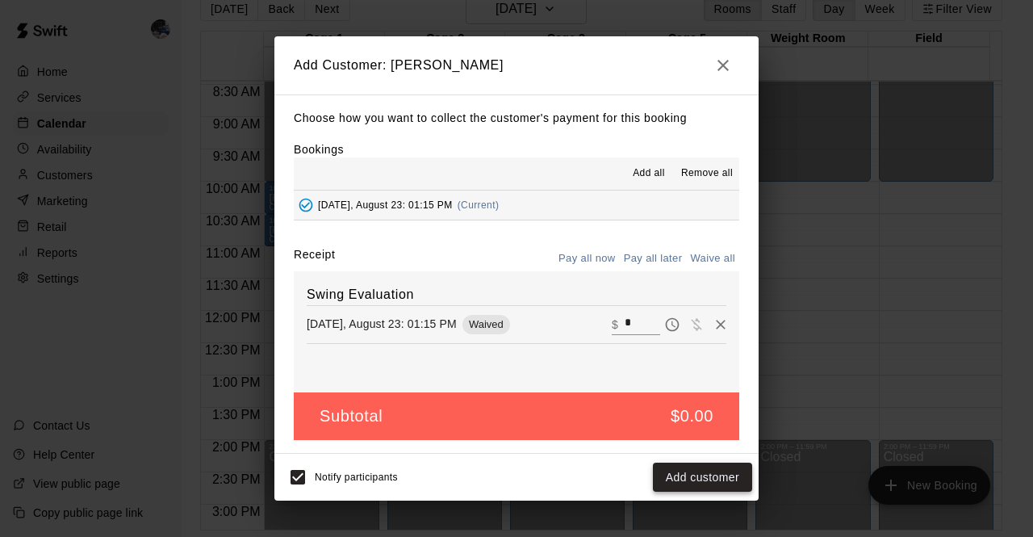
click at [680, 479] on button "Add customer" at bounding box center [702, 477] width 99 height 30
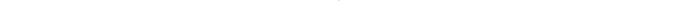
scroll to position [1100, 0]
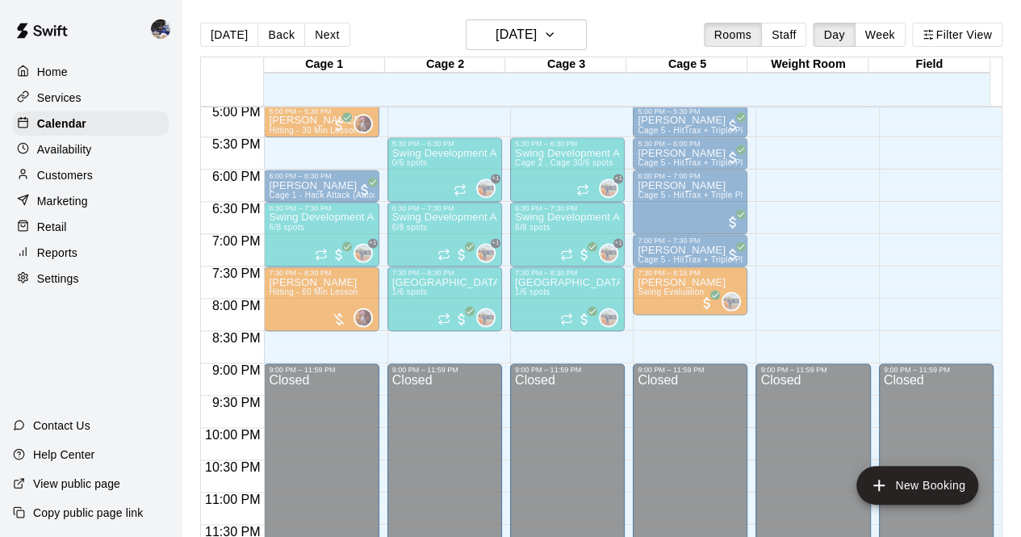
click at [415, 536] on html "Home Services Calendar Availability Customers Marketing Retail Reports Settings…" at bounding box center [510, 281] width 1021 height 562
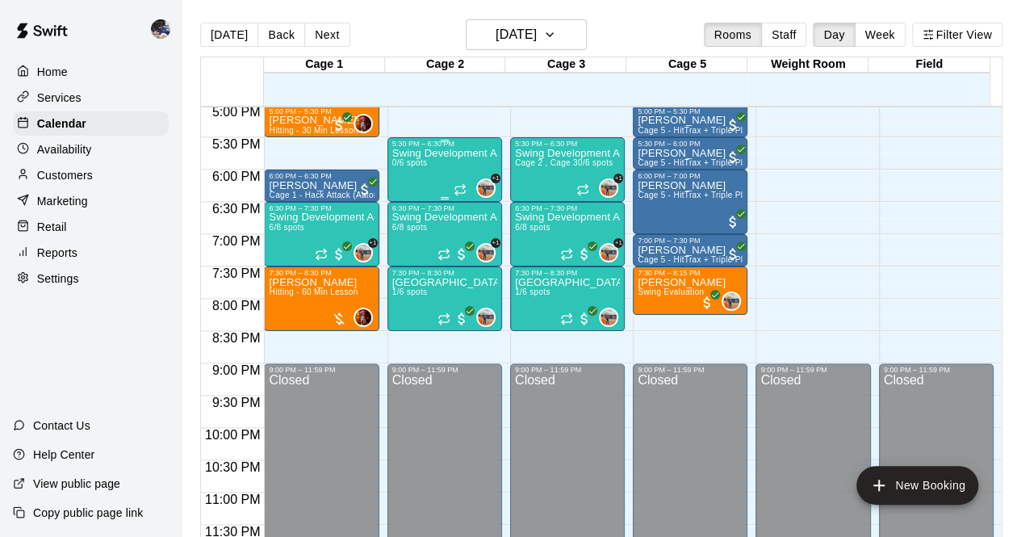
click at [410, 162] on div "Cage 1 19 Tue Cage 2 19 Tue Cage 3 19 Tue Cage 5 19 Tue Weight Room 19 [GEOGRAP…" at bounding box center [601, 305] width 802 height 499
click at [408, 162] on span "0/6 spots" at bounding box center [410, 162] width 36 height 9
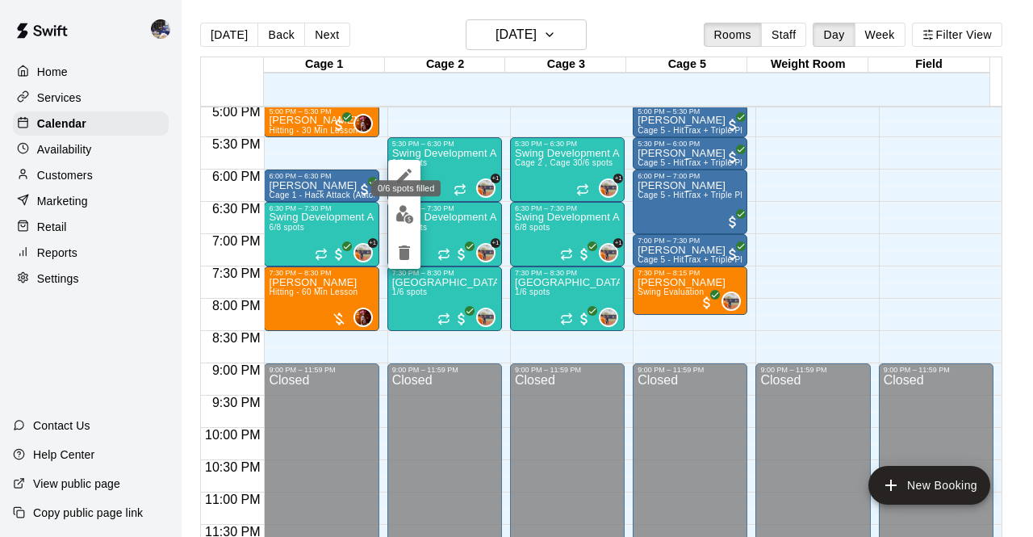
click at [0, 234] on html "Home Services Calendar Availability Customers Marketing Retail Reports Settings…" at bounding box center [516, 281] width 1033 height 562
click at [0, 214] on html "Home Services Calendar Availability Customers Marketing Retail Reports Settings…" at bounding box center [516, 281] width 1033 height 562
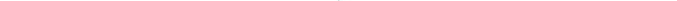
scroll to position [0, 6756]
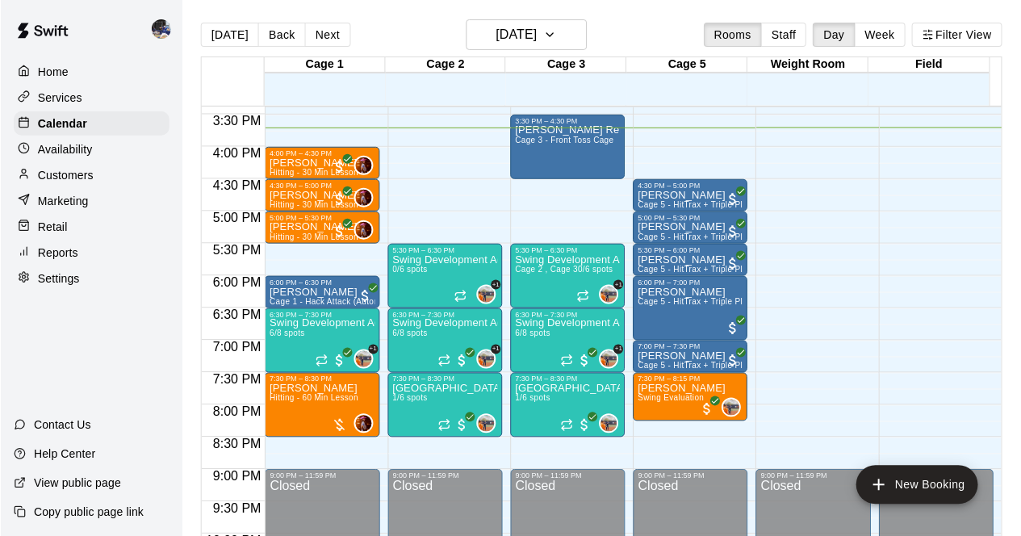
scroll to position [900, 0]
